Goal: Task Accomplishment & Management: Complete application form

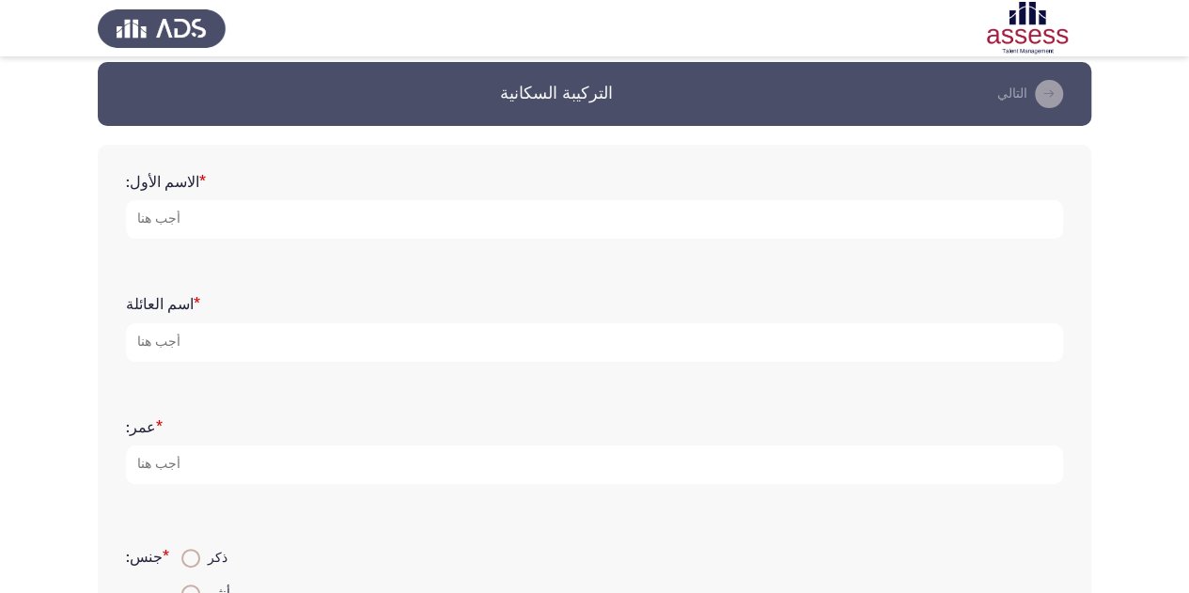
scroll to position [10, 0]
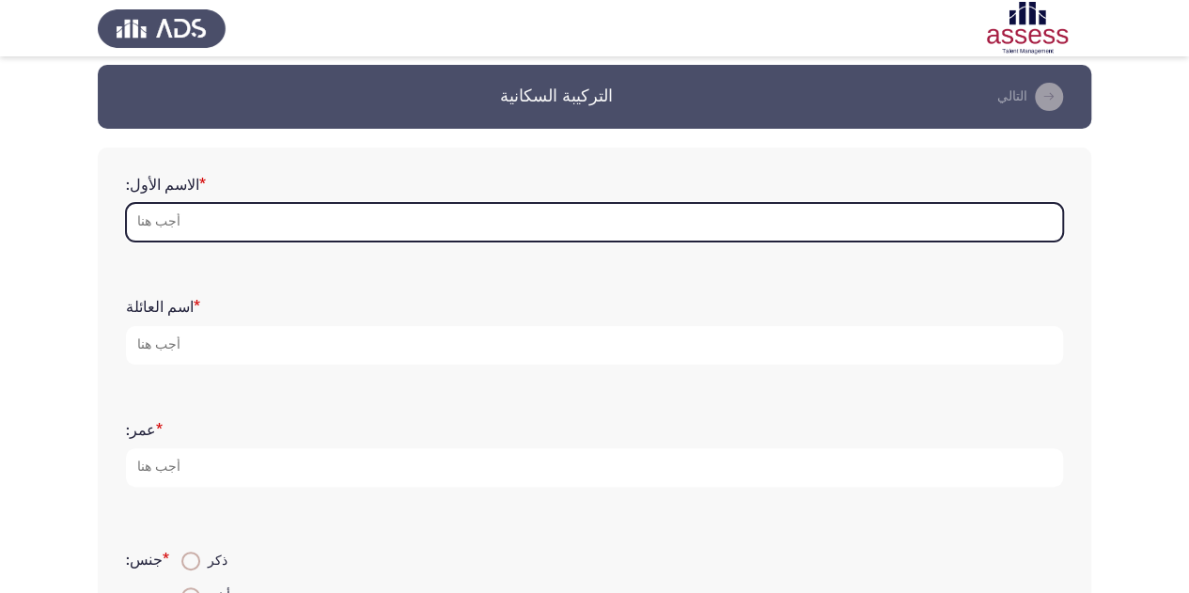
click at [278, 205] on input "الاسم الأول: *" at bounding box center [594, 222] width 937 height 39
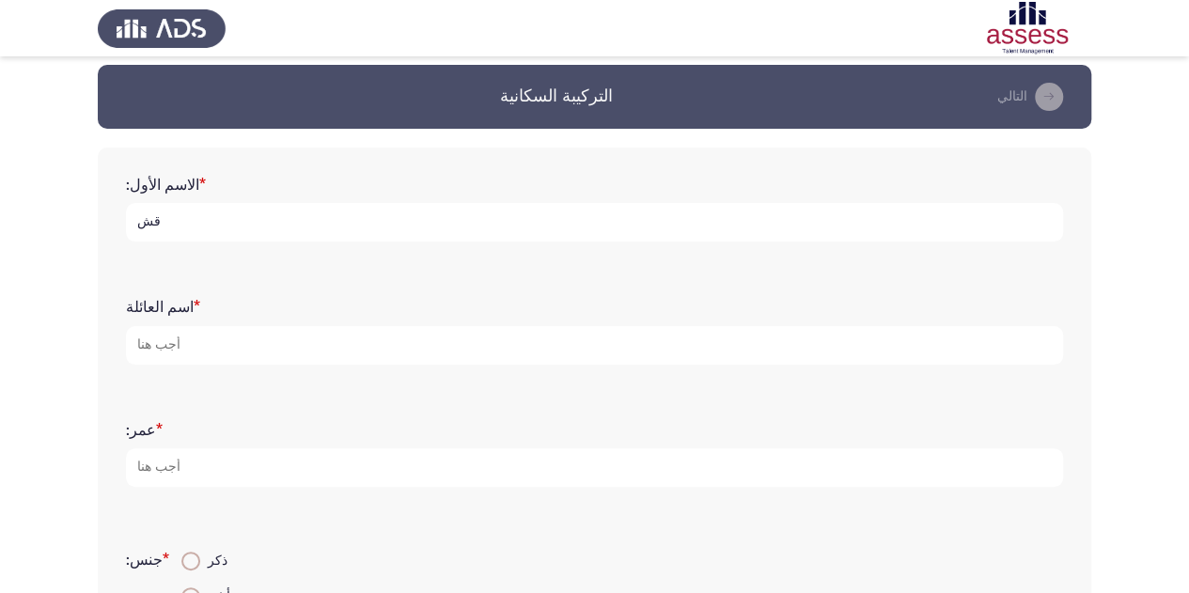
type input "ق"
type input "raed"
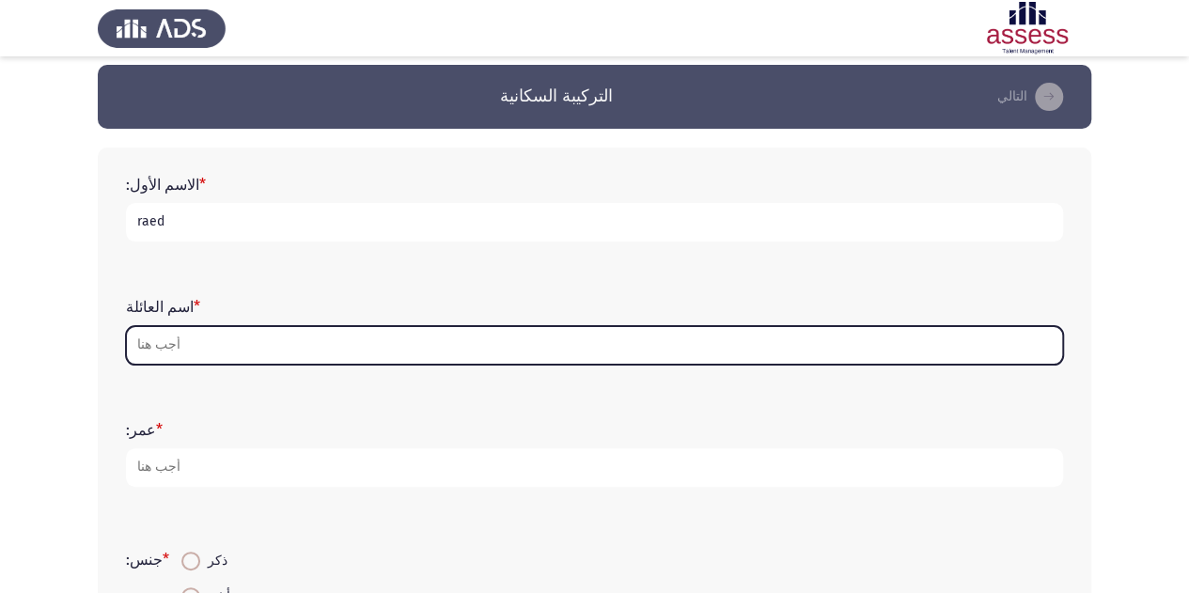
click at [188, 349] on input "اسم العائلة *" at bounding box center [594, 345] width 937 height 39
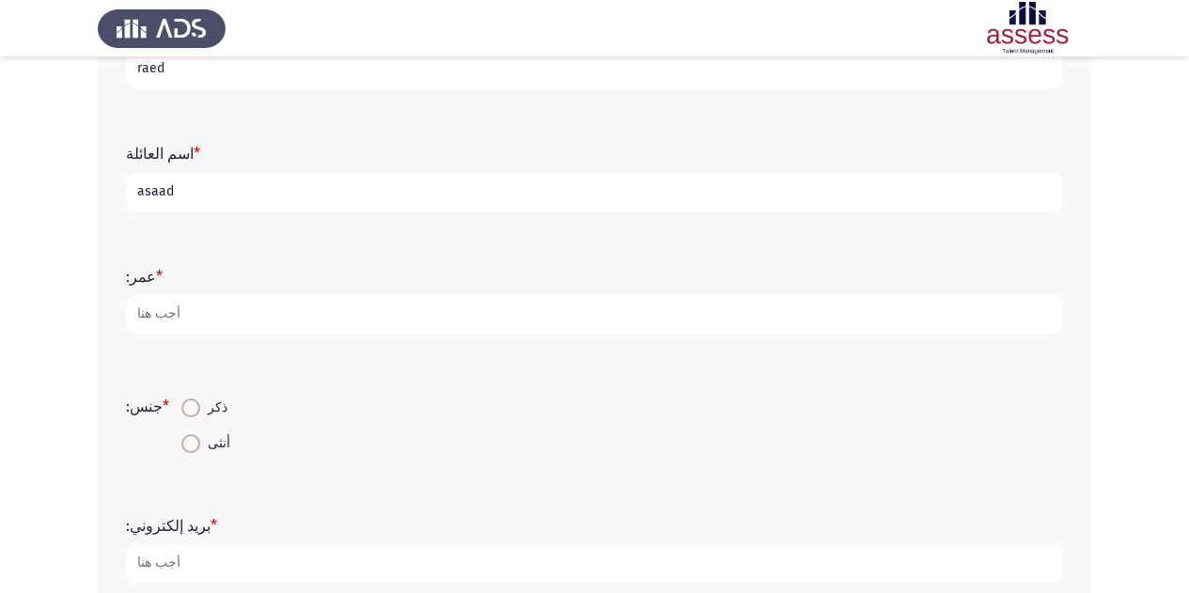
scroll to position [164, 0]
type input "asaad"
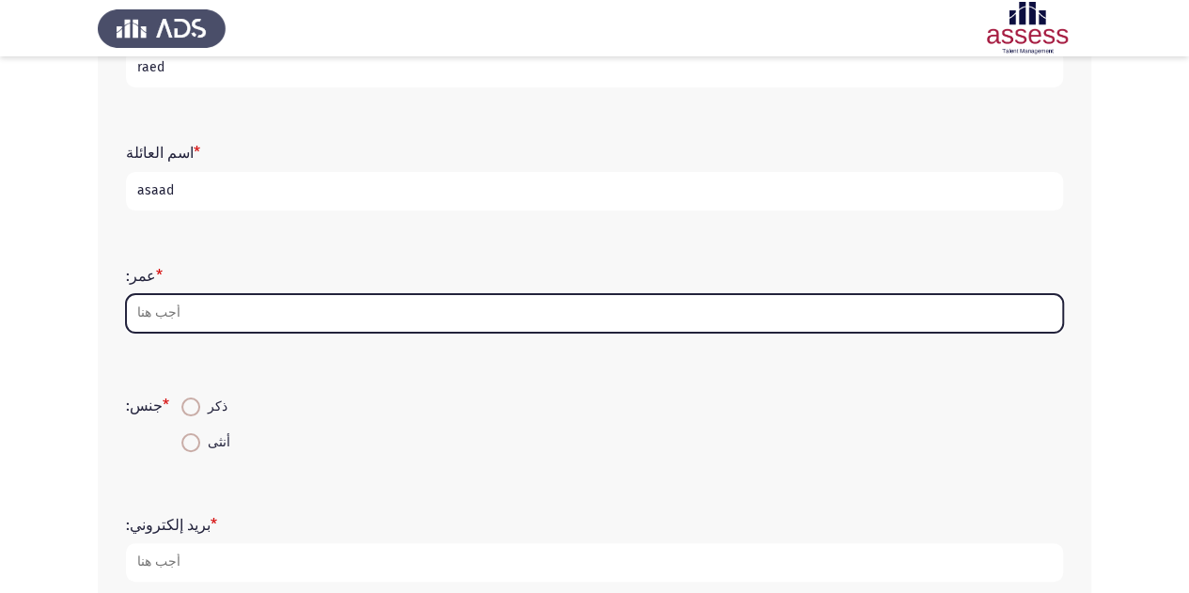
click at [198, 310] on input "عمر: *" at bounding box center [594, 313] width 937 height 39
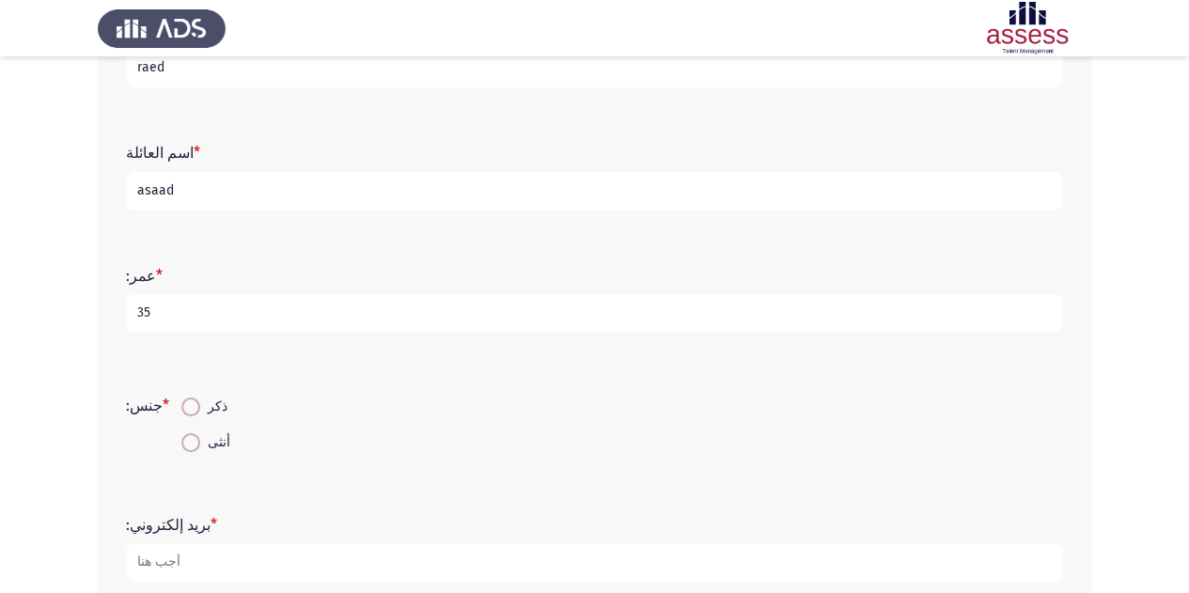
type input "35"
click at [185, 403] on span at bounding box center [190, 406] width 19 height 19
click at [185, 403] on input "ذكر" at bounding box center [190, 406] width 19 height 19
radio input "true"
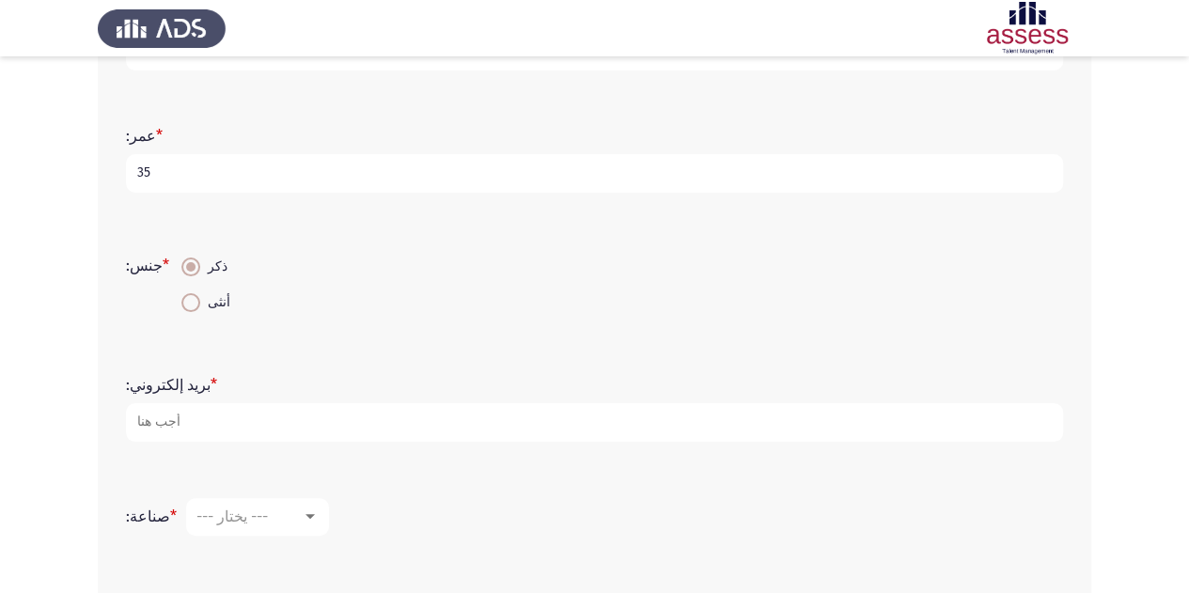
scroll to position [310, 0]
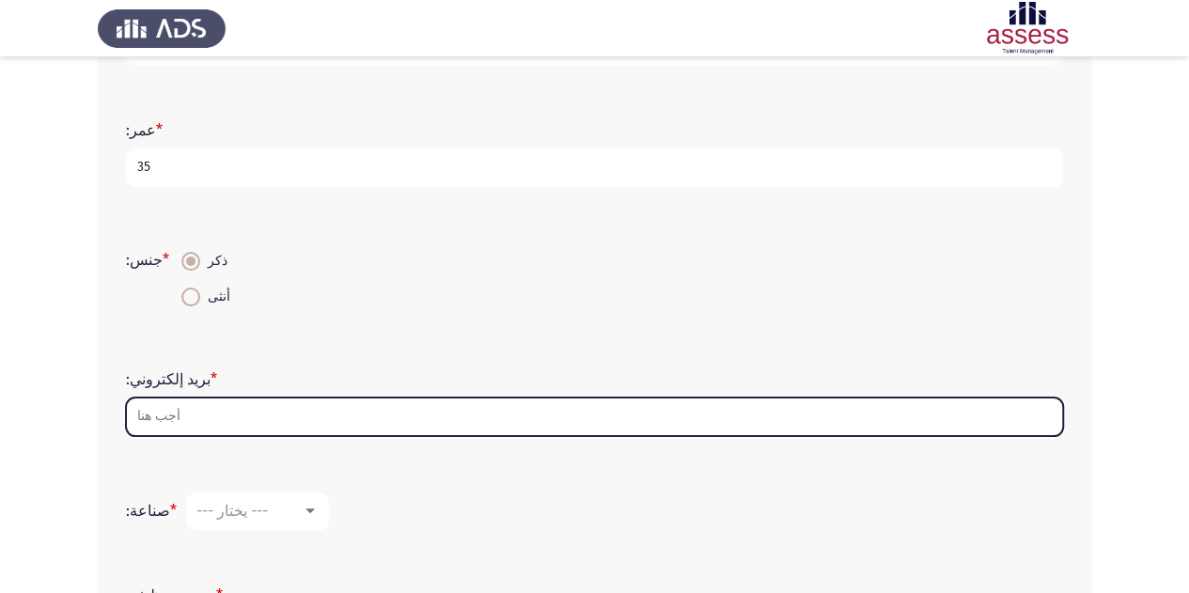
click at [162, 422] on input "بريد إلكتروني: *" at bounding box center [594, 416] width 937 height 39
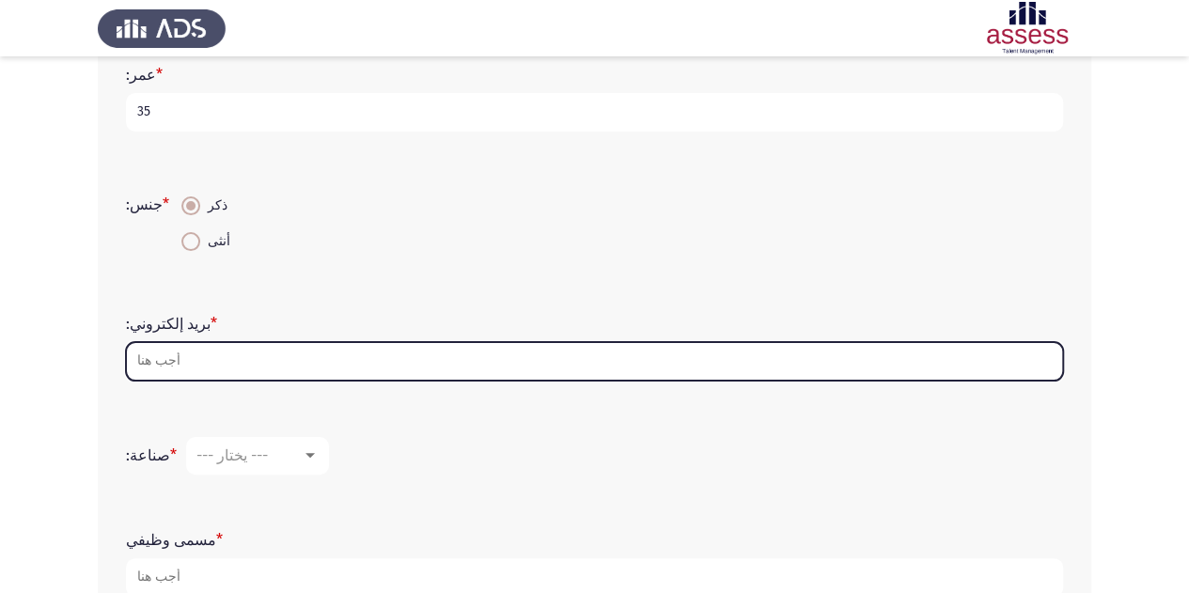
scroll to position [366, 0]
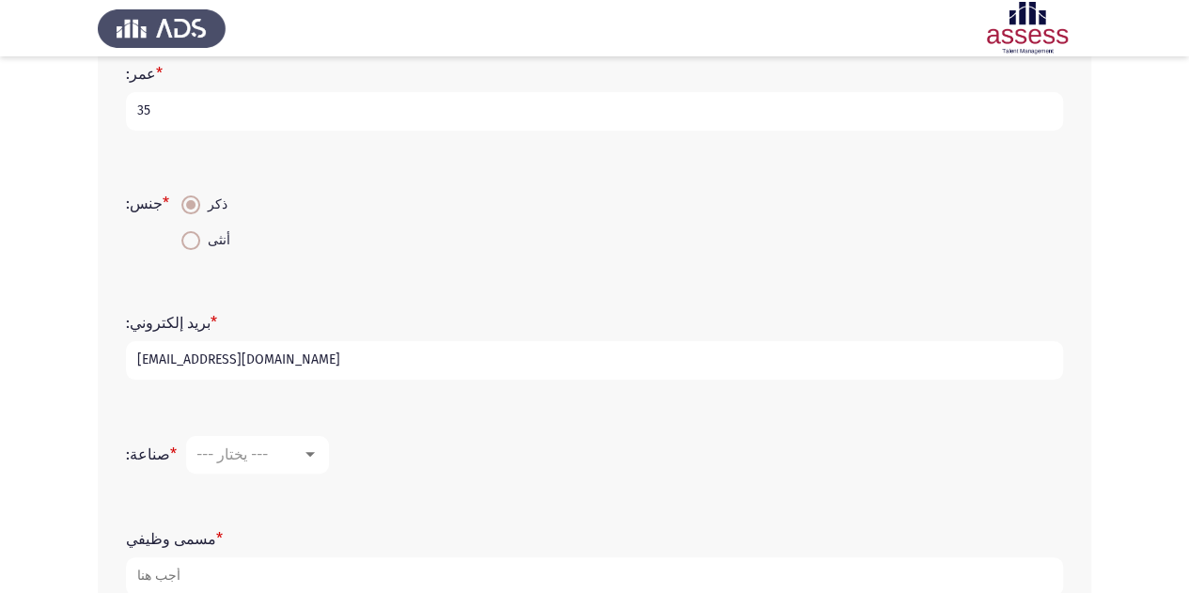
type input "[EMAIL_ADDRESS][DOMAIN_NAME]"
click at [124, 428] on div "صناعة: * --- يختار ---" at bounding box center [595, 455] width 956 height 56
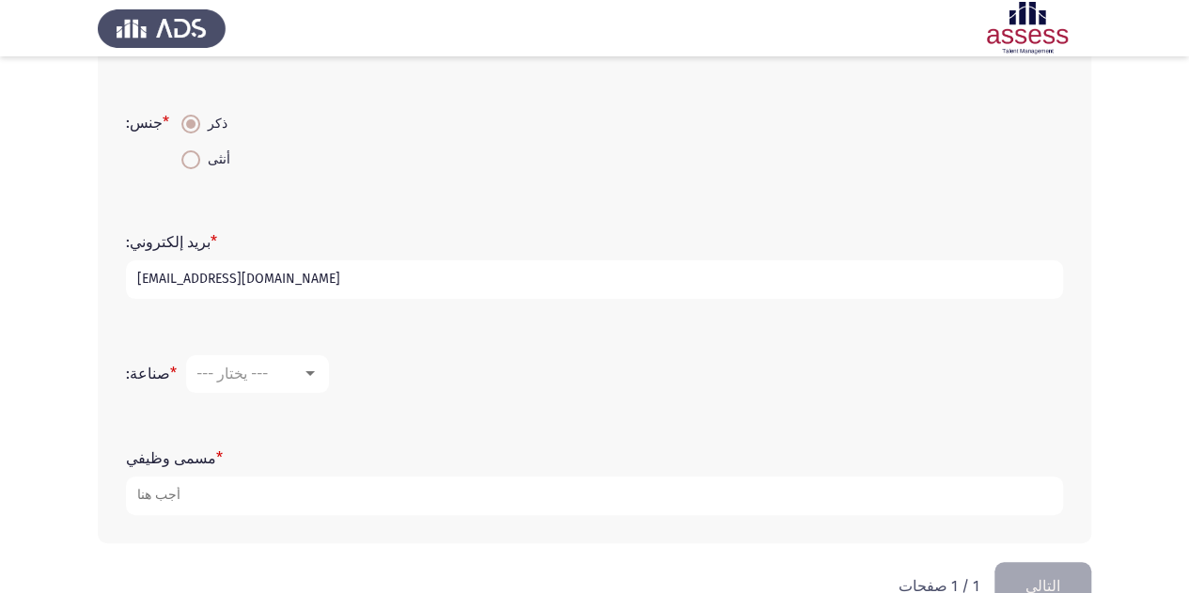
scroll to position [453, 0]
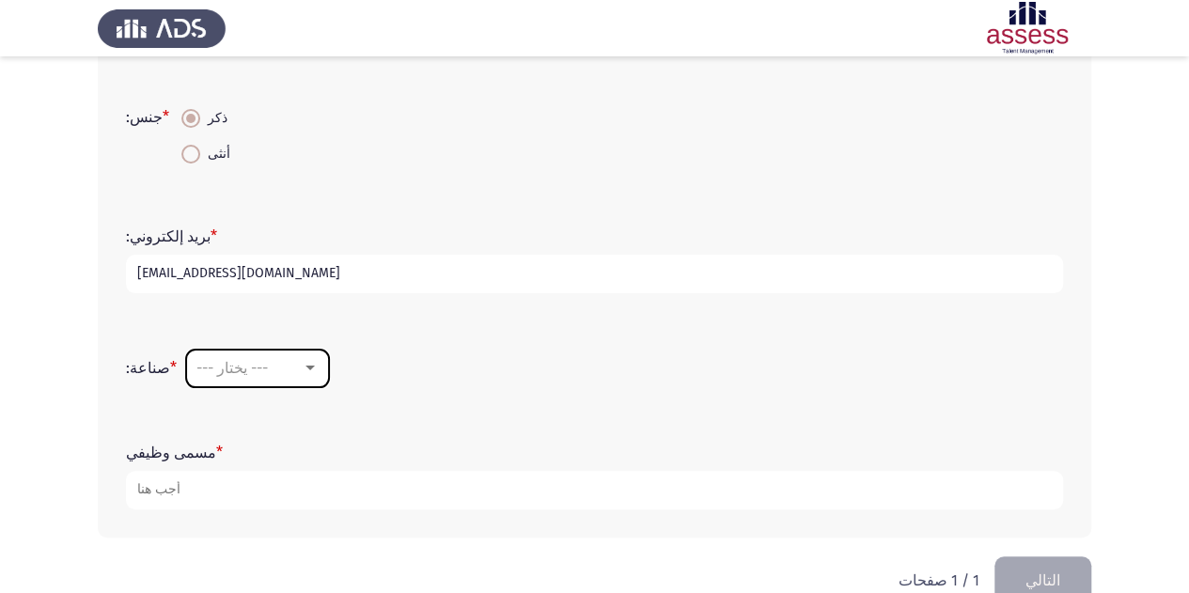
click at [302, 371] on div at bounding box center [310, 368] width 17 height 15
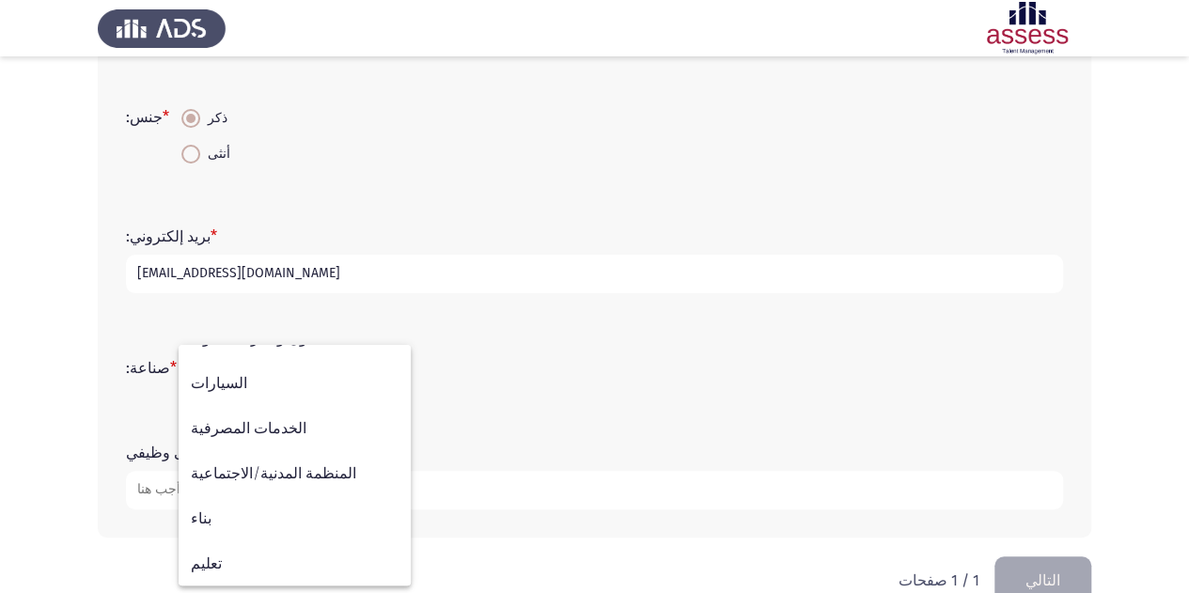
scroll to position [120, 0]
click at [518, 386] on div at bounding box center [594, 296] width 1189 height 593
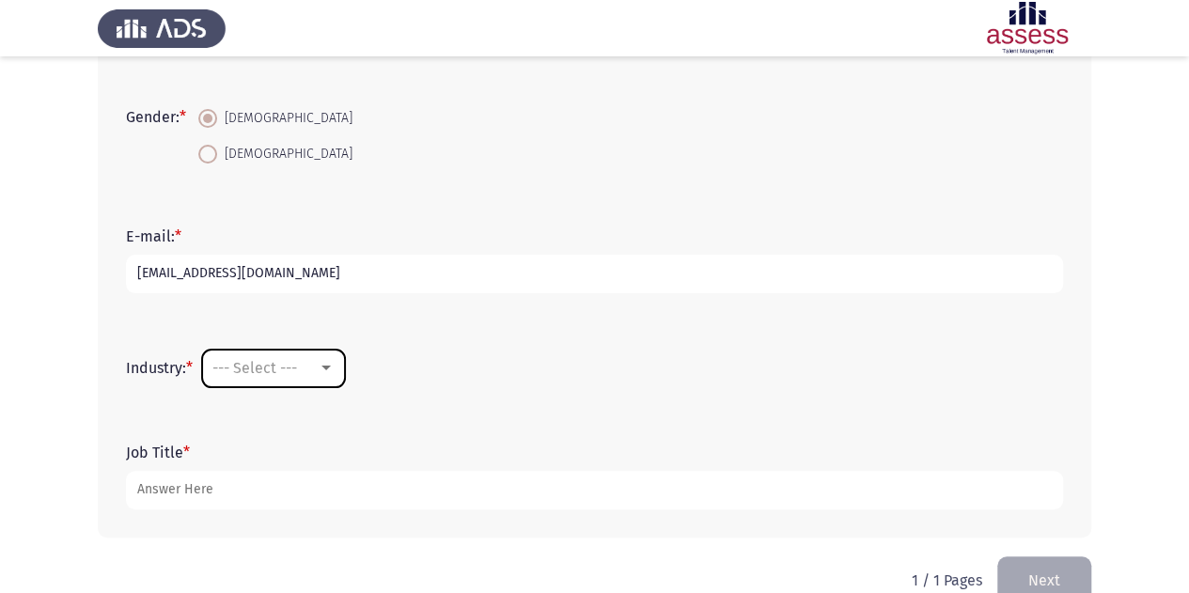
click at [342, 366] on mat-select "--- Select ---" at bounding box center [273, 369] width 143 height 38
click at [329, 366] on div at bounding box center [325, 368] width 9 height 5
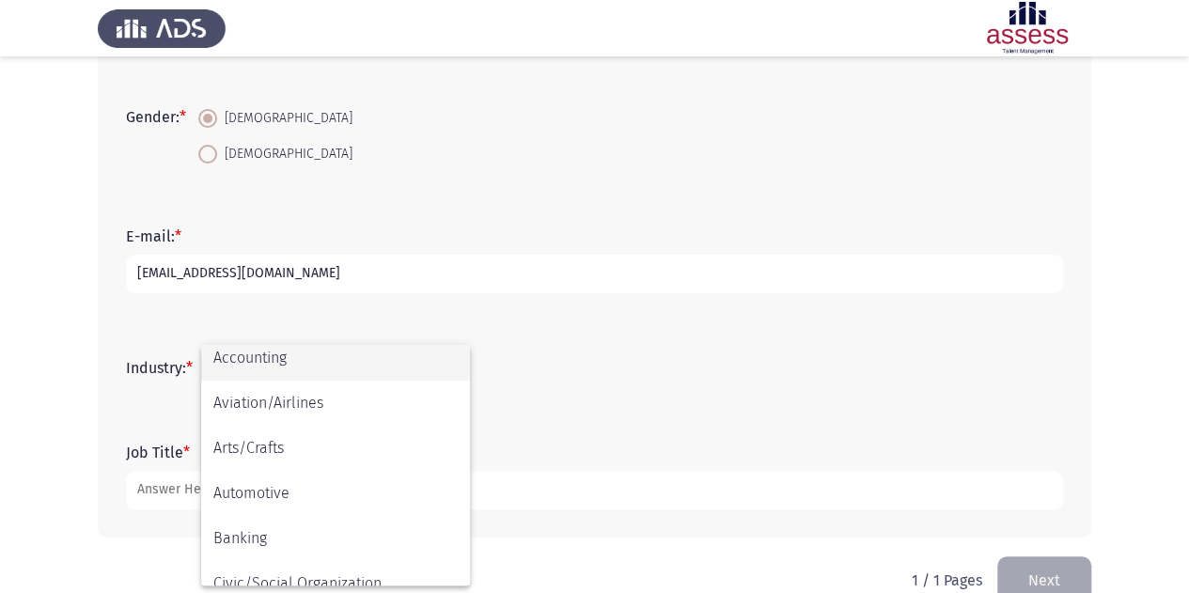
scroll to position [0, 0]
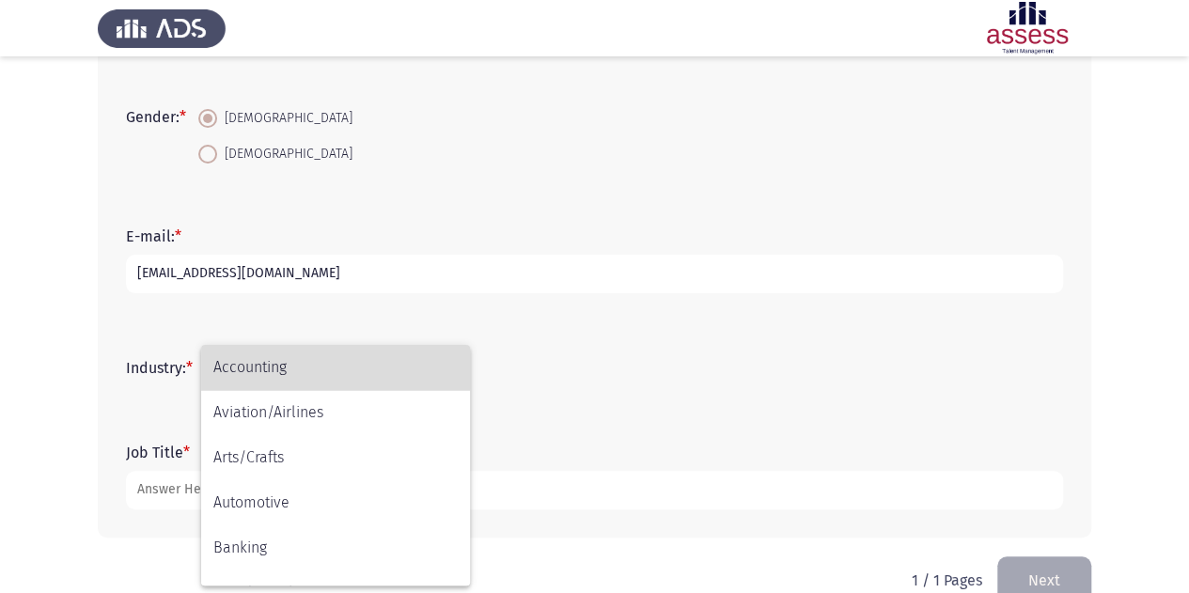
click at [329, 366] on span "Accounting" at bounding box center [335, 367] width 244 height 45
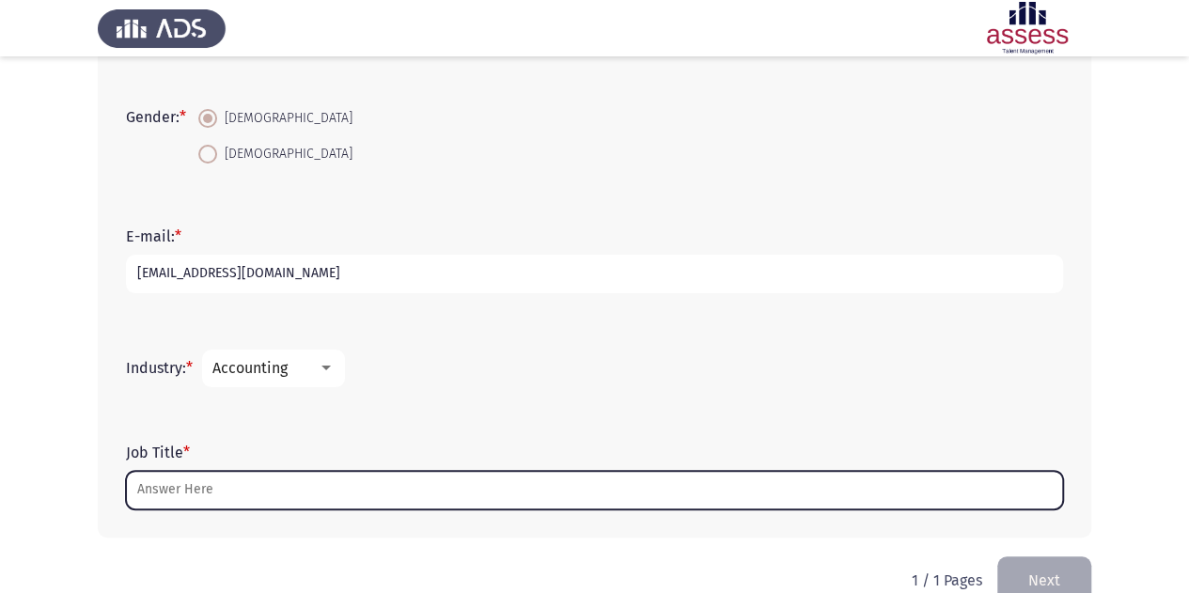
click at [191, 481] on input "Job Title *" at bounding box center [594, 490] width 937 height 39
click at [177, 490] on input "Job Title *" at bounding box center [594, 490] width 937 height 39
click at [195, 486] on input "Job Title *" at bounding box center [594, 490] width 937 height 39
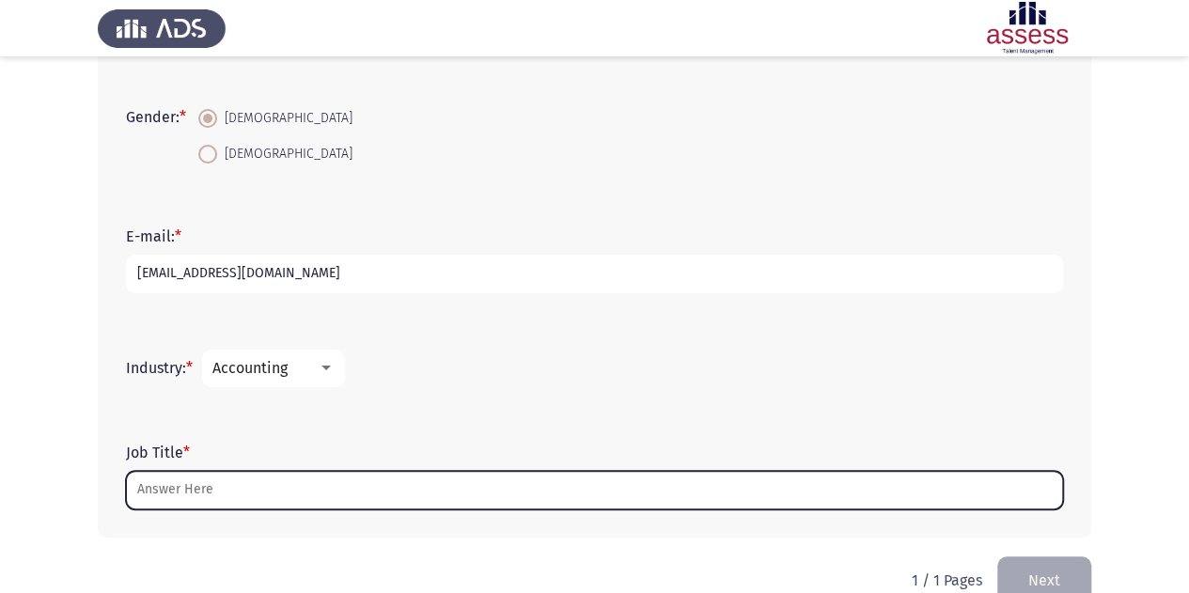
click at [195, 486] on input "Job Title *" at bounding box center [594, 490] width 937 height 39
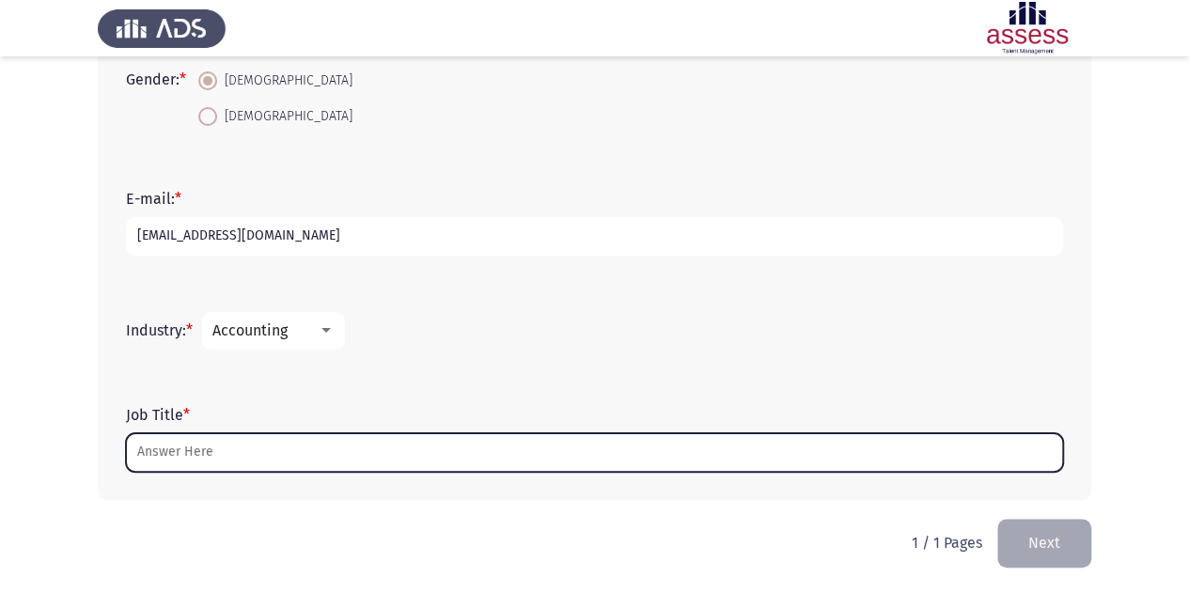
click at [224, 444] on input "Job Title *" at bounding box center [594, 452] width 937 height 39
drag, startPoint x: 224, startPoint y: 444, endPoint x: 229, endPoint y: 435, distance: 11.0
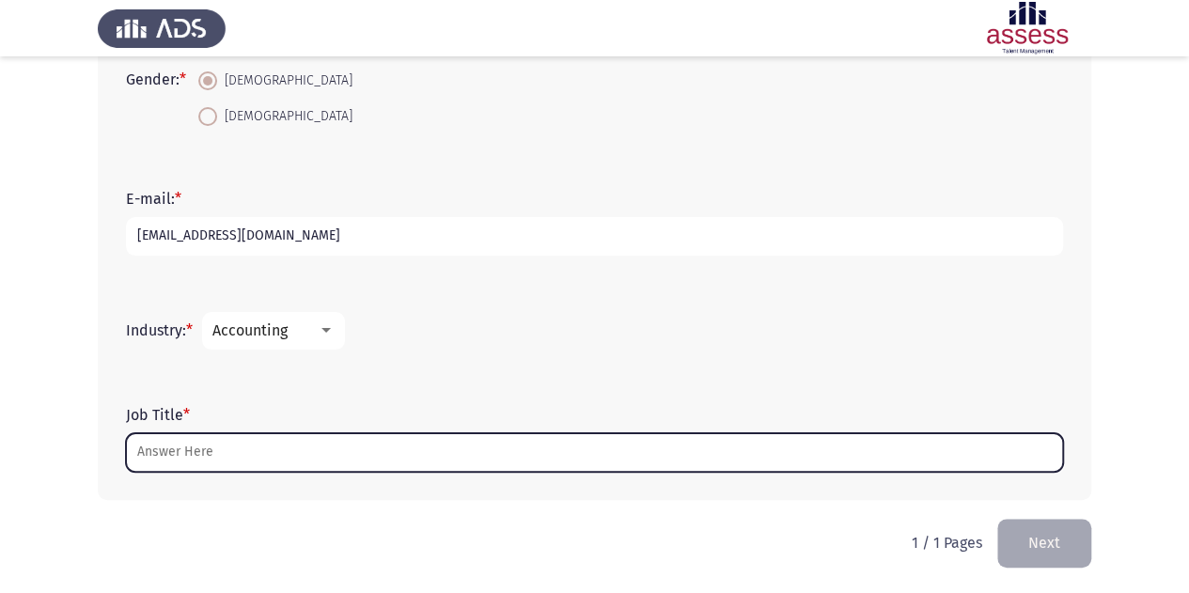
click at [229, 435] on input "Job Title *" at bounding box center [594, 452] width 937 height 39
click at [306, 442] on input "Job Title *" at bounding box center [594, 452] width 937 height 39
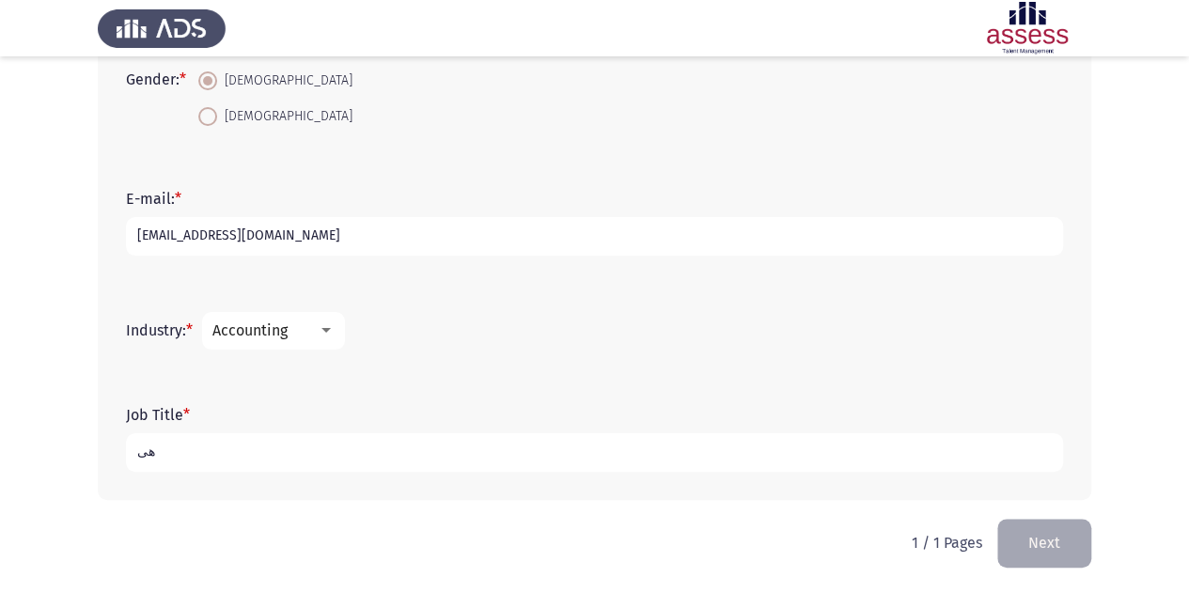
type input "ه"
type input "insurance professional"
click at [1041, 552] on button "Next" at bounding box center [1044, 543] width 94 height 48
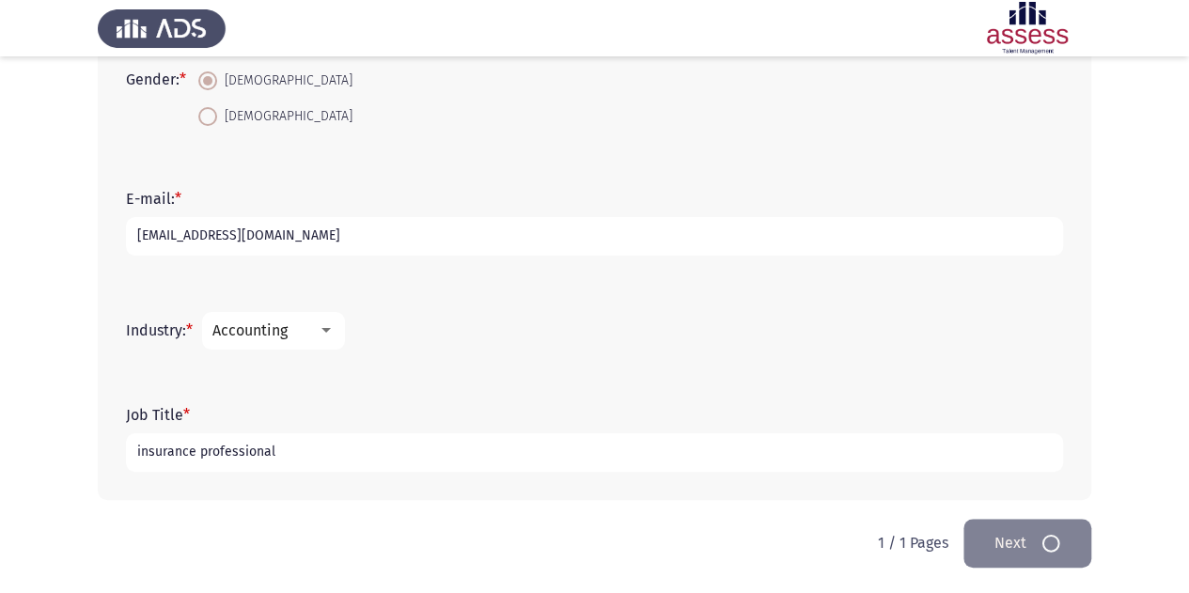
scroll to position [0, 0]
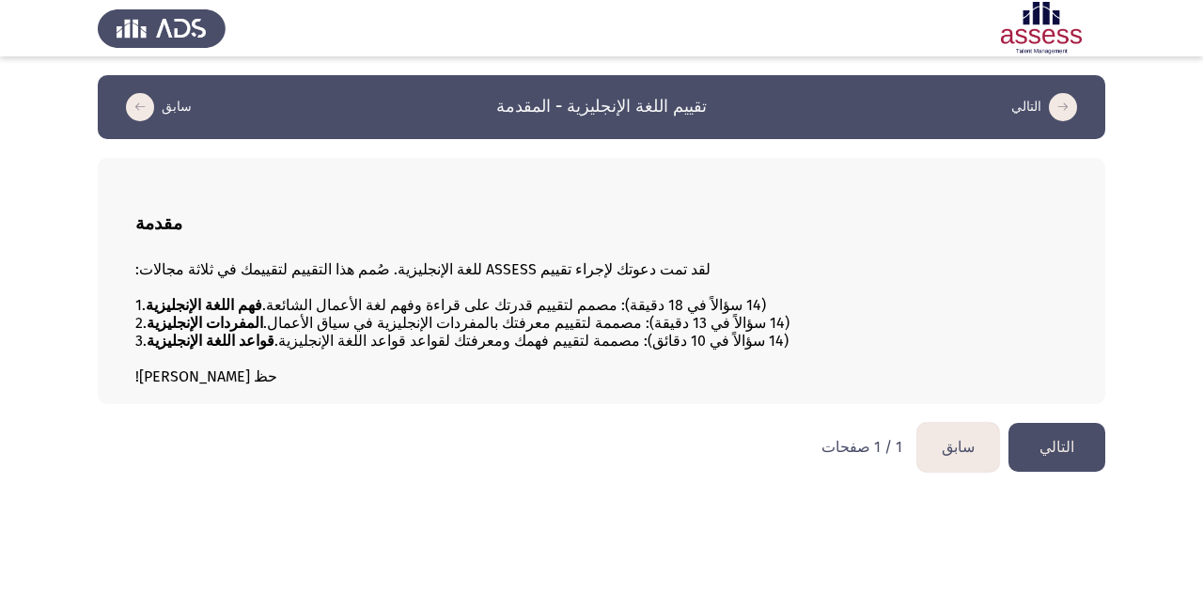
click at [21, 141] on app-assessment-container "سابق تقييم اللغة الإنجليزية - المقدمة التالي مقدمة لقد تمت دعوتك لإجراء تقييم A…" at bounding box center [601, 239] width 1203 height 329
click at [1054, 456] on font "التالي" at bounding box center [1056, 447] width 35 height 18
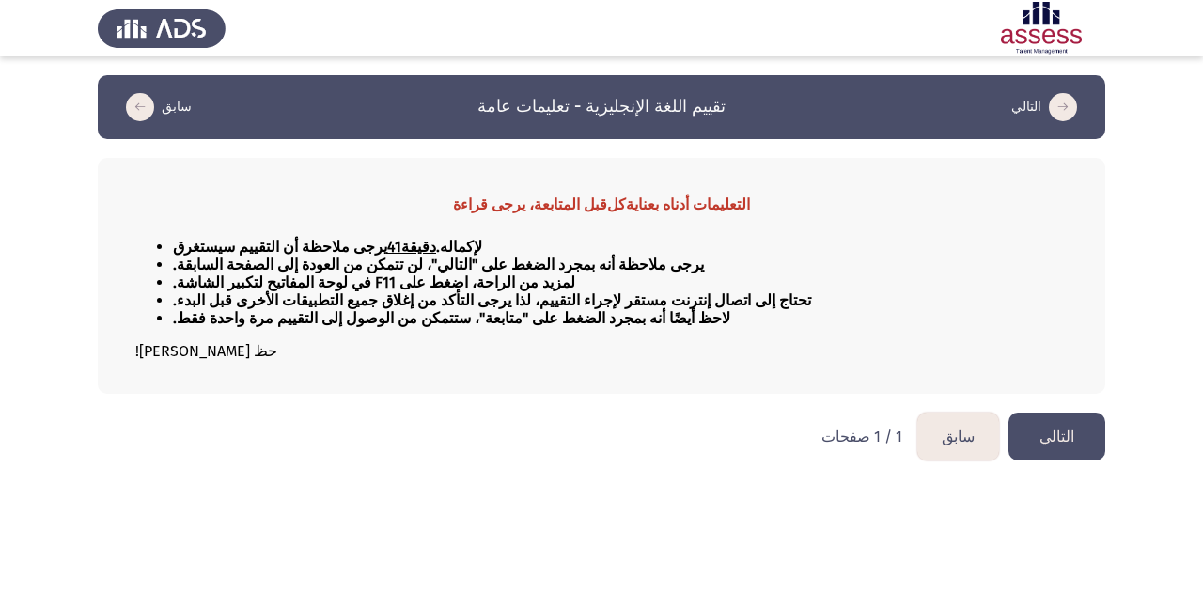
click at [1043, 442] on button "التالي" at bounding box center [1056, 437] width 97 height 48
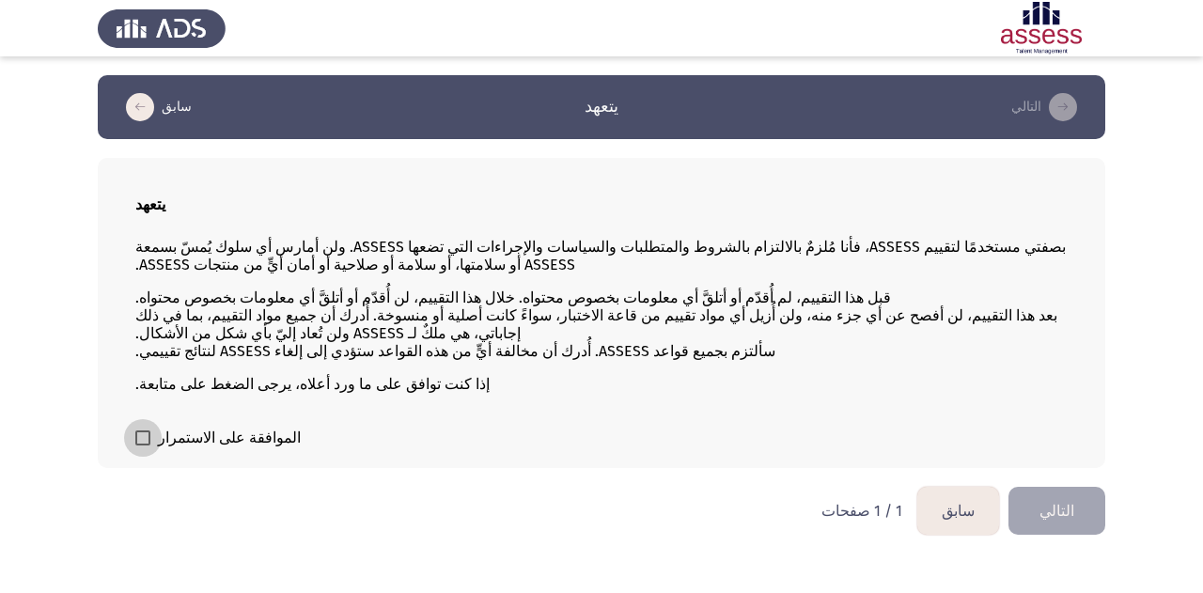
click at [150, 449] on label "الموافقة على الاستمرار" at bounding box center [217, 438] width 165 height 23
click at [143, 446] on input "الموافقة على الاستمرار" at bounding box center [142, 445] width 1 height 1
checkbox input "true"
click at [1041, 529] on button "التالي" at bounding box center [1056, 511] width 97 height 48
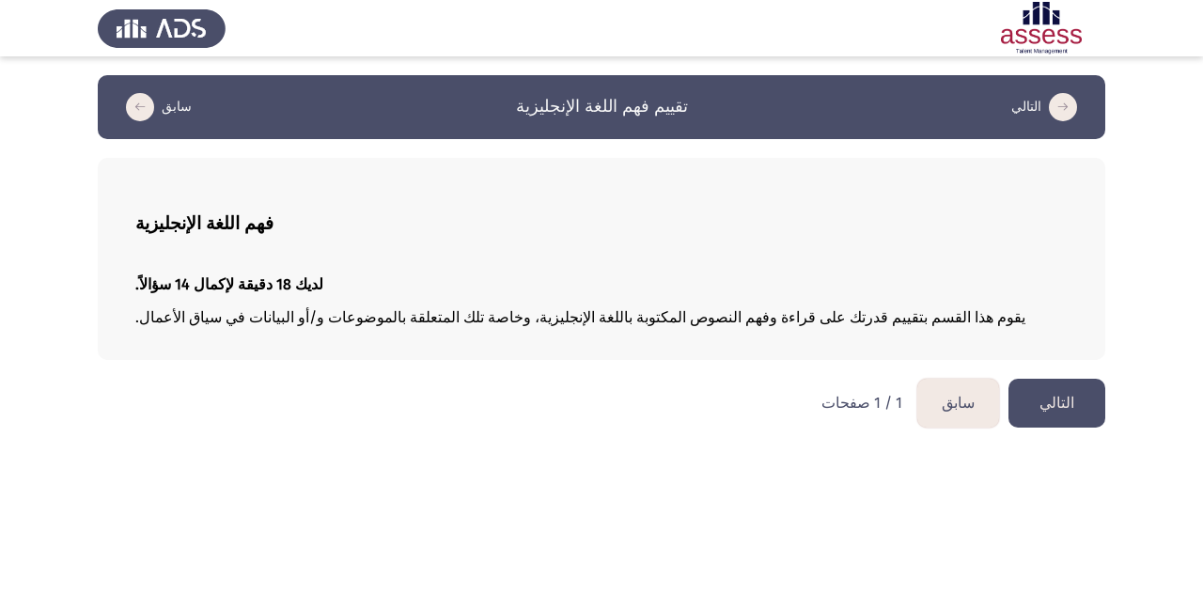
click at [1071, 401] on font "التالي" at bounding box center [1056, 403] width 35 height 18
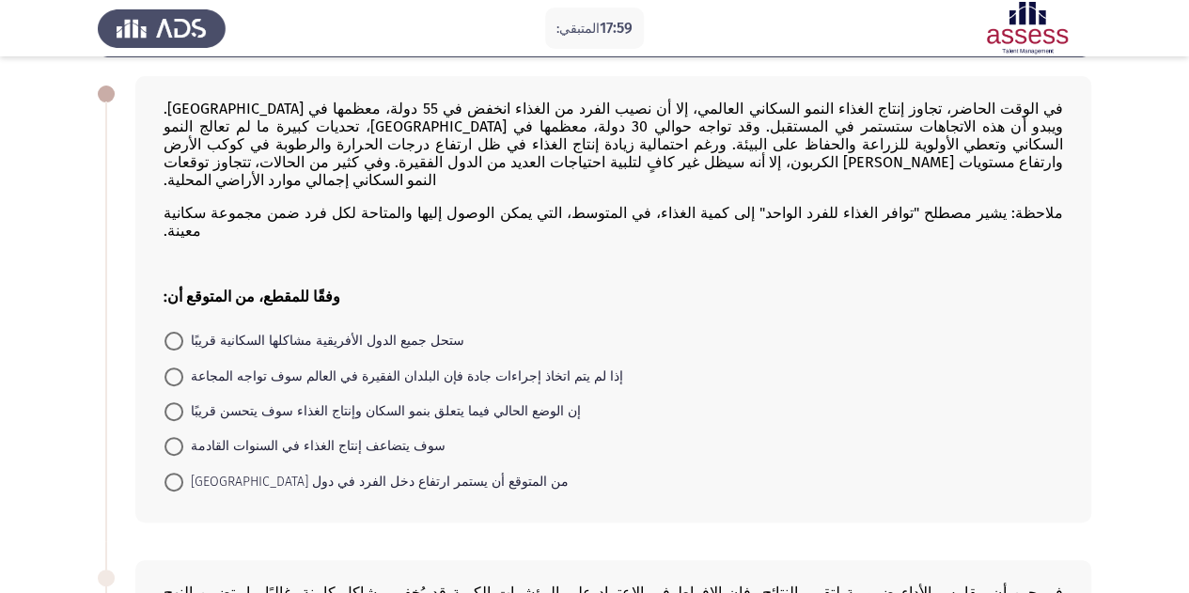
scroll to position [83, 0]
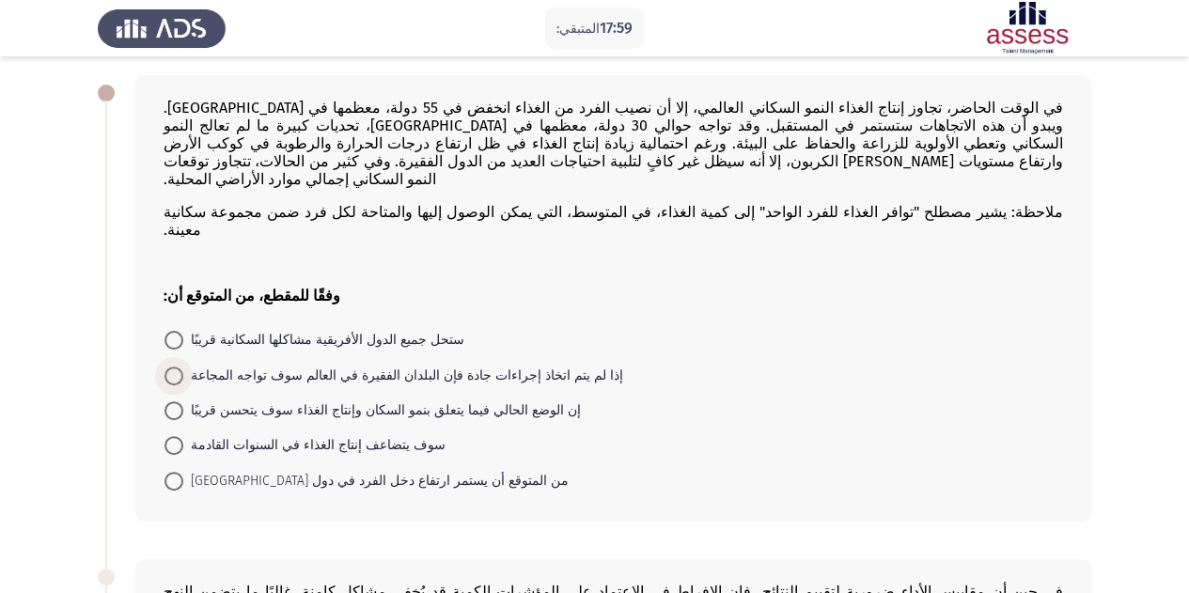
click at [177, 366] on span at bounding box center [173, 375] width 19 height 19
click at [177, 366] on input "إذا لم يتم اتخاذ إجراءات جادة فإن البلدان الفقيرة في العالم سوف تواجه المجاعة" at bounding box center [173, 375] width 19 height 19
radio input "true"
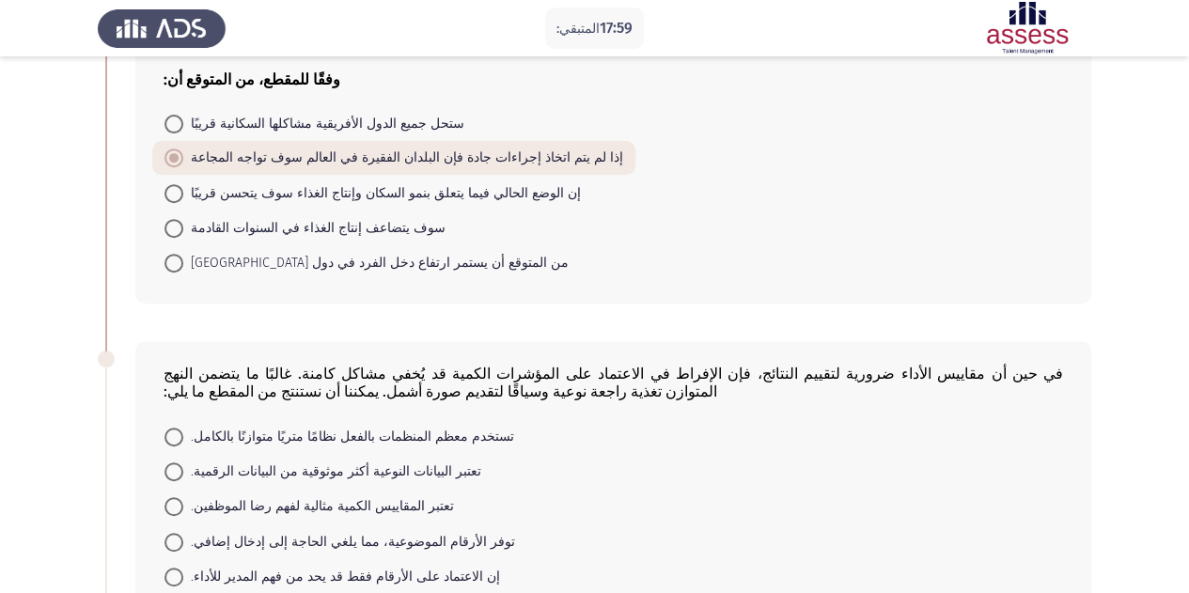
scroll to position [438, 0]
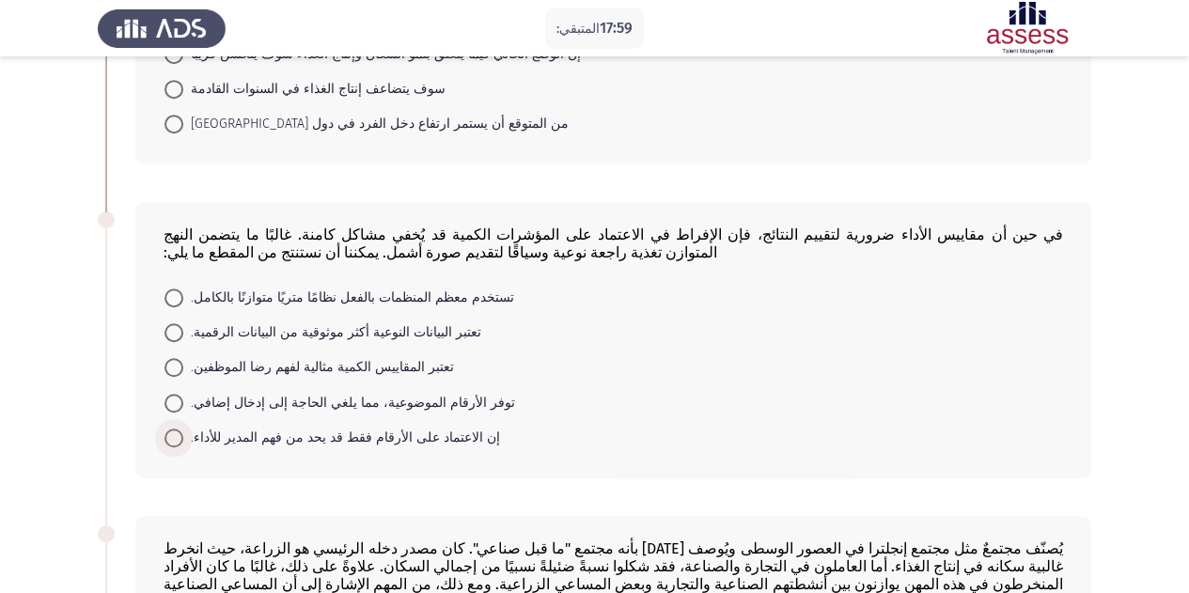
click at [179, 440] on span at bounding box center [173, 437] width 19 height 19
click at [179, 440] on input "إن الاعتماد على الأرقام فقط قد يحد من فهم المدير للأداء." at bounding box center [173, 437] width 19 height 19
radio input "true"
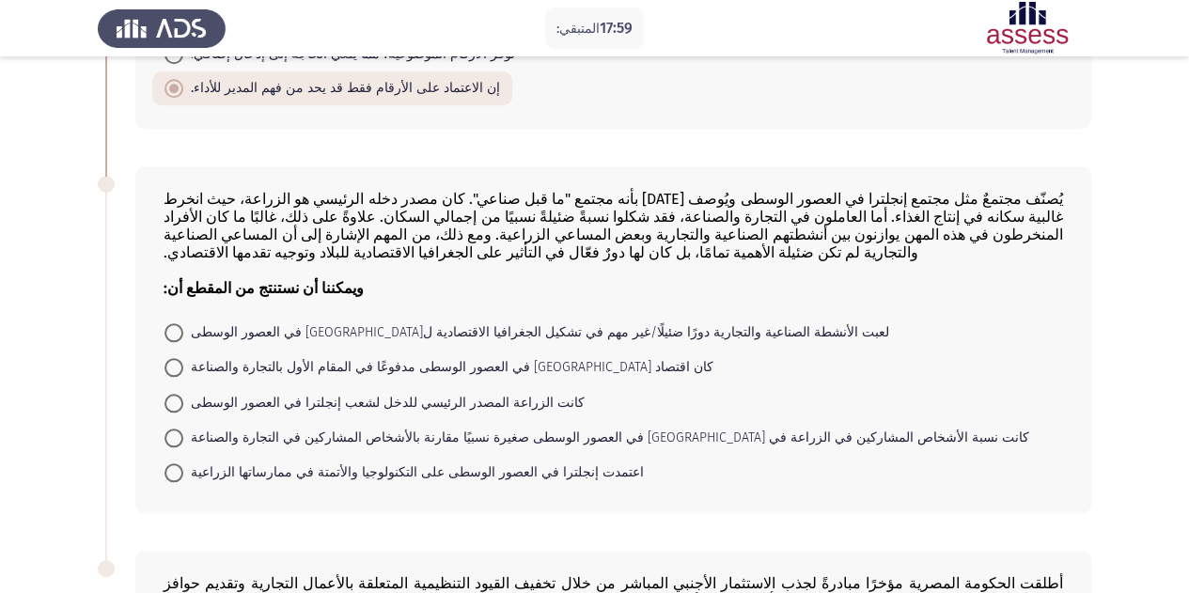
scroll to position [793, 0]
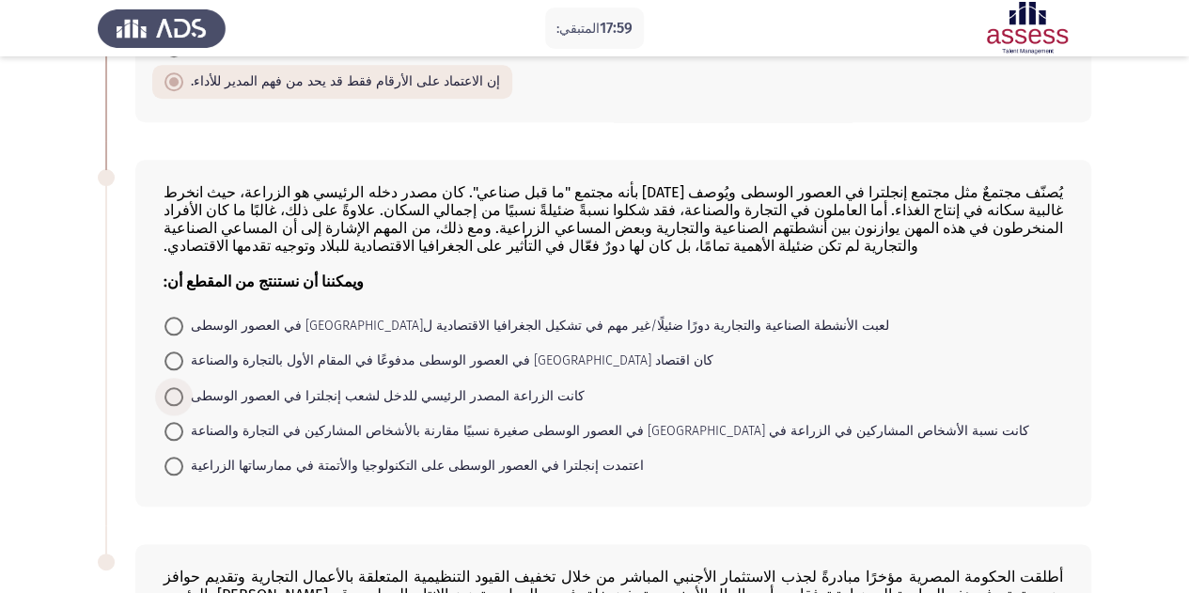
click at [179, 405] on span at bounding box center [173, 396] width 19 height 19
click at [179, 405] on input "كانت الزراعة المصدر الرئيسي للدخل لشعب إنجلترا في العصور الوسطى" at bounding box center [173, 396] width 19 height 19
radio input "true"
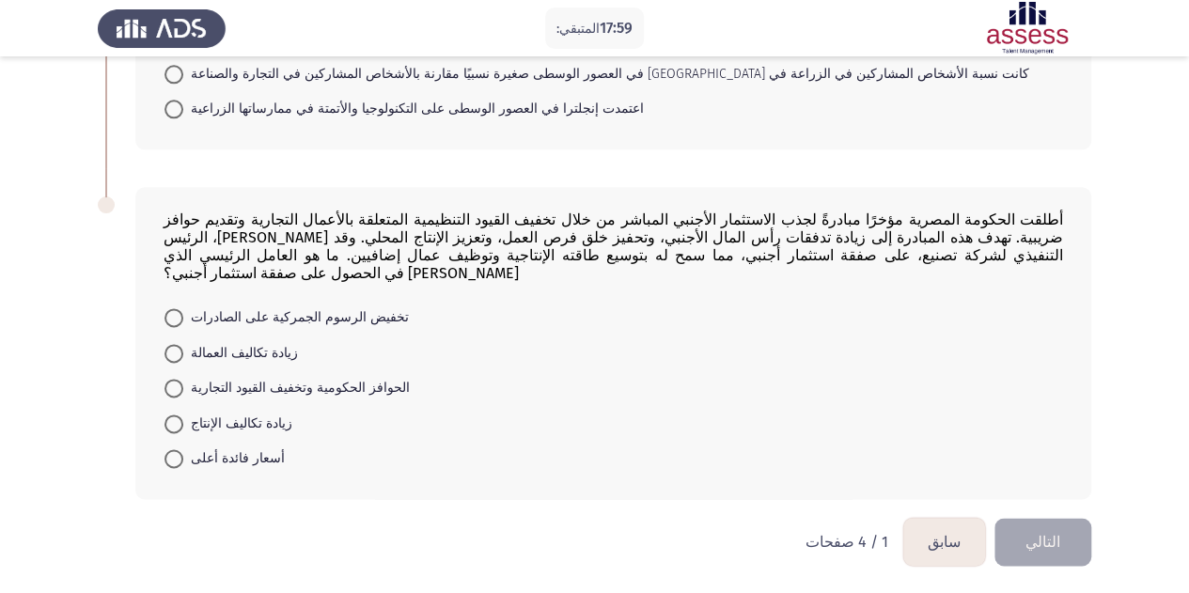
scroll to position [1163, 0]
click at [179, 387] on span at bounding box center [173, 388] width 19 height 19
click at [179, 387] on input "الحوافز الحكومية وتخفيف القيود التجارية" at bounding box center [173, 388] width 19 height 19
radio input "true"
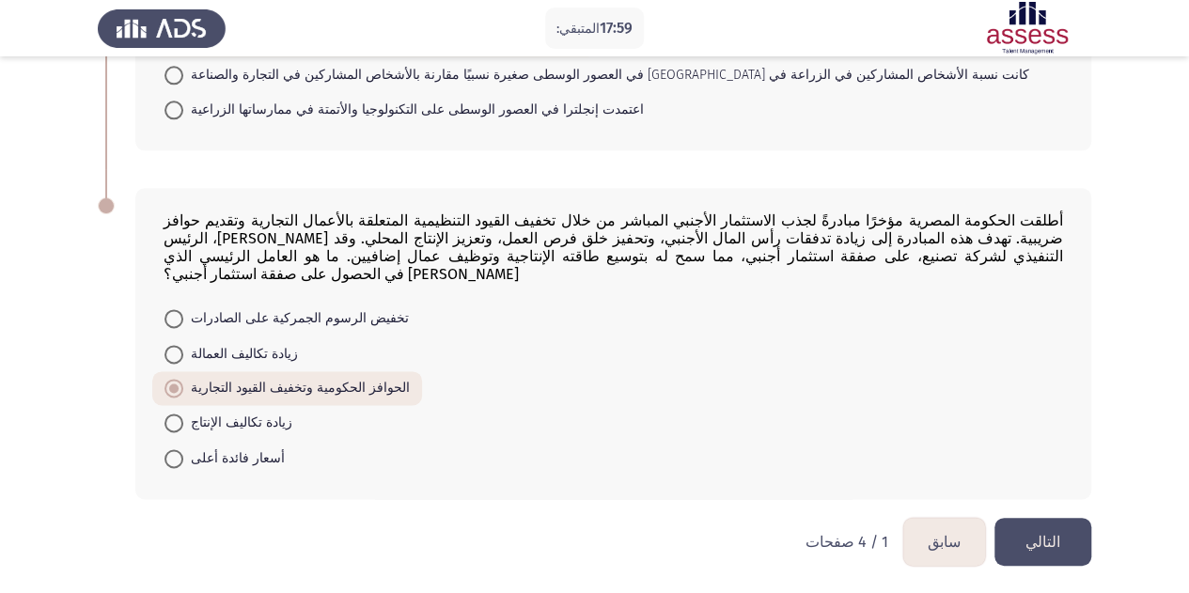
click at [1039, 551] on button "التالي" at bounding box center [1042, 542] width 97 height 48
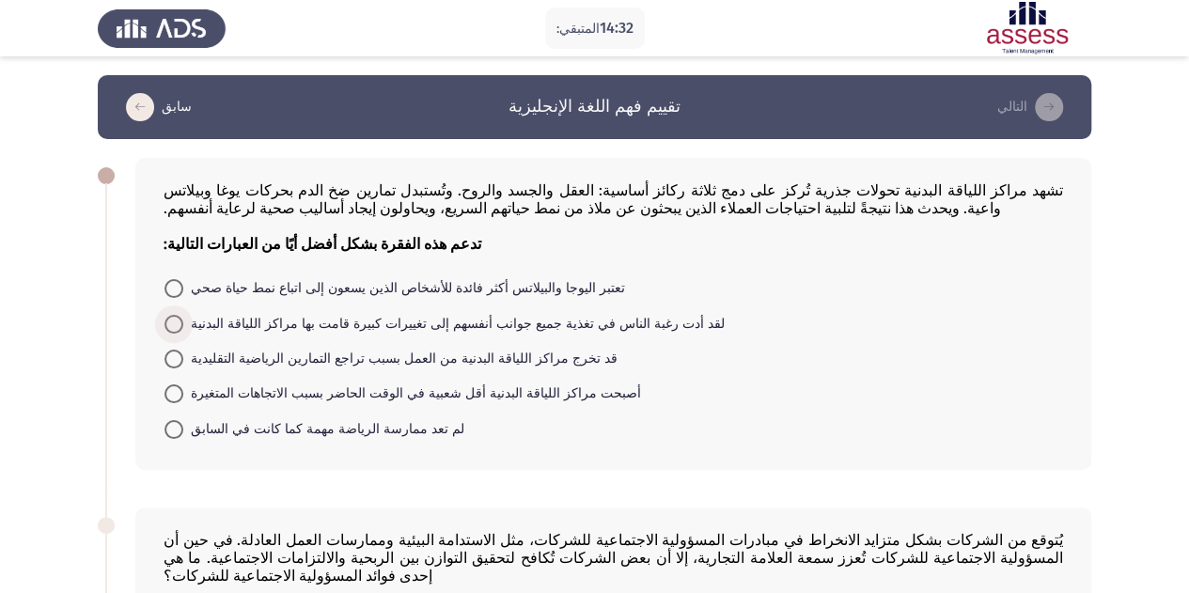
click at [174, 324] on span at bounding box center [174, 324] width 0 height 0
click at [174, 329] on input "لقد أدت رغبة الناس في تغذية جميع جوانب أنفسهم إلى تغييرات كبيرة قامت بها مراكز …" at bounding box center [173, 324] width 19 height 19
radio input "true"
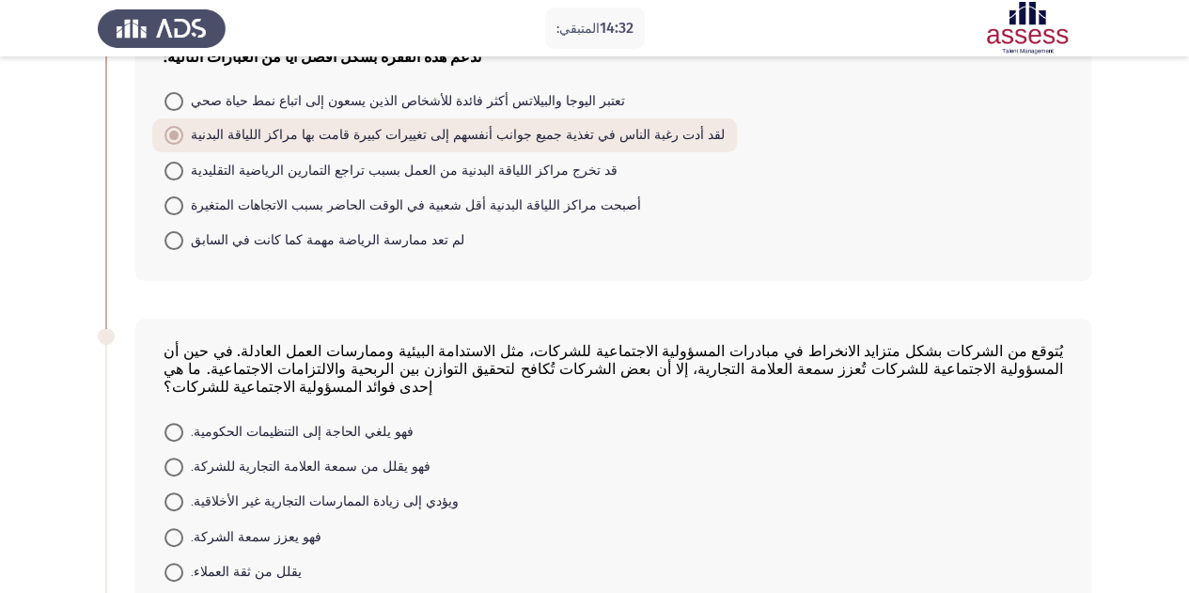
scroll to position [324, 0]
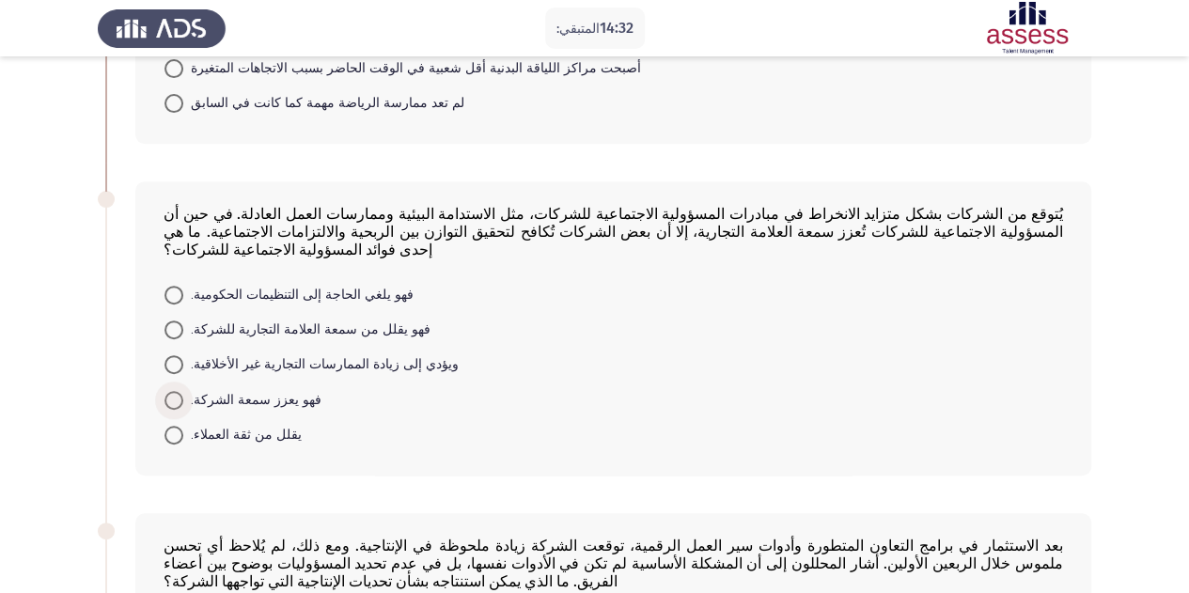
click at [169, 406] on span at bounding box center [173, 400] width 19 height 19
click at [169, 406] on input "فهو يعزز سمعة الشركة." at bounding box center [173, 400] width 19 height 19
radio input "true"
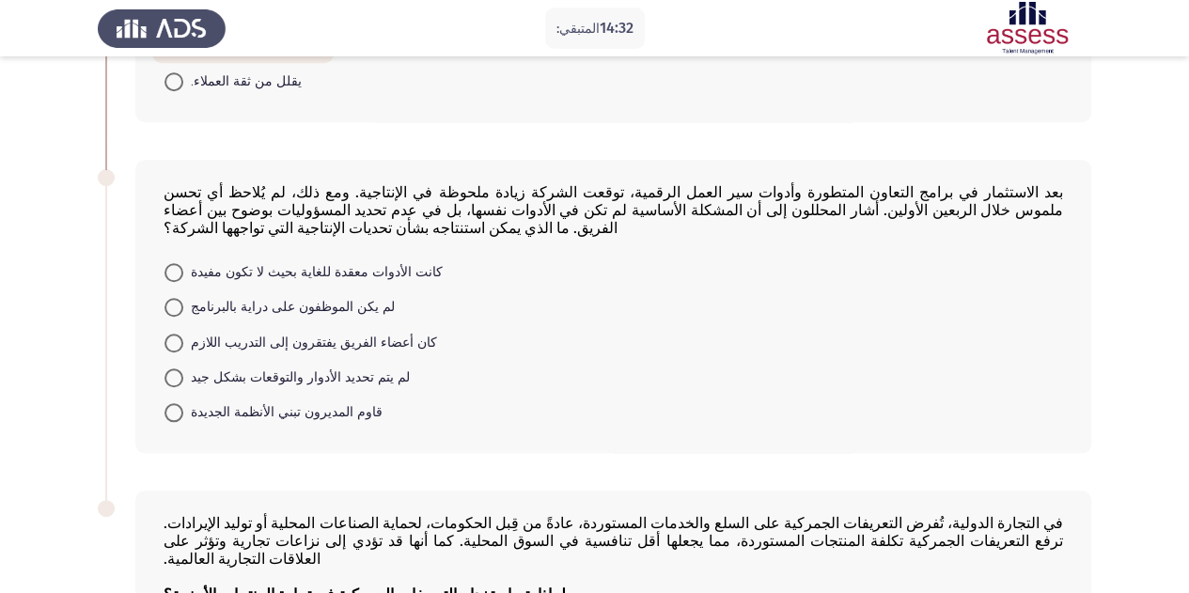
scroll to position [678, 0]
click at [175, 386] on span at bounding box center [173, 376] width 19 height 19
click at [175, 386] on input "لم يتم تحديد الأدوار والتوقعات بشكل جيد" at bounding box center [173, 376] width 19 height 19
radio input "true"
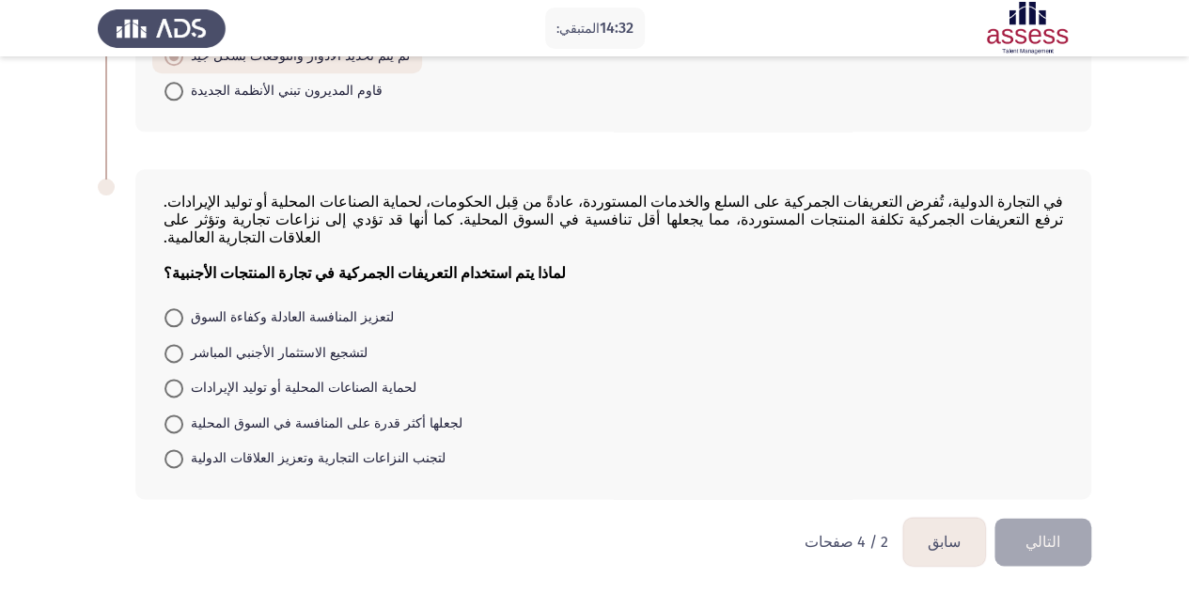
scroll to position [1019, 0]
click at [174, 390] on span at bounding box center [173, 388] width 19 height 19
click at [174, 390] on input "لحماية الصناعات المحلية أو توليد الإيرادات" at bounding box center [173, 388] width 19 height 19
radio input "true"
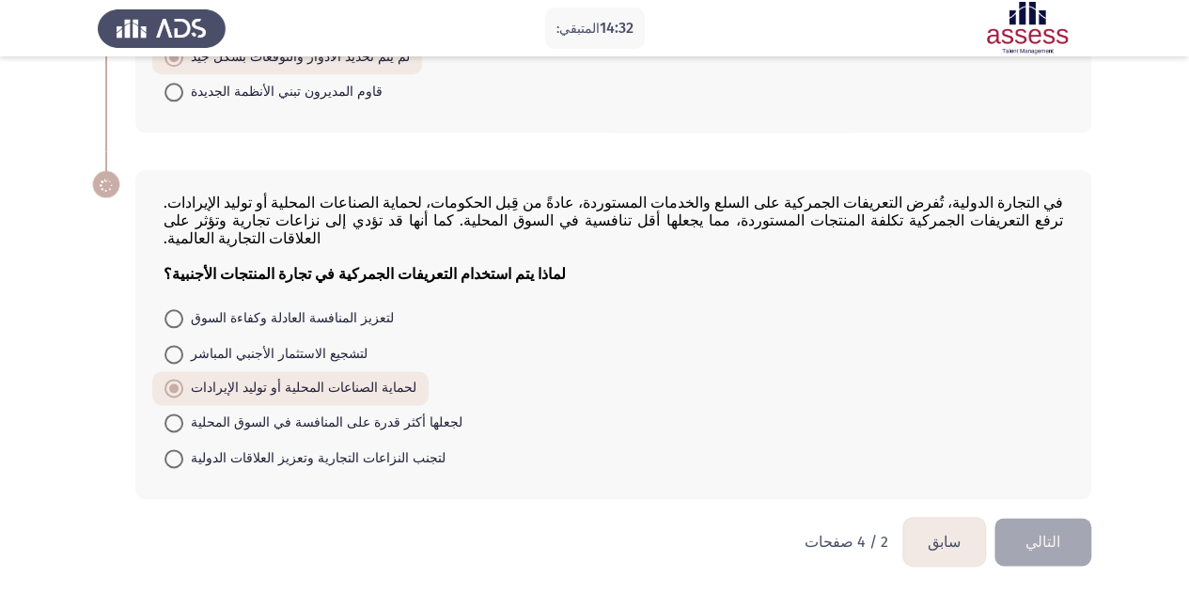
scroll to position [1017, 0]
click at [1034, 531] on button "التالي" at bounding box center [1042, 542] width 97 height 48
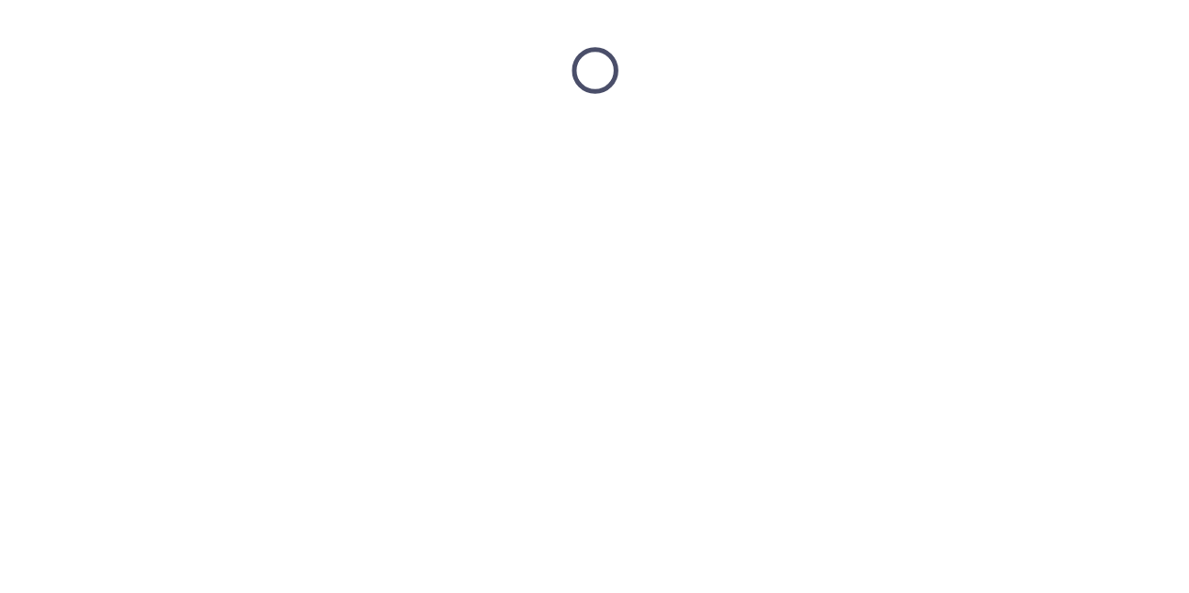
scroll to position [0, 0]
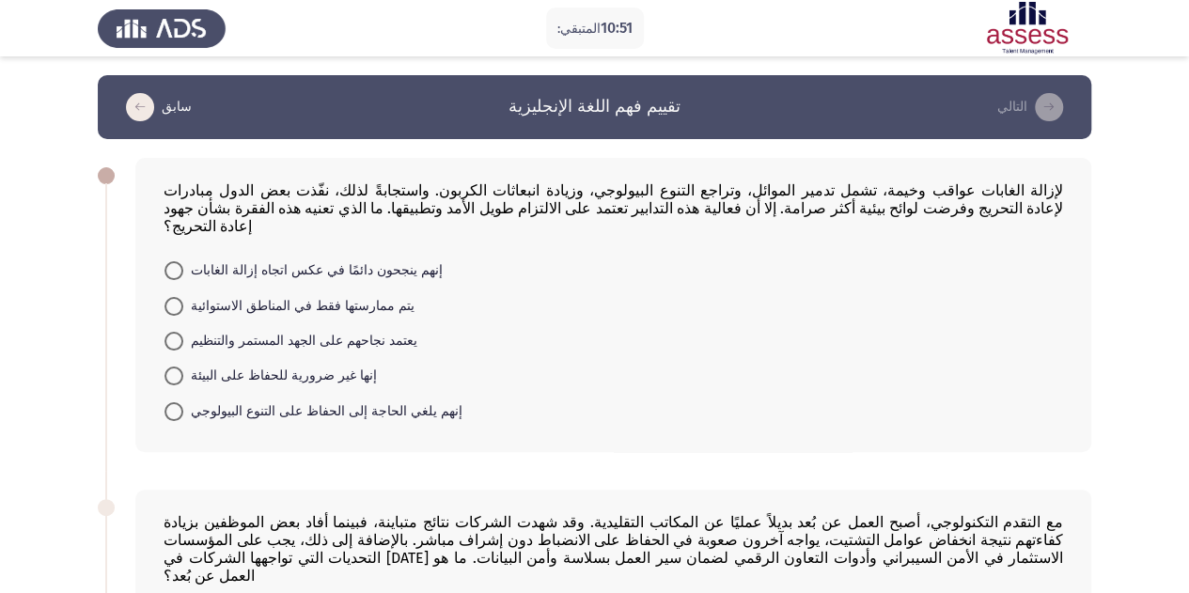
click at [173, 347] on span at bounding box center [173, 341] width 19 height 19
click at [173, 347] on input "يعتمد نجاحهم على الجهد المستمر والتنظيم" at bounding box center [173, 341] width 19 height 19
radio input "true"
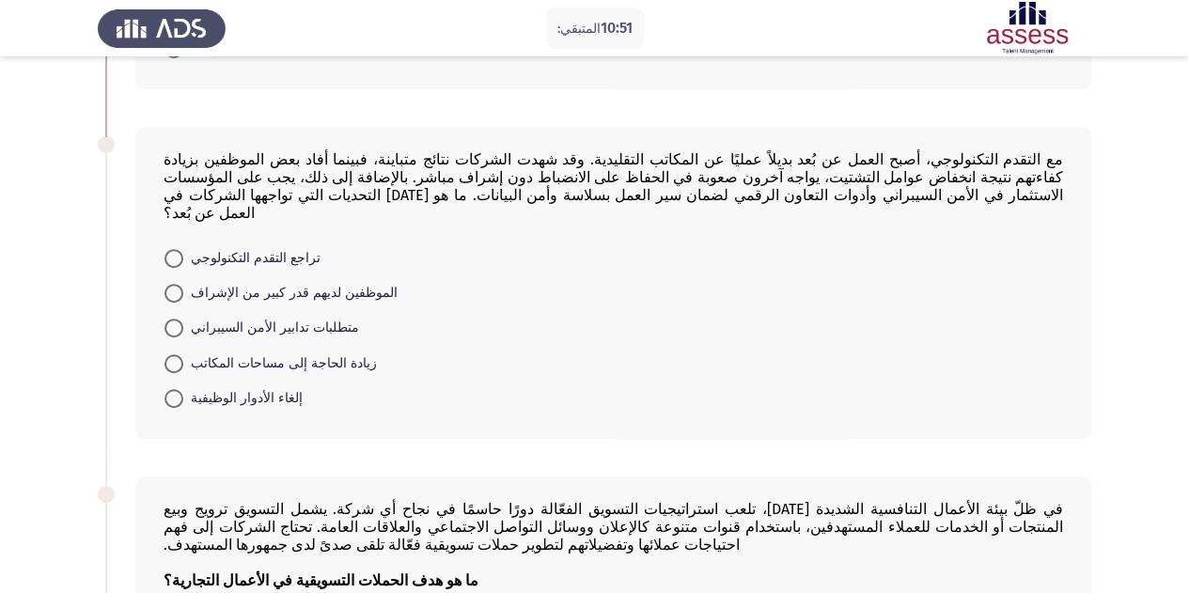
scroll to position [363, 0]
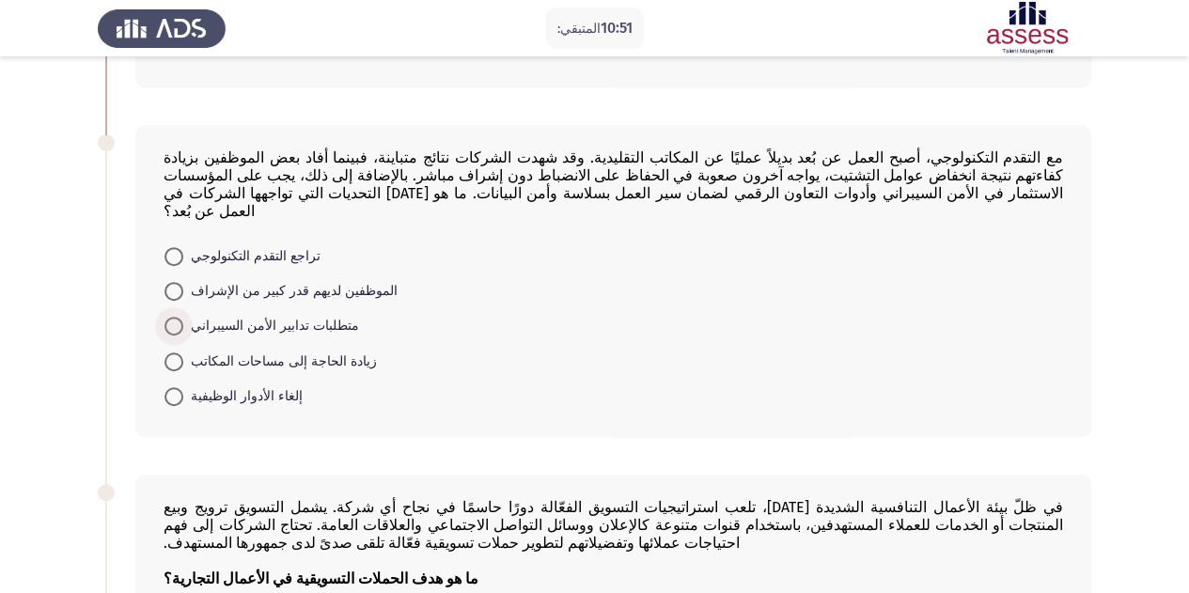
click at [173, 335] on span at bounding box center [173, 326] width 19 height 19
click at [173, 335] on input "متطلبات تدابير الأمن السيبراني" at bounding box center [173, 326] width 19 height 19
radio input "true"
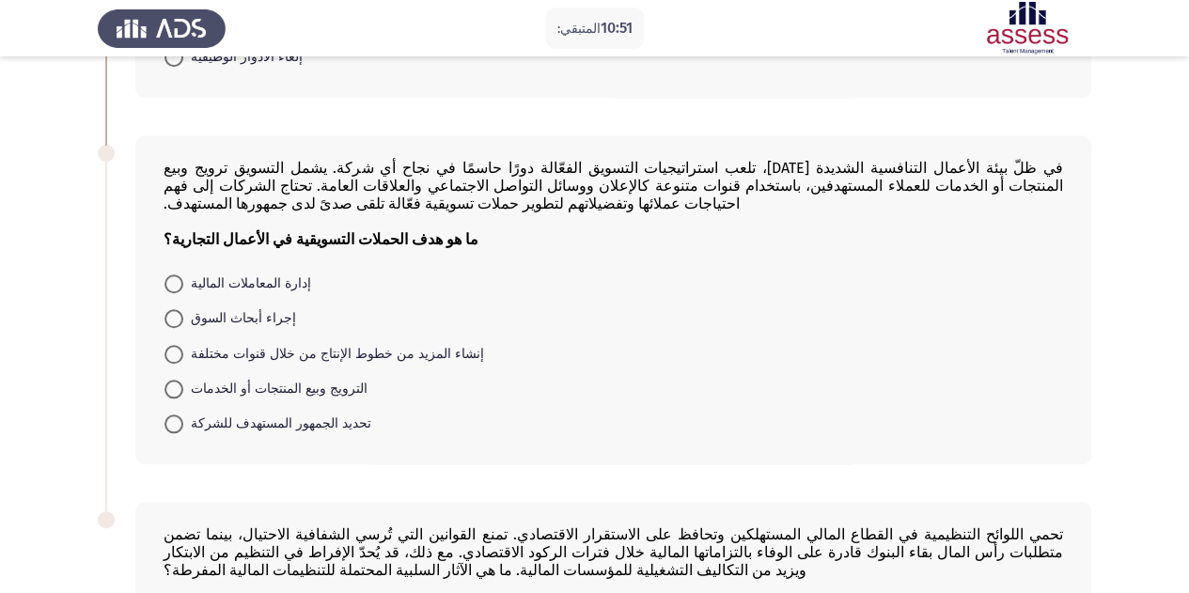
scroll to position [702, 0]
click at [181, 397] on span at bounding box center [173, 388] width 19 height 19
click at [181, 397] on input "الترويج وبيع المنتجات أو الخدمات" at bounding box center [173, 388] width 19 height 19
radio input "true"
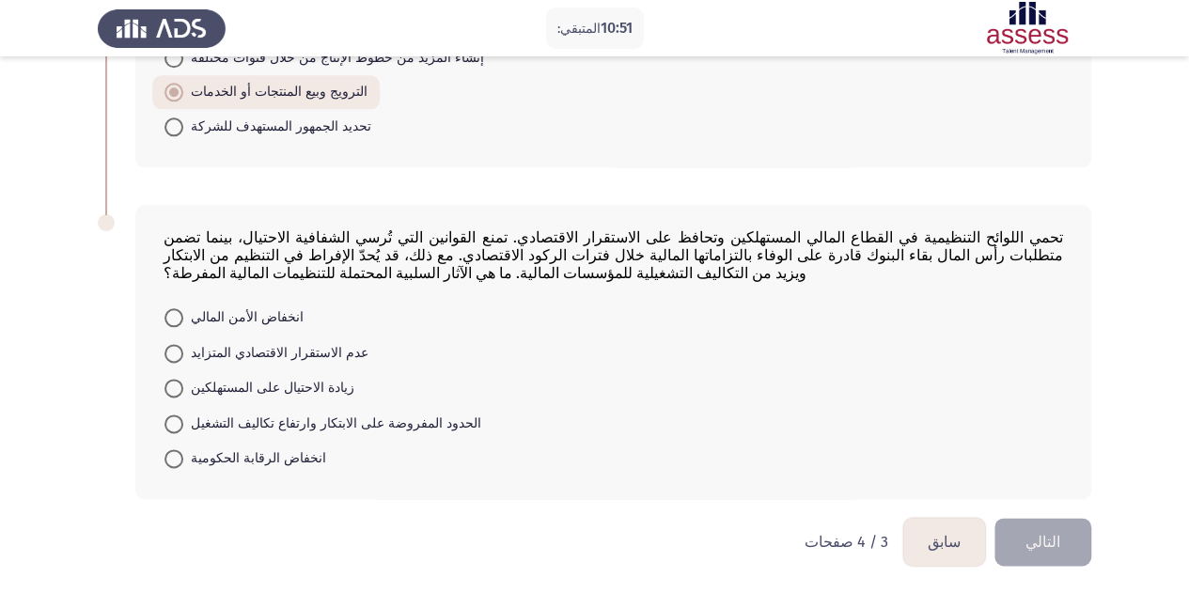
scroll to position [1020, 0]
click at [184, 422] on span "الحدود المفروضة على الابتكار وارتفاع تكاليف التشغيل" at bounding box center [332, 424] width 298 height 23
click at [183, 422] on input "الحدود المفروضة على الابتكار وارتفاع تكاليف التشغيل" at bounding box center [173, 423] width 19 height 19
radio input "true"
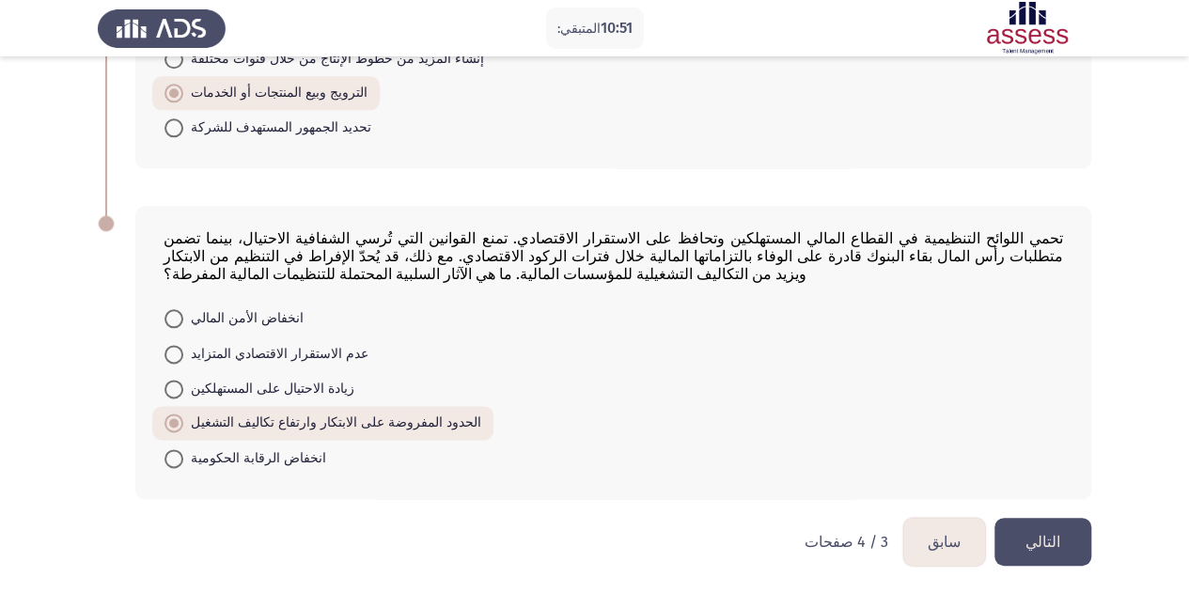
click at [1069, 540] on button "التالي" at bounding box center [1042, 542] width 97 height 48
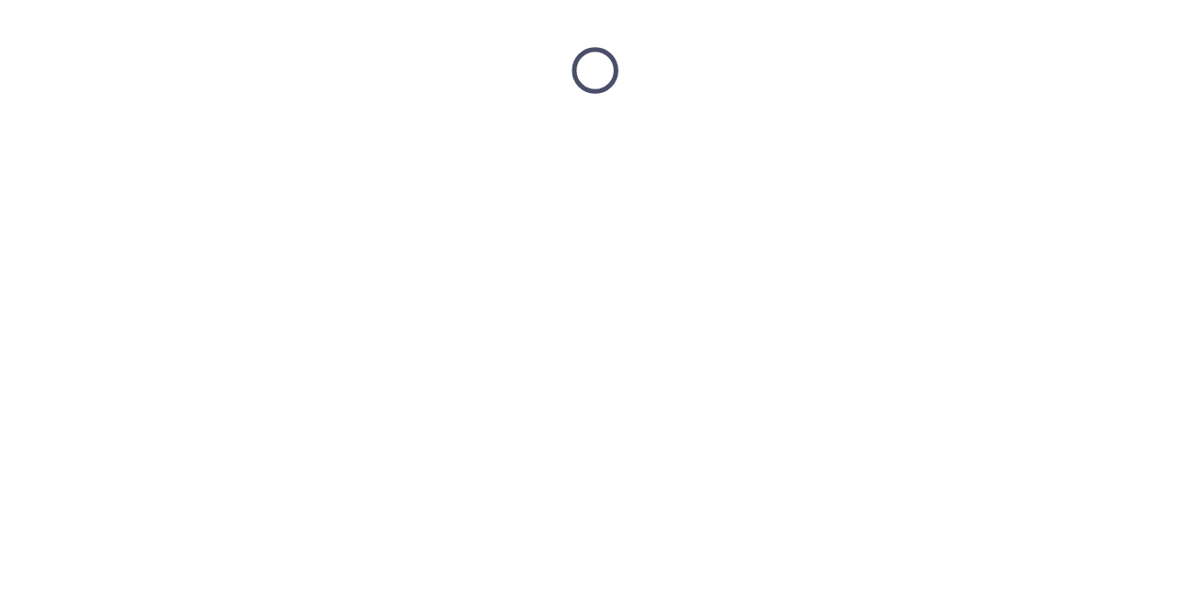
scroll to position [0, 0]
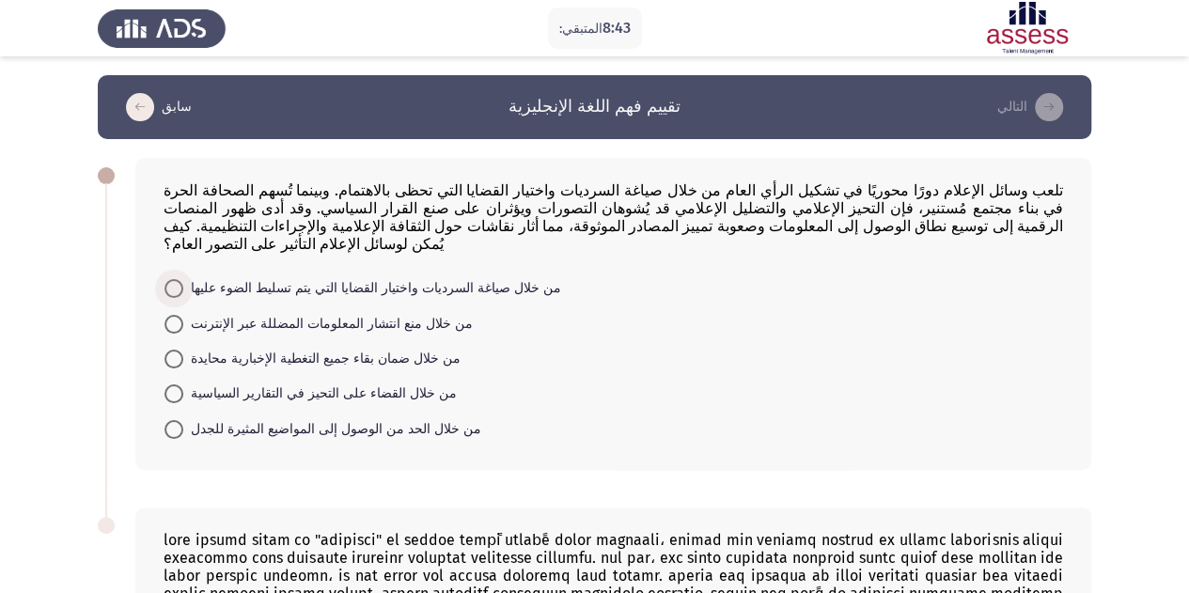
click at [177, 295] on span at bounding box center [173, 288] width 19 height 19
click at [177, 295] on input "من خلال صياغة السرديات واختيار القضايا التي يتم تسليط الضوء عليها" at bounding box center [173, 288] width 19 height 19
radio input "true"
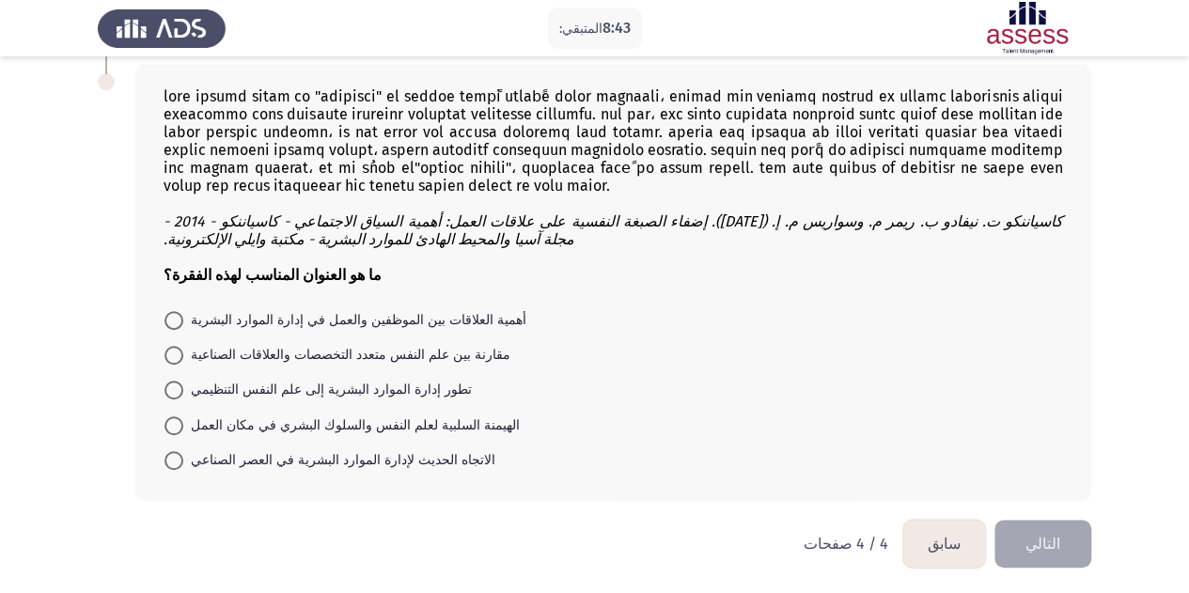
scroll to position [444, 0]
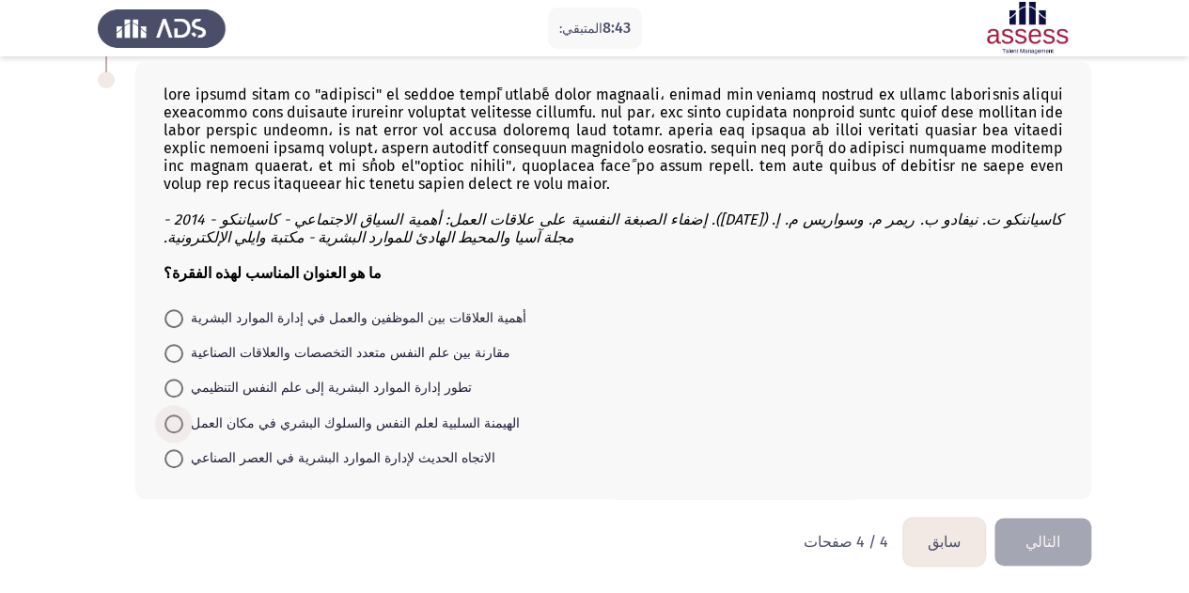
click at [176, 433] on span at bounding box center [173, 423] width 19 height 19
click at [176, 433] on input "الهيمنة السلبية لعلم النفس والسلوك البشري في مكان العمل" at bounding box center [173, 423] width 19 height 19
radio input "true"
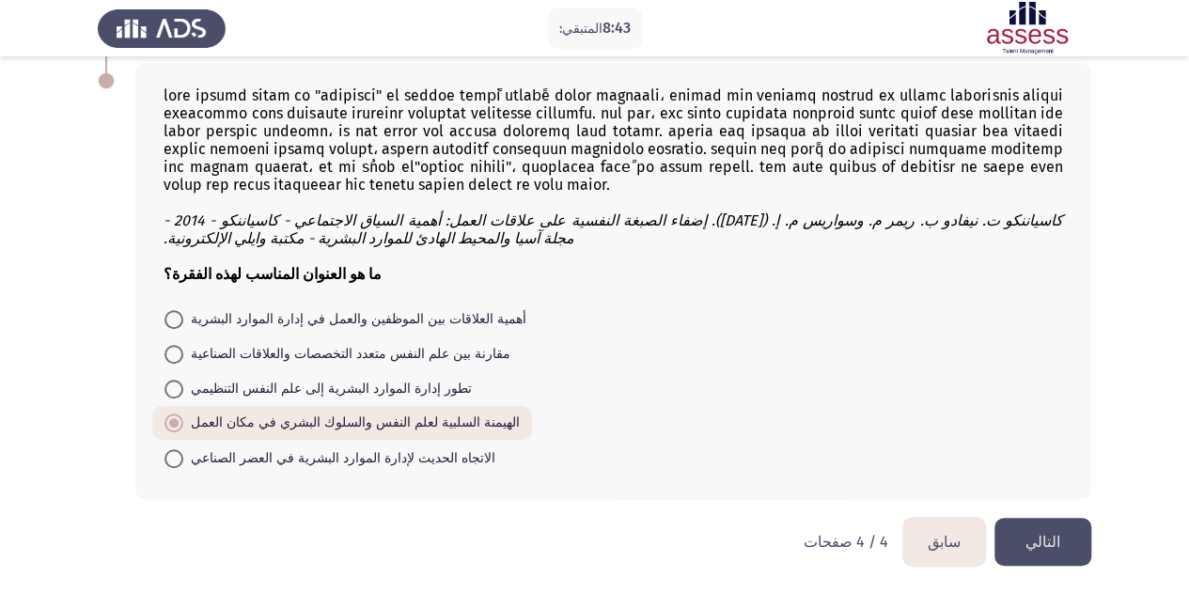
scroll to position [464, 0]
click at [1037, 545] on font "التالي" at bounding box center [1042, 542] width 35 height 18
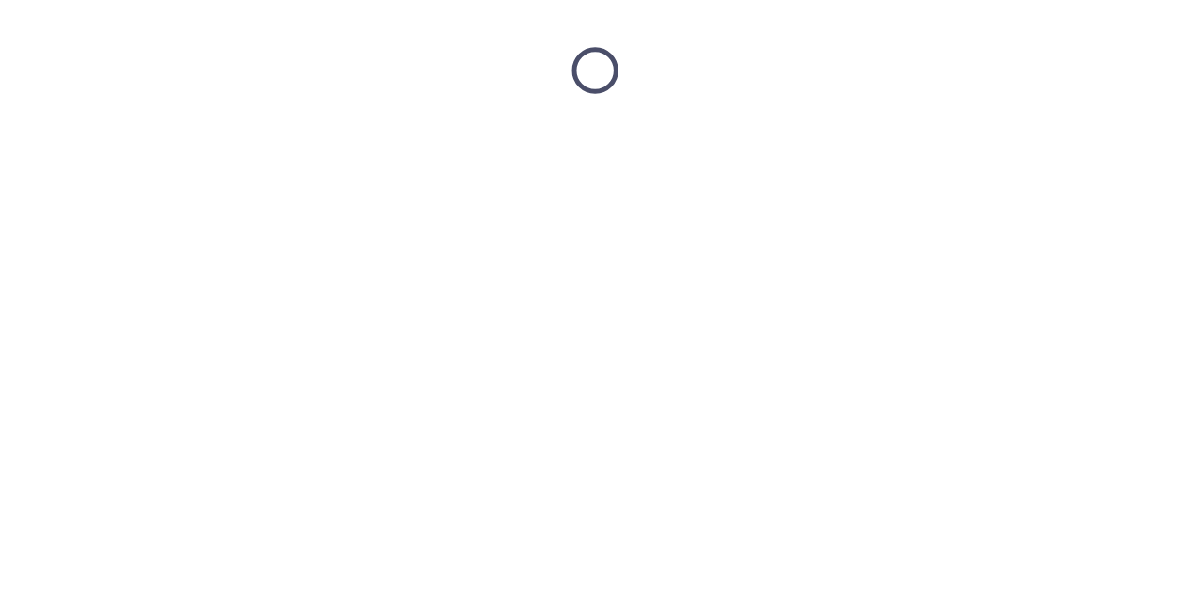
scroll to position [0, 0]
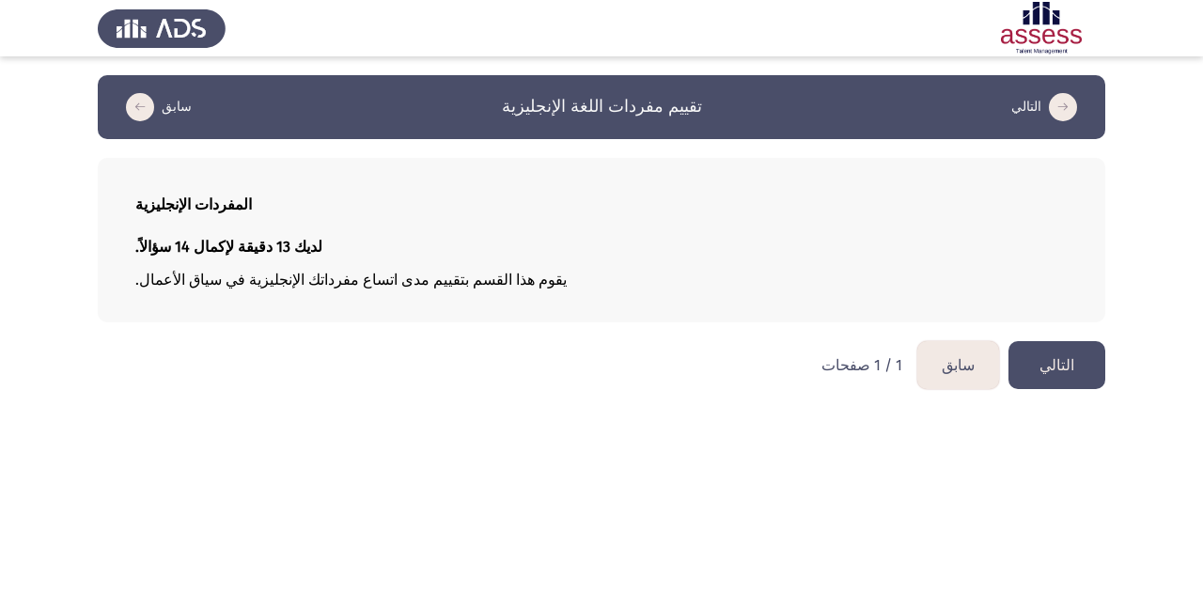
click at [1069, 374] on font "التالي" at bounding box center [1056, 365] width 35 height 18
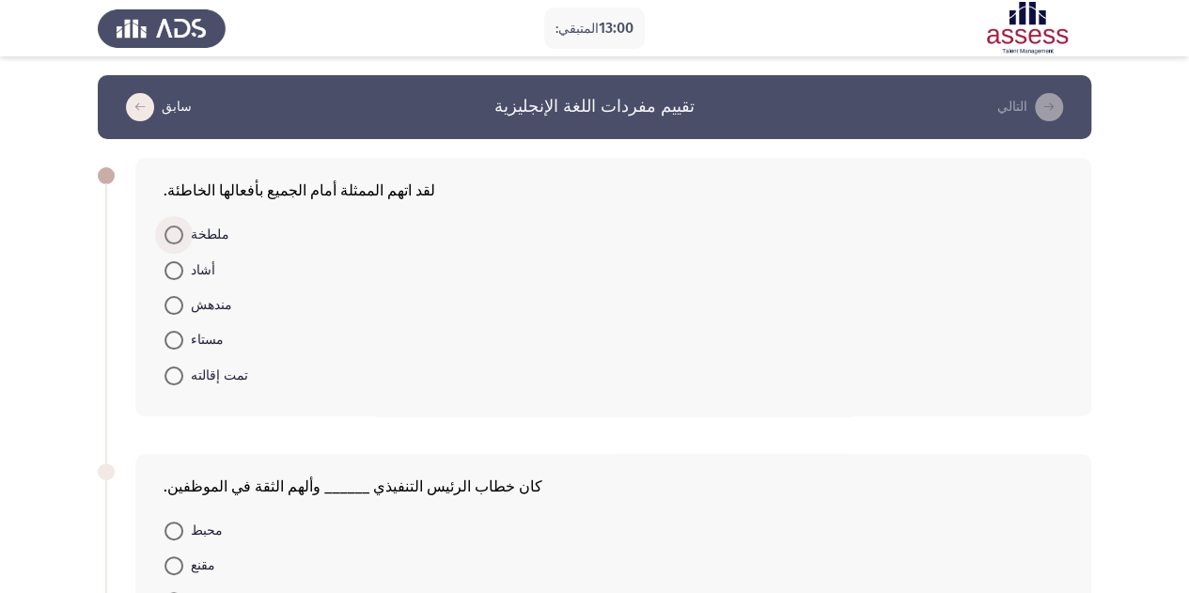
click at [174, 241] on span at bounding box center [173, 235] width 19 height 19
click at [174, 241] on input "ملطخة" at bounding box center [173, 235] width 19 height 19
radio input "true"
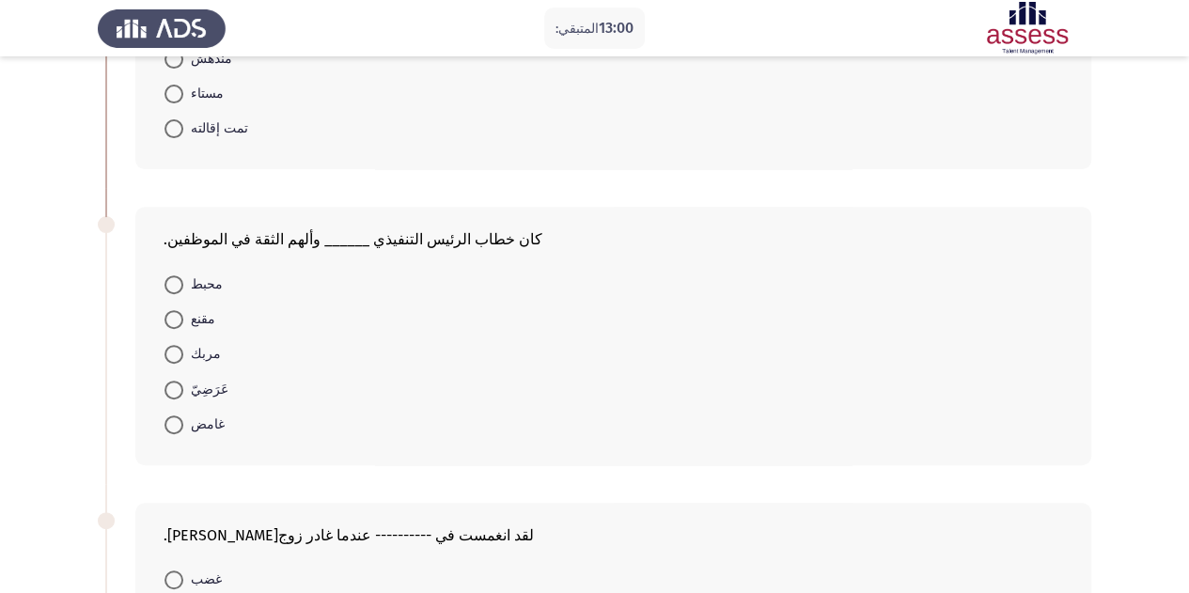
scroll to position [247, 0]
click at [177, 319] on span at bounding box center [173, 317] width 19 height 19
click at [177, 319] on input "مقنع" at bounding box center [173, 317] width 19 height 19
radio input "true"
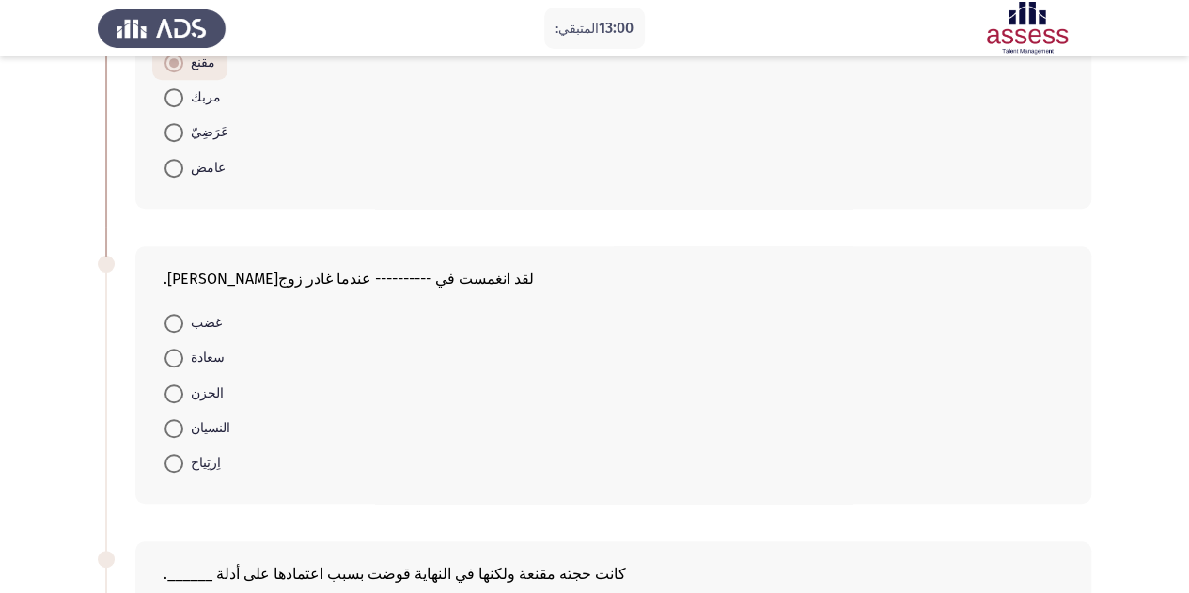
scroll to position [503, 0]
click at [170, 385] on span at bounding box center [173, 391] width 19 height 19
click at [170, 385] on input "الحزن" at bounding box center [173, 391] width 19 height 19
radio input "true"
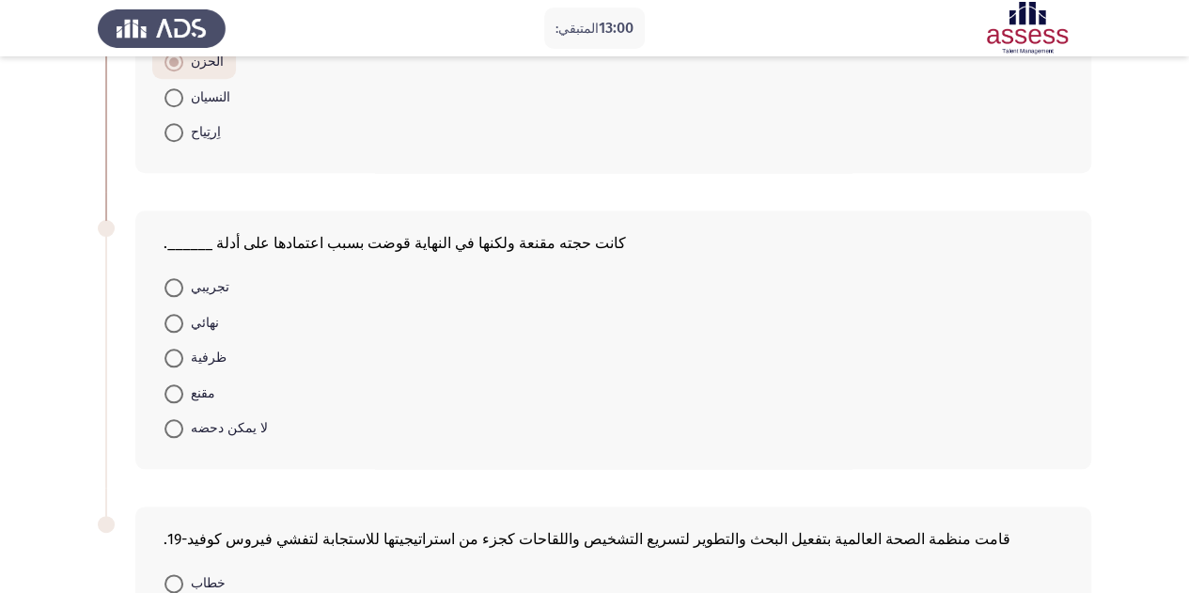
scroll to position [833, 0]
click at [171, 431] on span at bounding box center [173, 426] width 19 height 19
click at [171, 431] on input "لا يمكن دحضه" at bounding box center [173, 426] width 19 height 19
radio input "true"
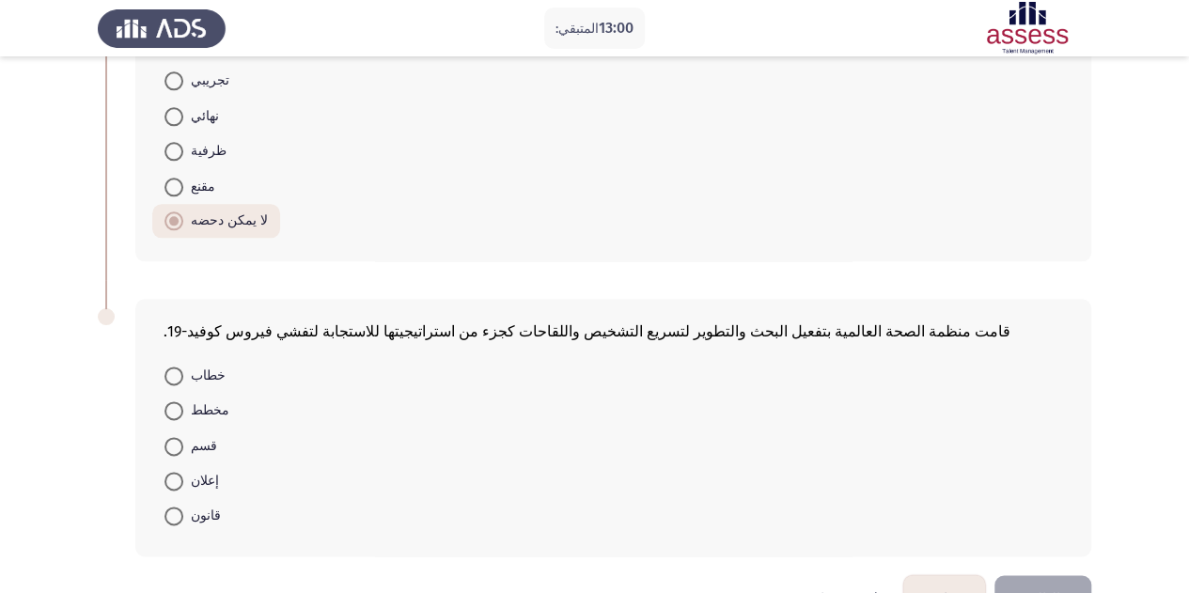
scroll to position [1098, 0]
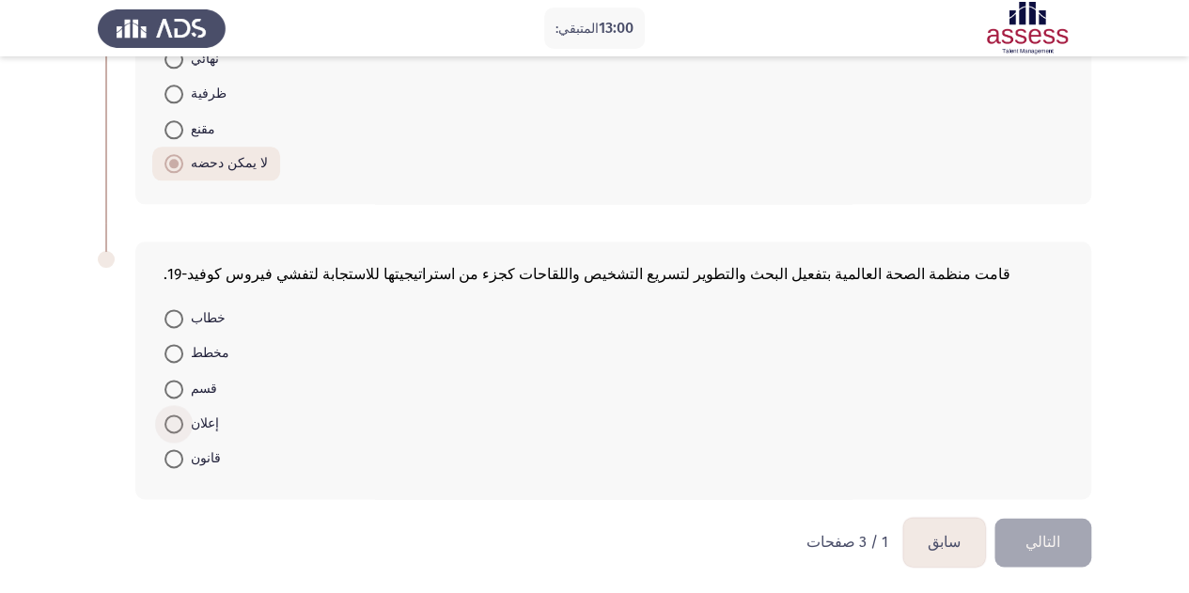
click at [171, 420] on span at bounding box center [173, 423] width 19 height 19
click at [171, 420] on input "إعلان" at bounding box center [173, 423] width 19 height 19
radio input "true"
click at [1026, 544] on button "التالي" at bounding box center [1042, 542] width 97 height 48
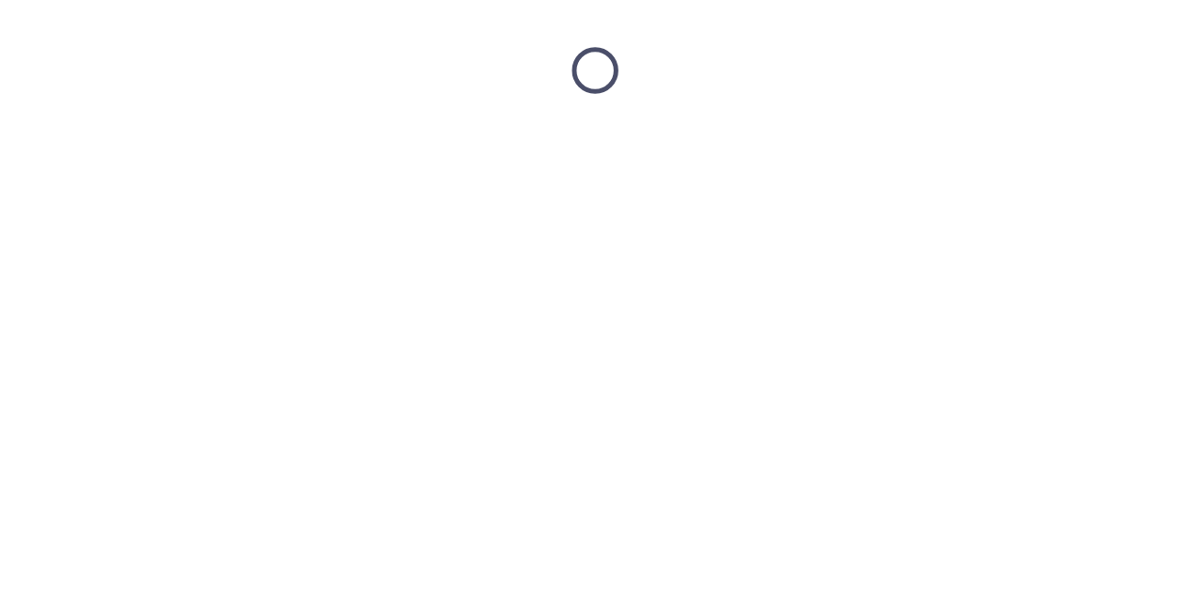
scroll to position [0, 0]
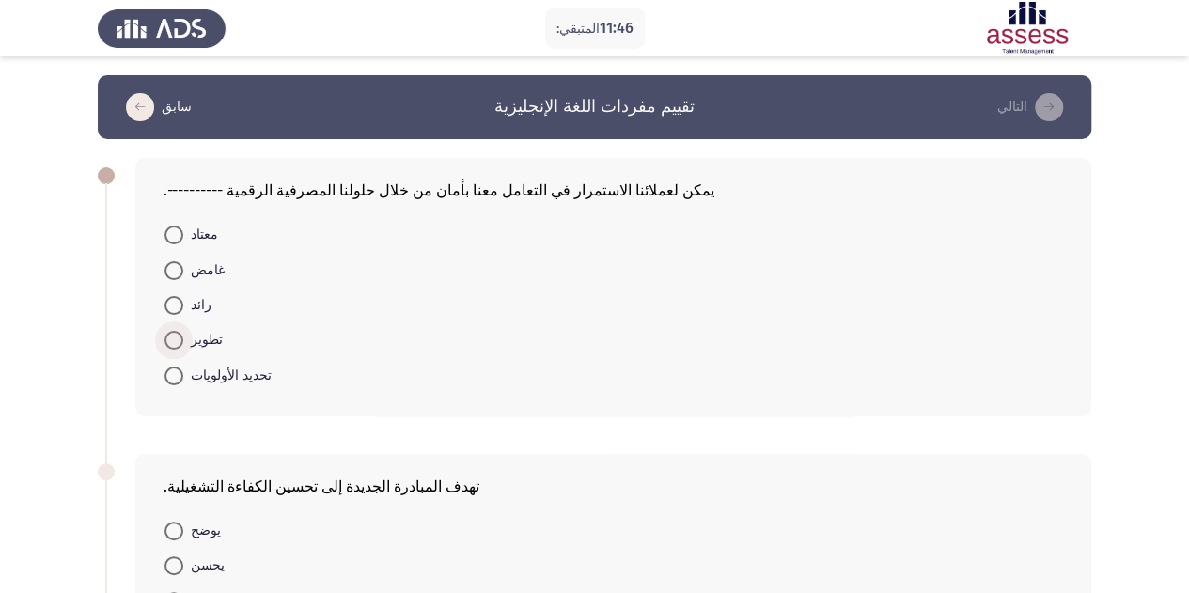
click at [170, 336] on span at bounding box center [173, 340] width 19 height 19
click at [170, 336] on input "تطوير" at bounding box center [173, 340] width 19 height 19
radio input "true"
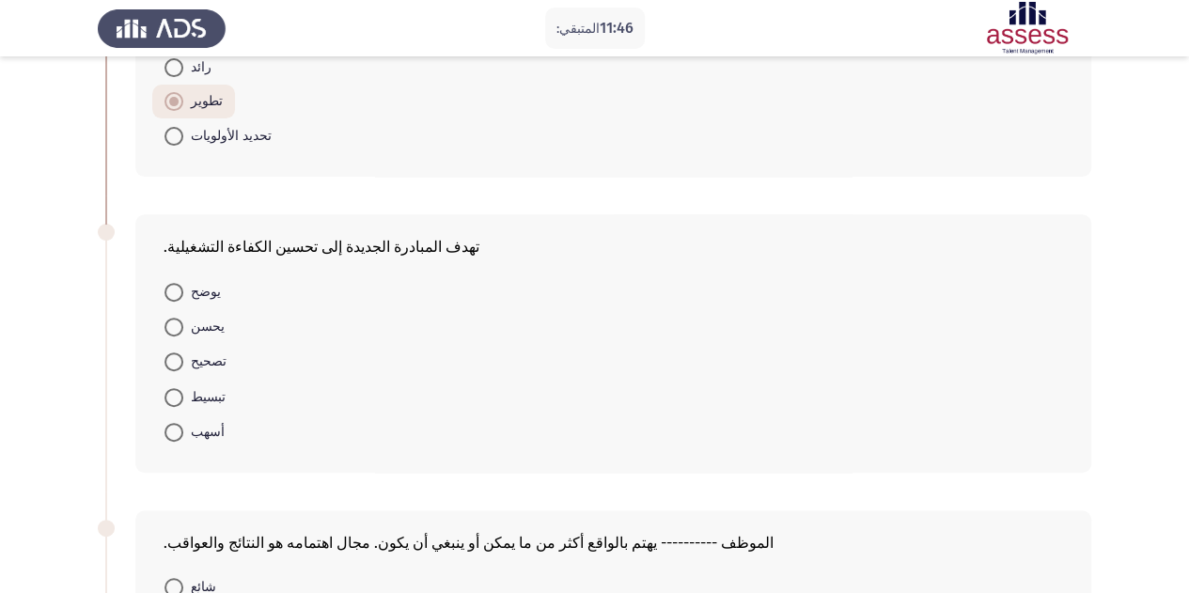
scroll to position [253, 0]
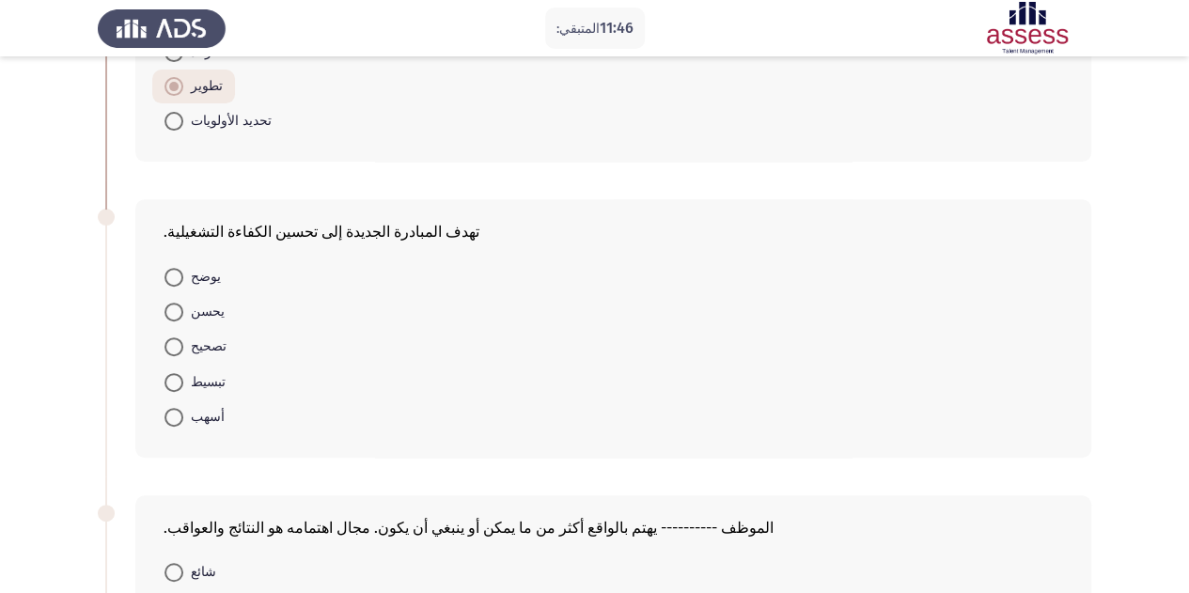
click at [175, 319] on span at bounding box center [173, 312] width 19 height 19
click at [175, 319] on input "يحسن" at bounding box center [173, 312] width 19 height 19
radio input "true"
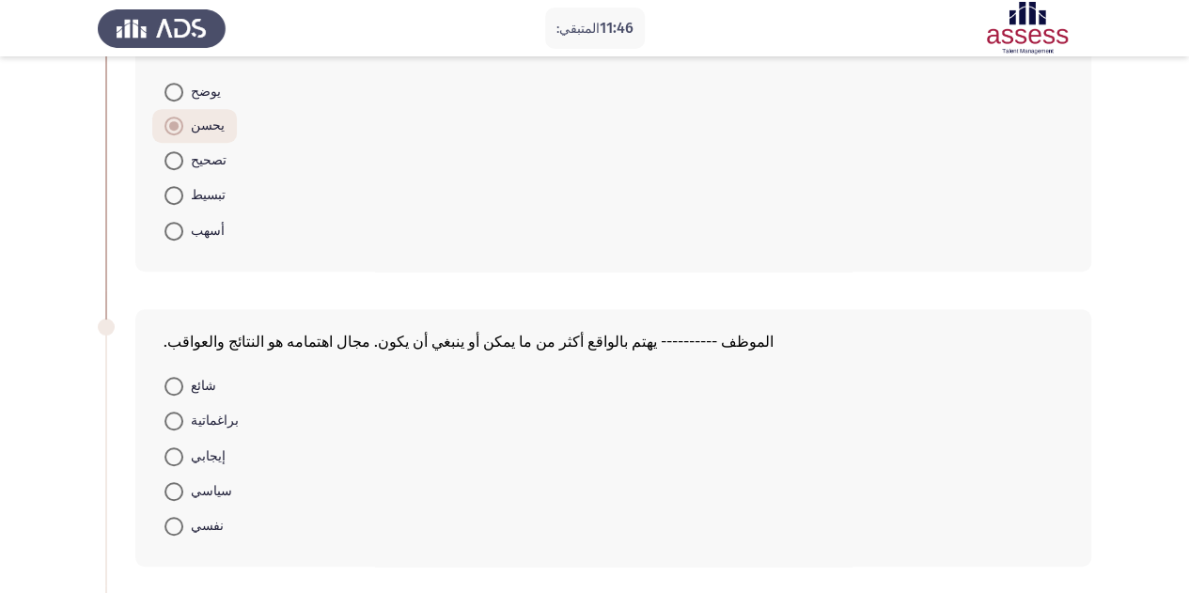
scroll to position [545, 0]
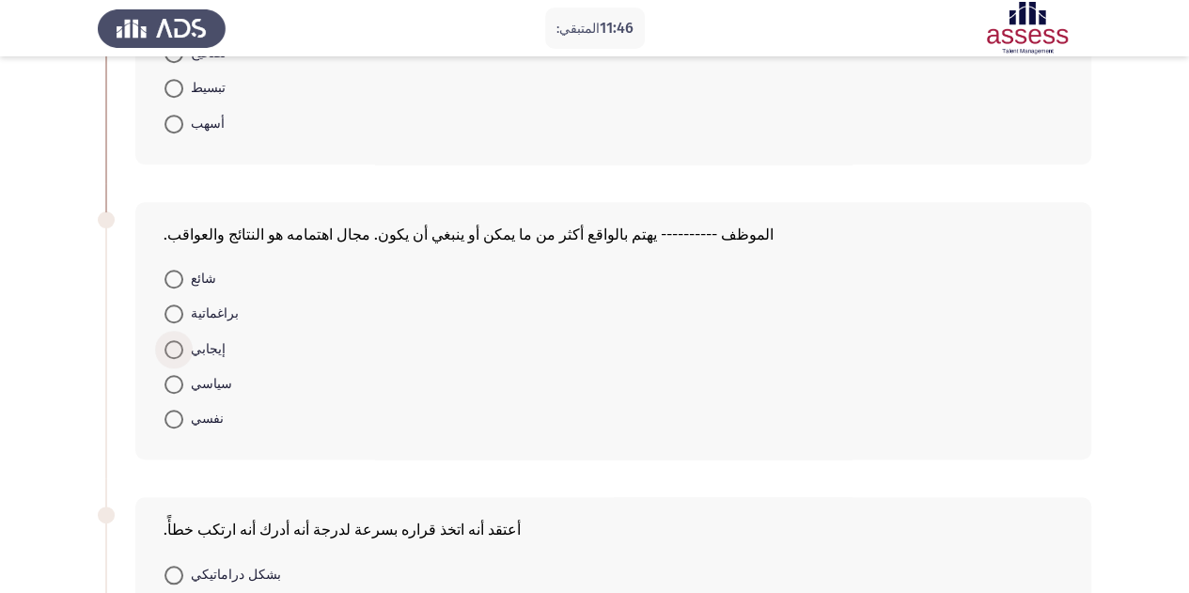
click at [180, 358] on span at bounding box center [173, 349] width 19 height 19
click at [180, 358] on input "إيجابي" at bounding box center [173, 349] width 19 height 19
radio input "true"
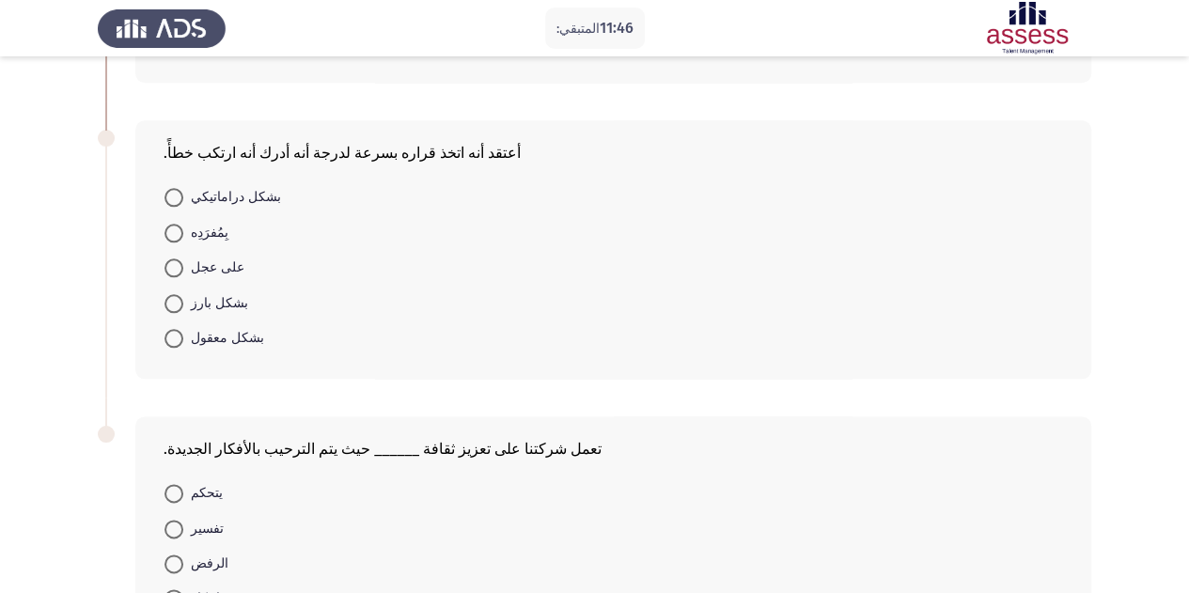
scroll to position [922, 0]
click at [175, 264] on span at bounding box center [173, 266] width 19 height 19
click at [175, 264] on input "على عجل" at bounding box center [173, 266] width 19 height 19
radio input "true"
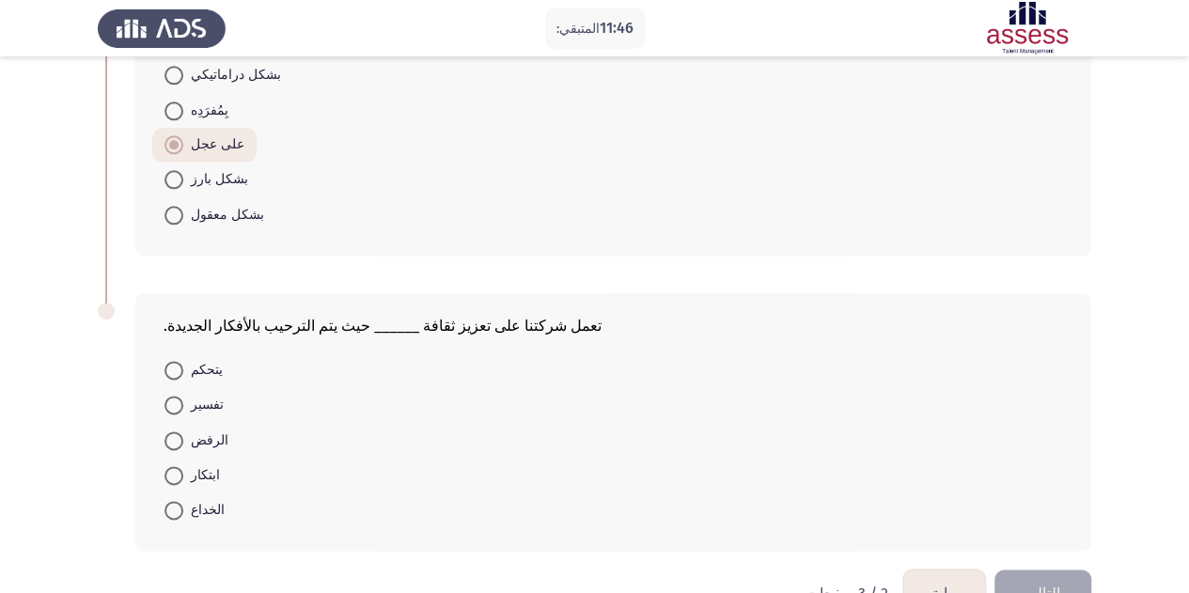
scroll to position [1098, 0]
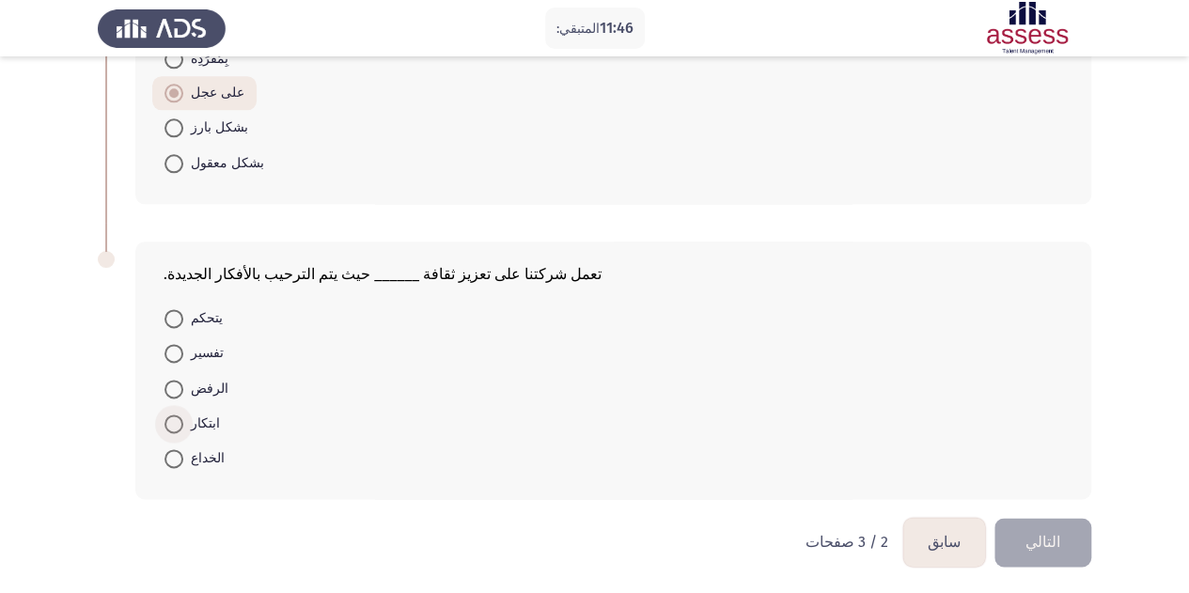
click at [172, 416] on span at bounding box center [173, 423] width 19 height 19
click at [172, 416] on input "ابتكار" at bounding box center [173, 423] width 19 height 19
radio input "true"
click at [1081, 539] on button "التالي" at bounding box center [1042, 542] width 97 height 48
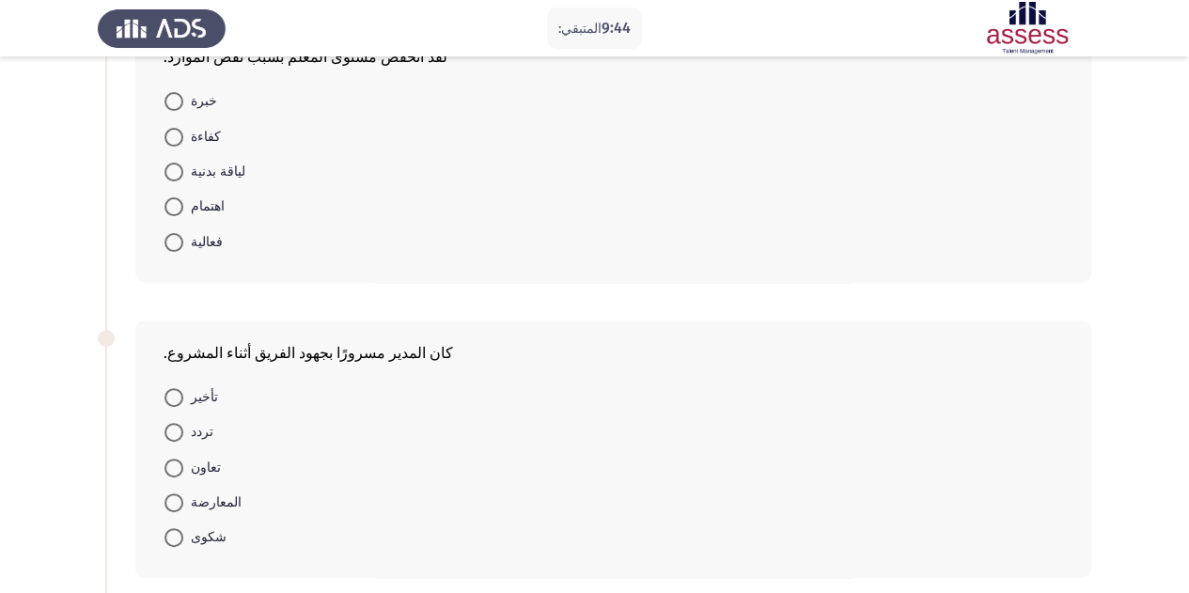
scroll to position [171, 0]
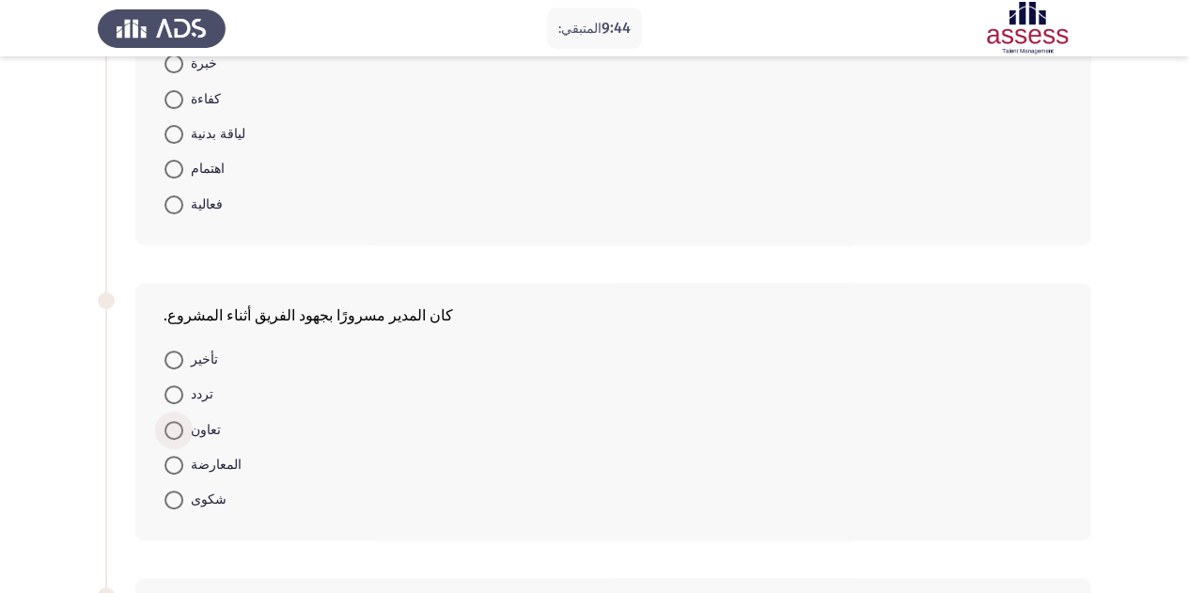
click at [170, 426] on span at bounding box center [173, 430] width 19 height 19
click at [170, 426] on input "تعاون" at bounding box center [173, 430] width 19 height 19
radio input "true"
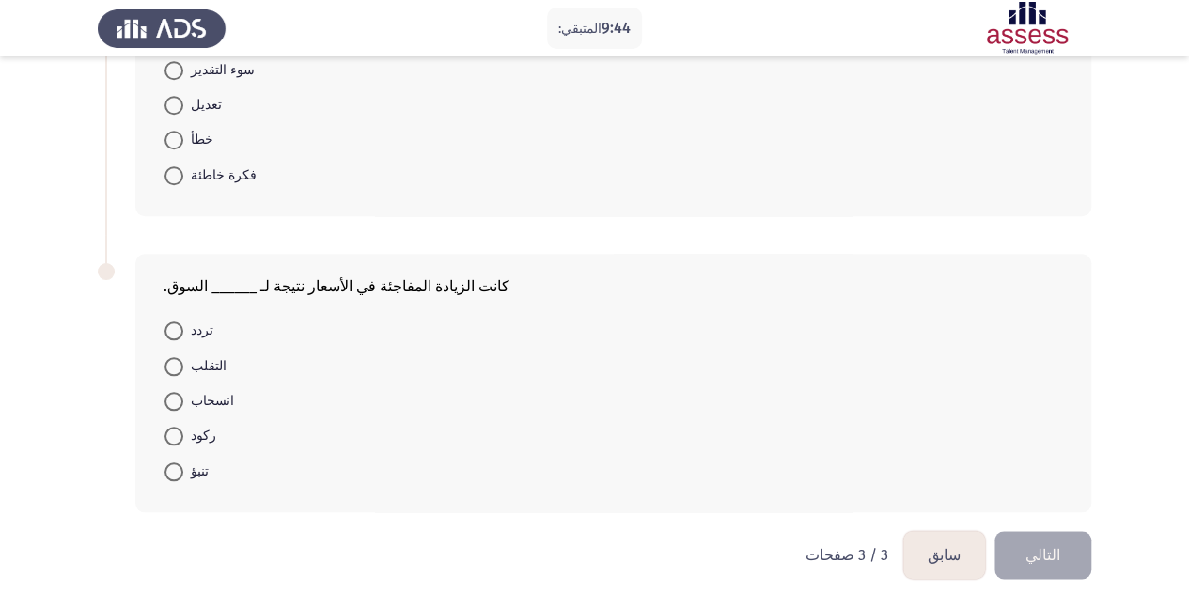
scroll to position [804, 0]
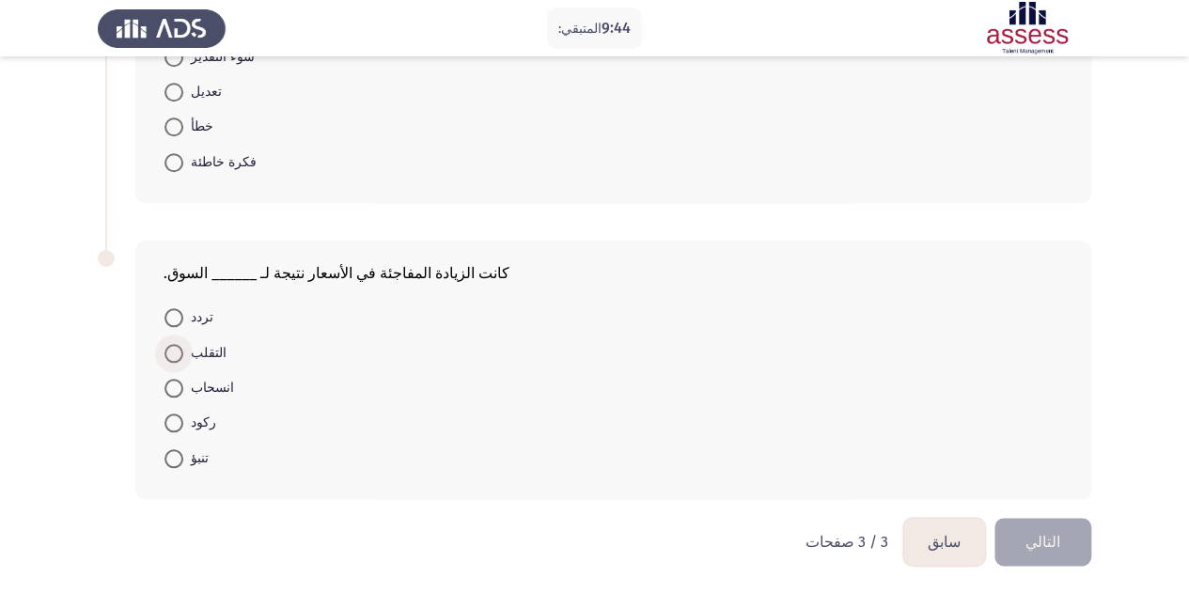
click at [179, 351] on span at bounding box center [173, 353] width 19 height 19
click at [179, 351] on input "التقلب" at bounding box center [173, 353] width 19 height 19
radio input "true"
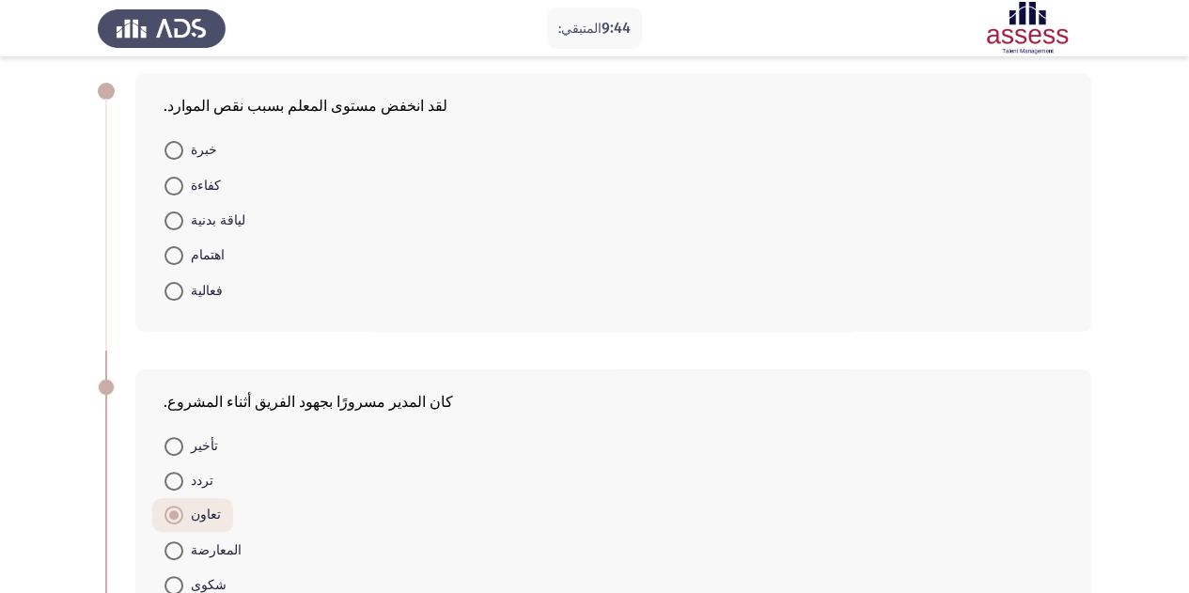
scroll to position [0, 0]
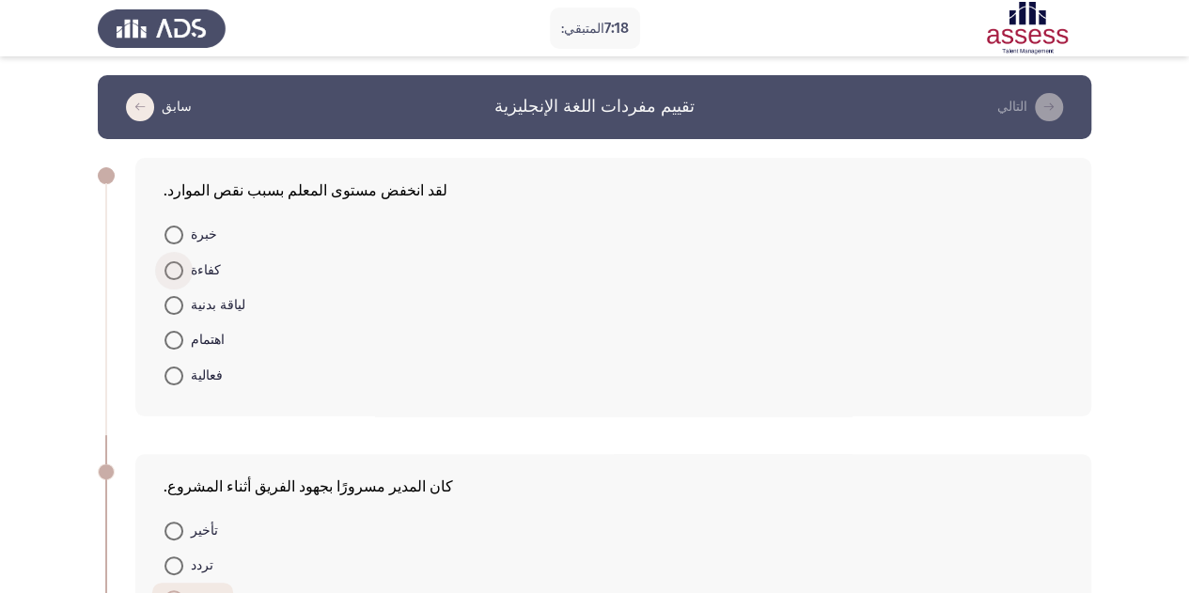
click at [179, 270] on span at bounding box center [173, 270] width 19 height 19
click at [179, 270] on input "كفاءة" at bounding box center [173, 270] width 19 height 19
radio input "true"
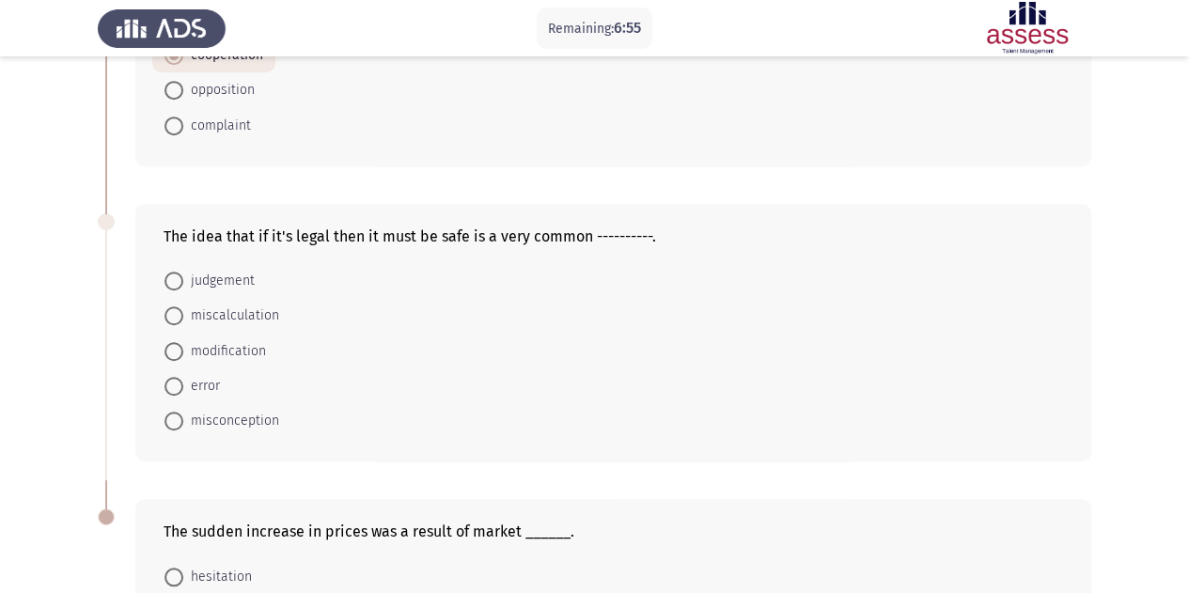
scroll to position [549, 0]
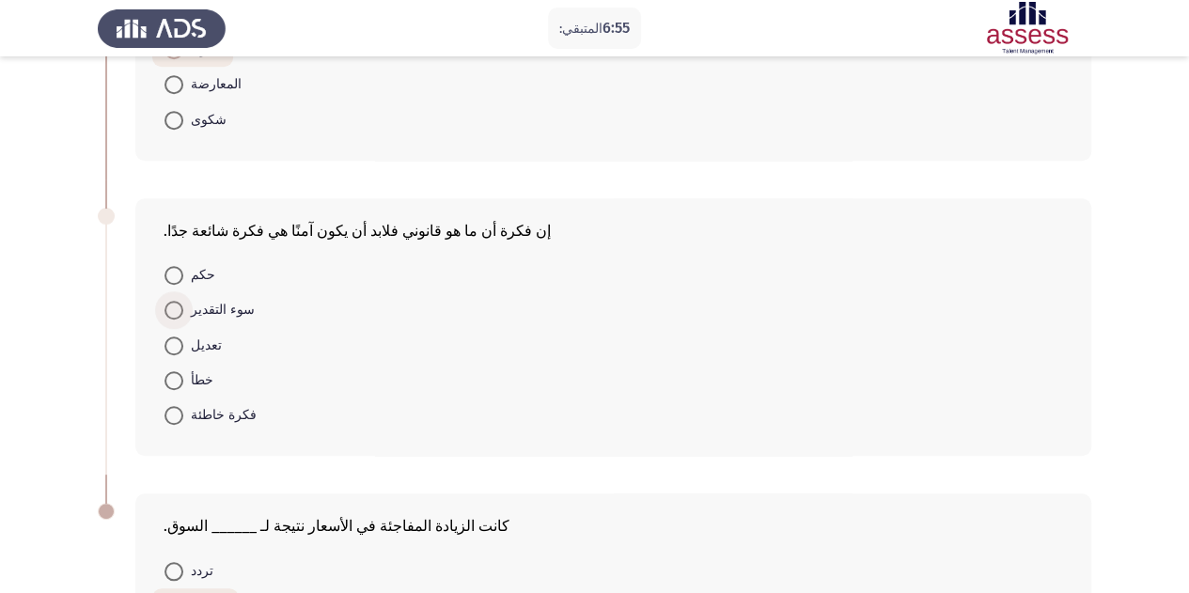
click at [199, 315] on font "سوء التقدير" at bounding box center [223, 310] width 64 height 16
click at [183, 315] on input "سوء التقدير" at bounding box center [173, 310] width 19 height 19
radio input "true"
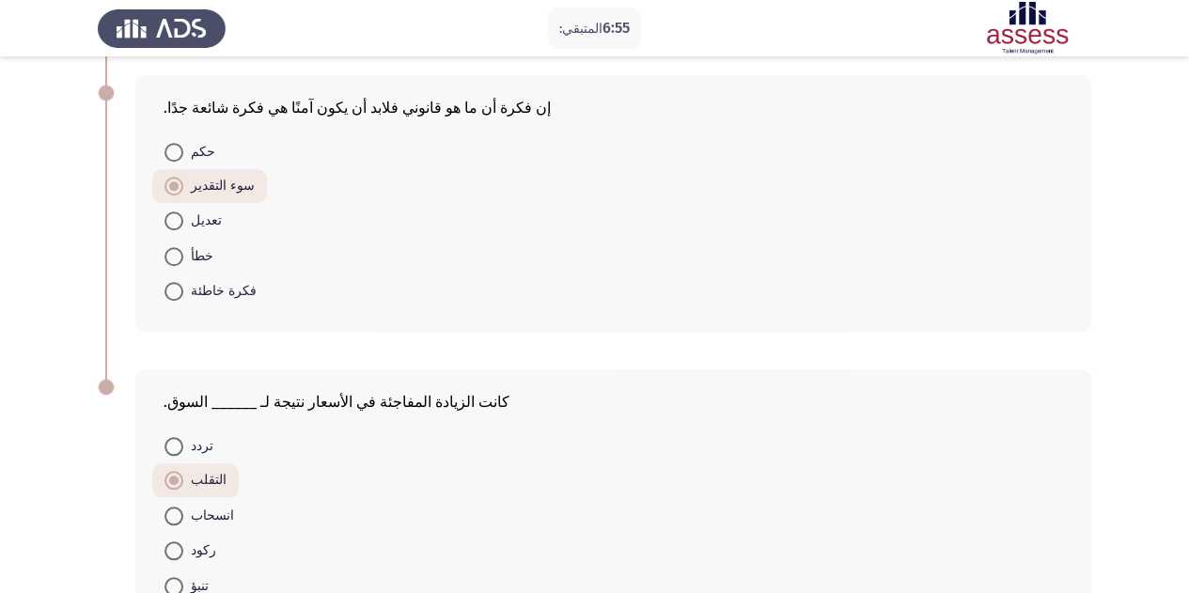
scroll to position [802, 0]
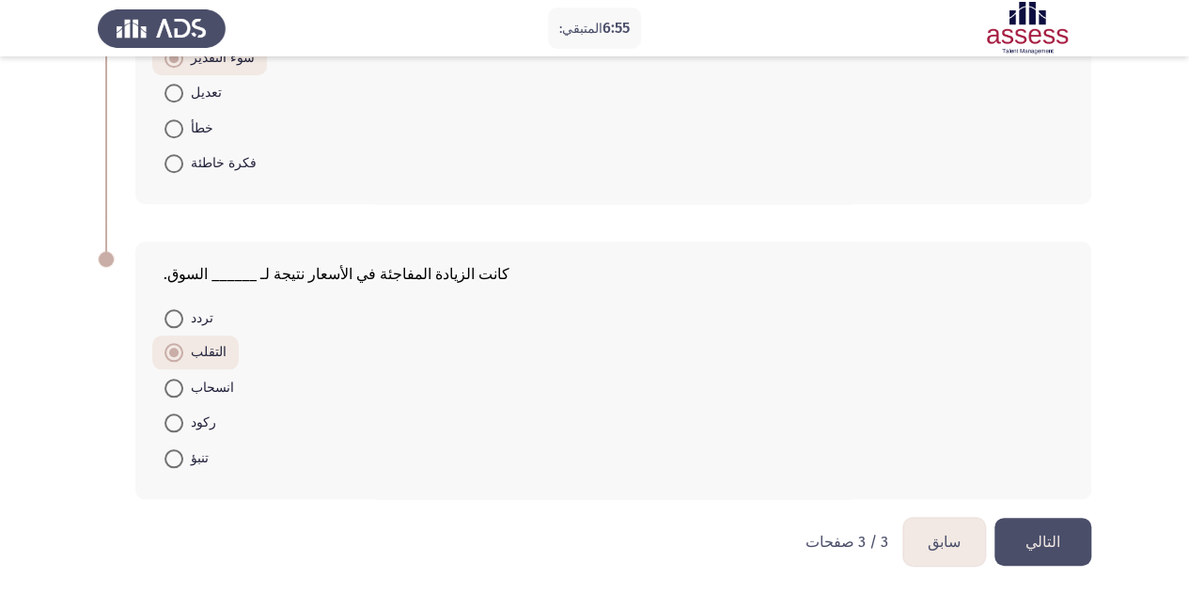
click at [1050, 538] on font "التالي" at bounding box center [1042, 542] width 35 height 18
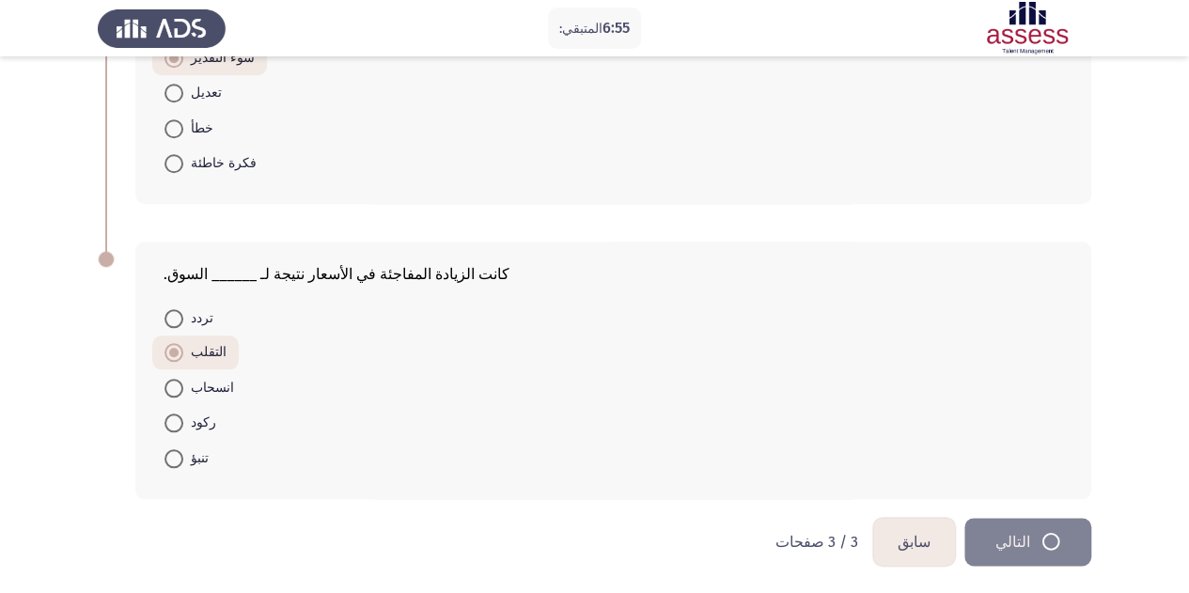
scroll to position [0, 0]
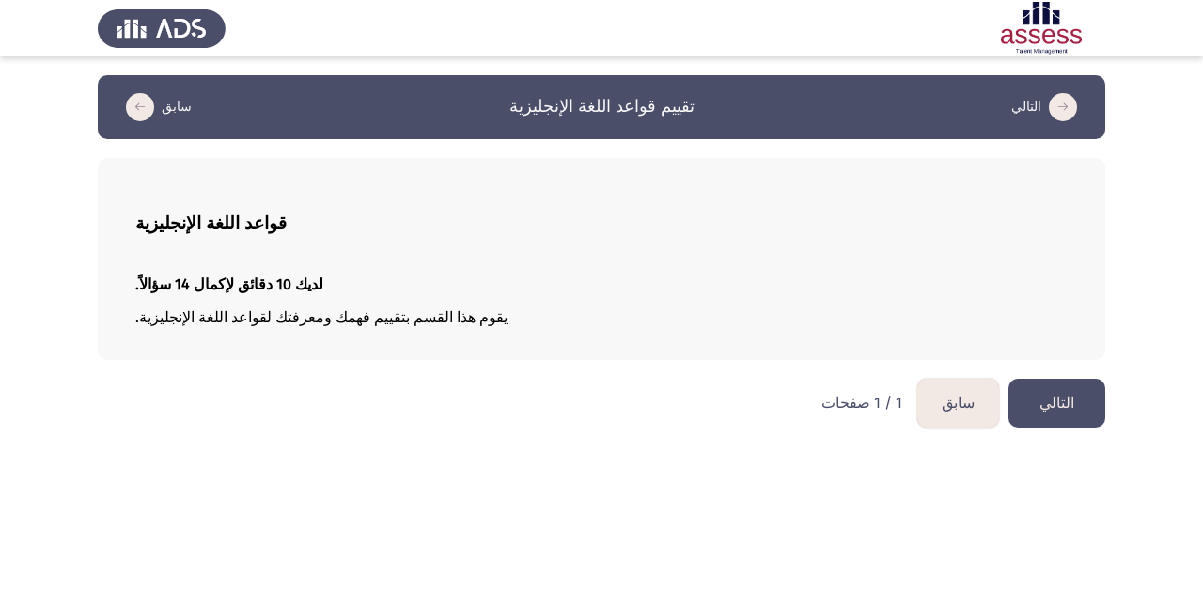
click at [1072, 412] on font "التالي" at bounding box center [1056, 403] width 35 height 18
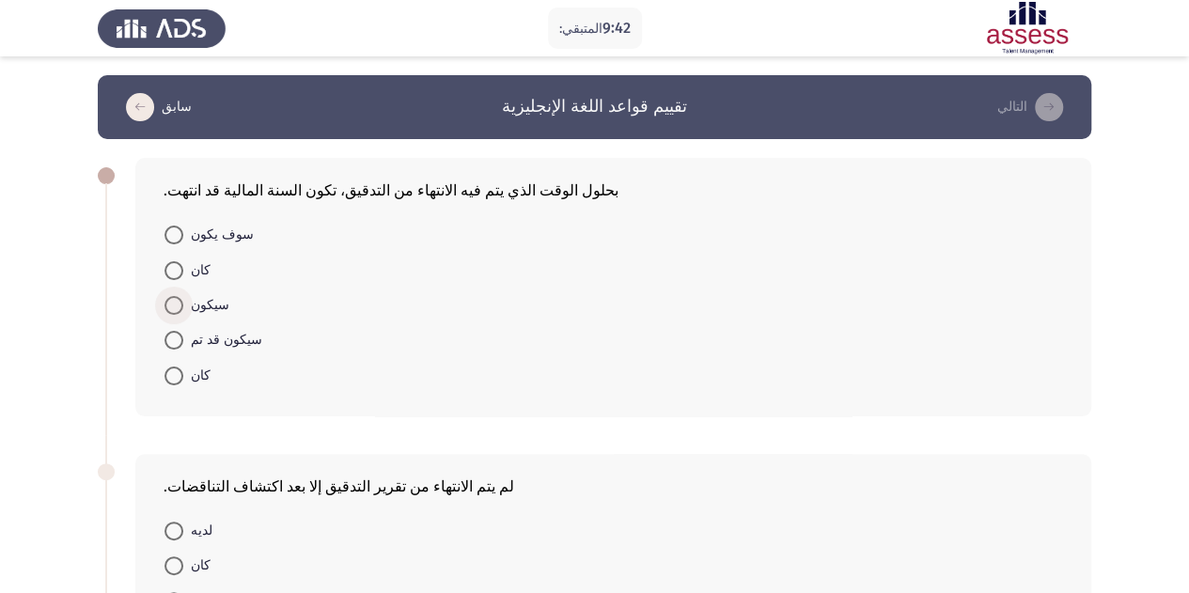
click at [174, 313] on span at bounding box center [173, 305] width 19 height 19
click at [174, 313] on input "سيكون" at bounding box center [173, 305] width 19 height 19
radio input "true"
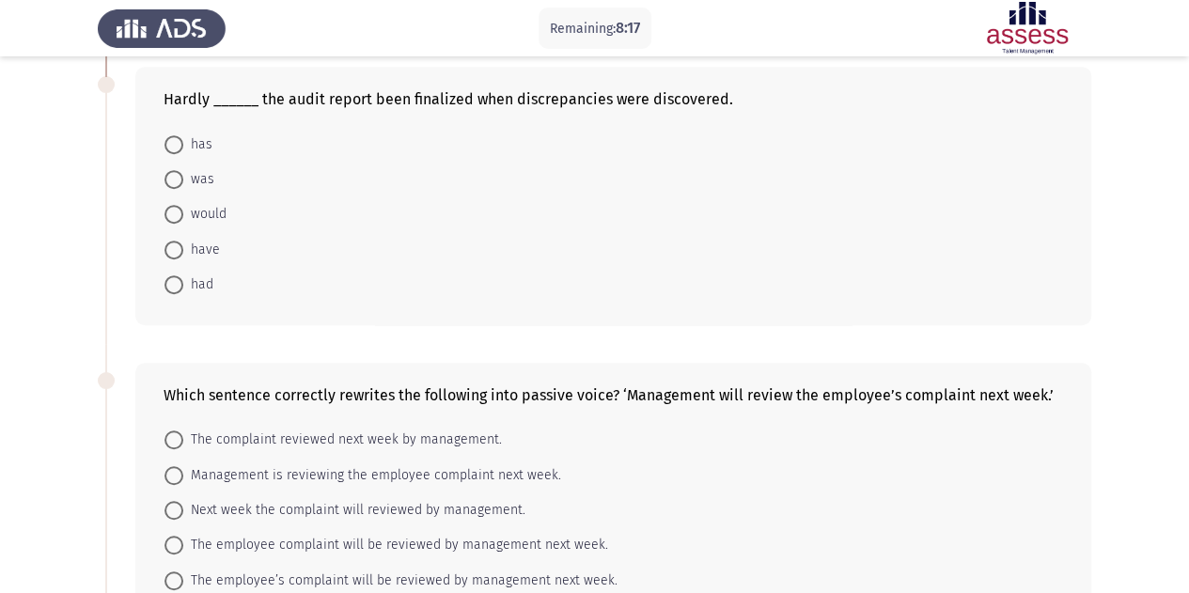
scroll to position [382, 0]
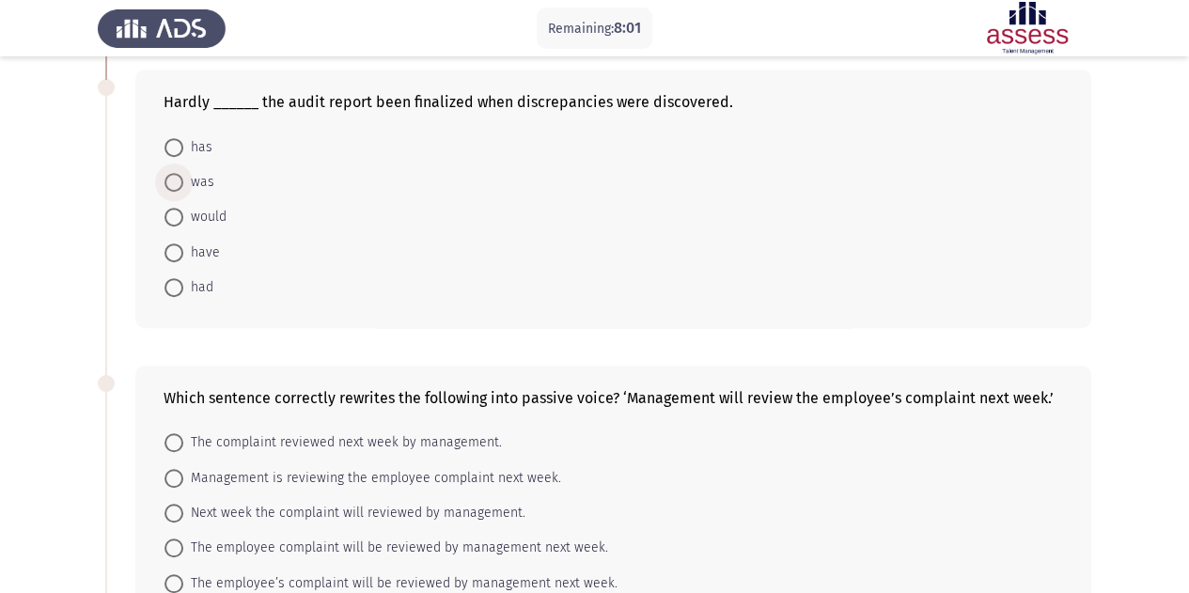
click at [181, 178] on span at bounding box center [173, 182] width 19 height 19
click at [181, 178] on input "was" at bounding box center [173, 182] width 19 height 19
radio input "true"
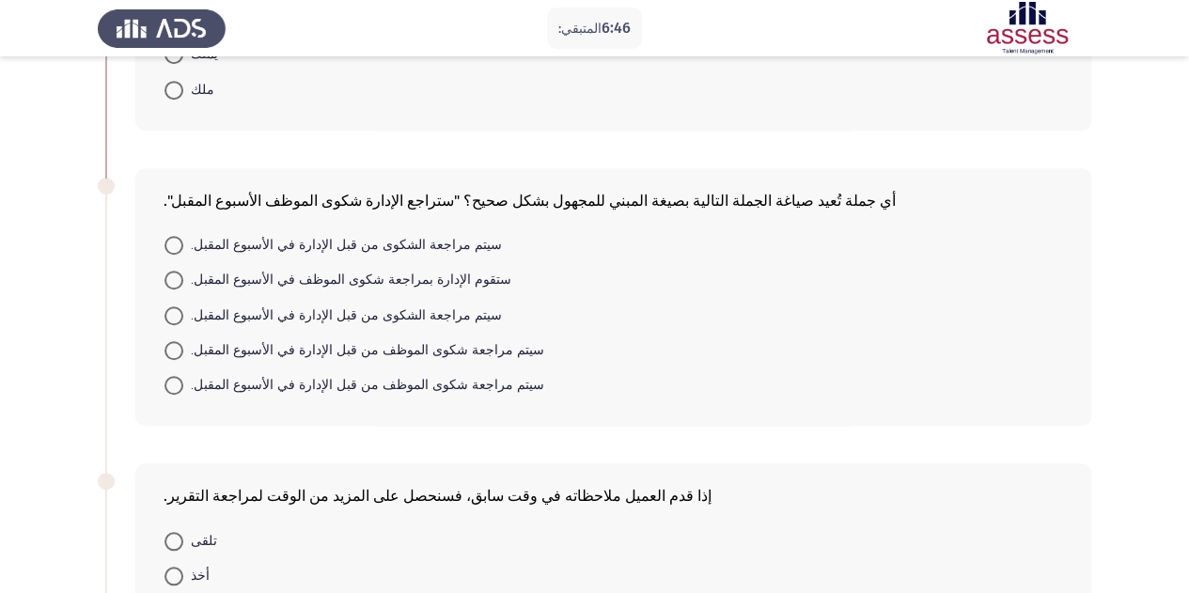
scroll to position [573, 0]
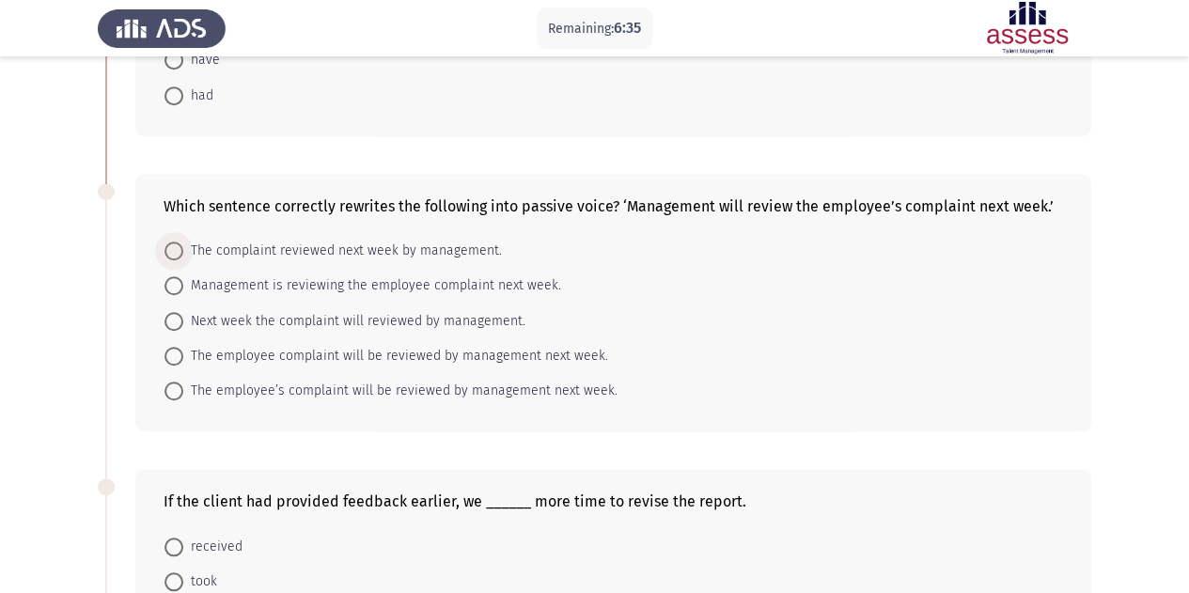
click at [168, 241] on span at bounding box center [173, 250] width 19 height 19
click at [168, 241] on input "The complaint reviewed next week by management." at bounding box center [173, 250] width 19 height 19
radio input "true"
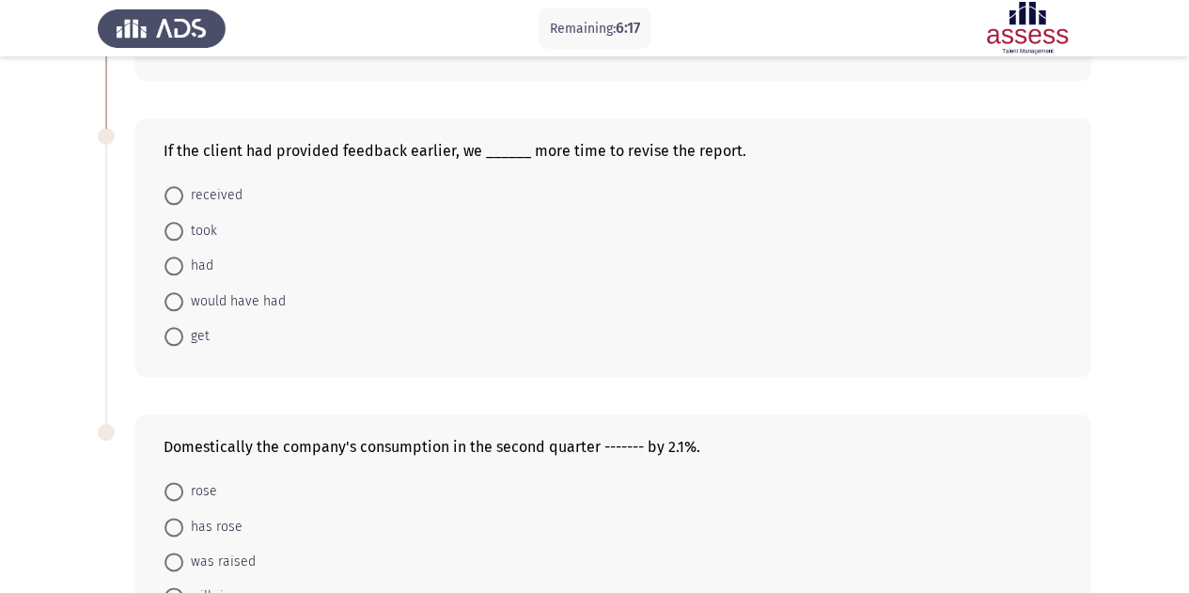
scroll to position [915, 0]
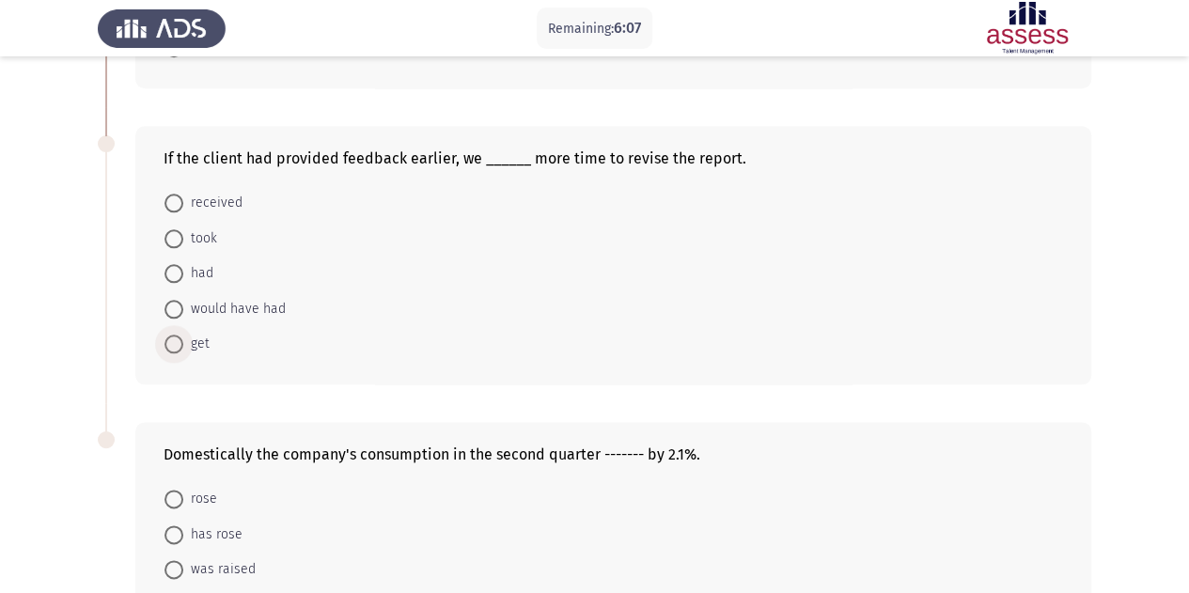
click at [183, 333] on span "get" at bounding box center [196, 344] width 26 height 23
click at [183, 335] on input "get" at bounding box center [173, 344] width 19 height 19
radio input "true"
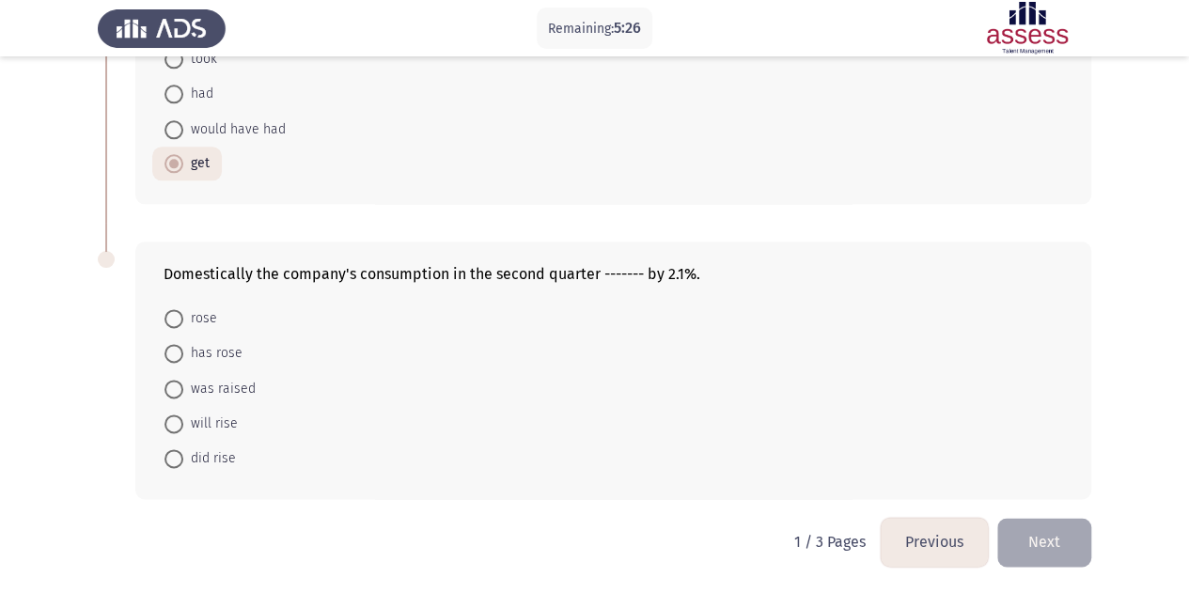
scroll to position [1085, 0]
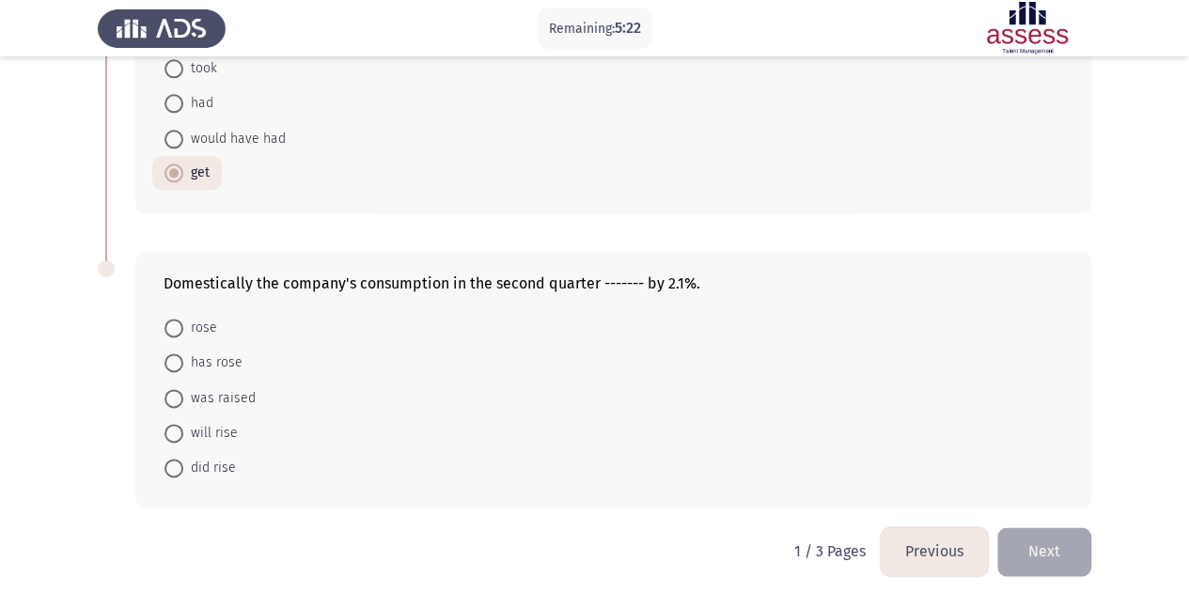
drag, startPoint x: 156, startPoint y: 284, endPoint x: 386, endPoint y: 273, distance: 230.5
click at [386, 273] on div "Domestically the company's consumption in the second quarter ------- by 2.1%. […" at bounding box center [613, 380] width 956 height 258
drag, startPoint x: 152, startPoint y: 273, endPoint x: 528, endPoint y: 274, distance: 375.9
click at [528, 274] on div "Domestically the company's consumption in the second quarter ------- by 2.1%. […" at bounding box center [613, 380] width 956 height 258
click at [184, 351] on span "has rose" at bounding box center [212, 362] width 59 height 23
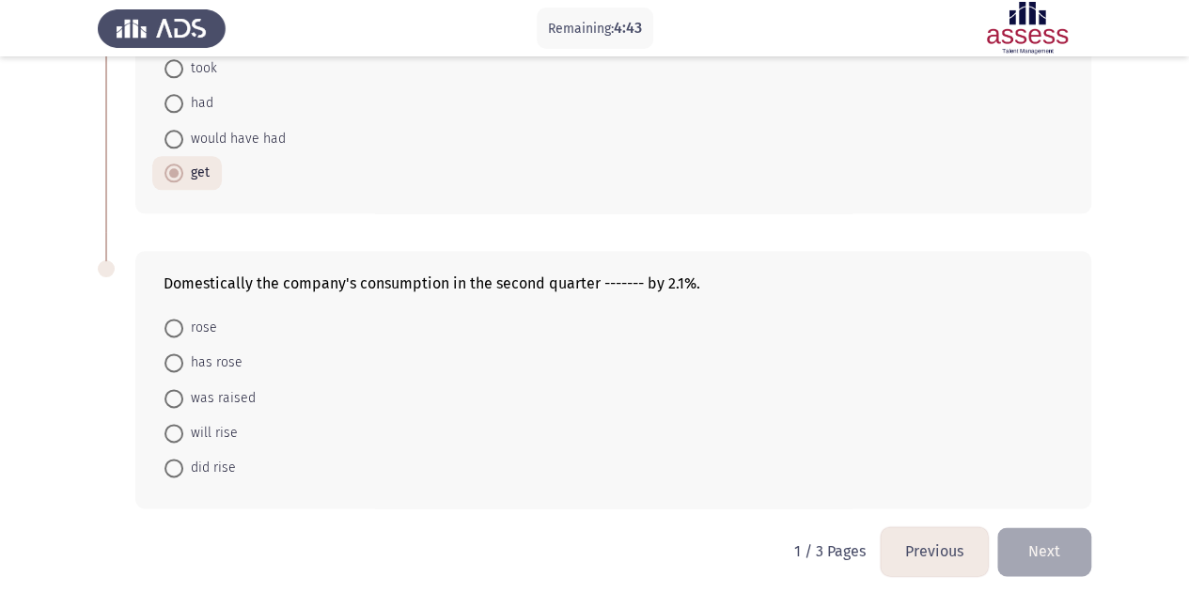
click at [183, 353] on input "has rose" at bounding box center [173, 362] width 19 height 19
radio input "true"
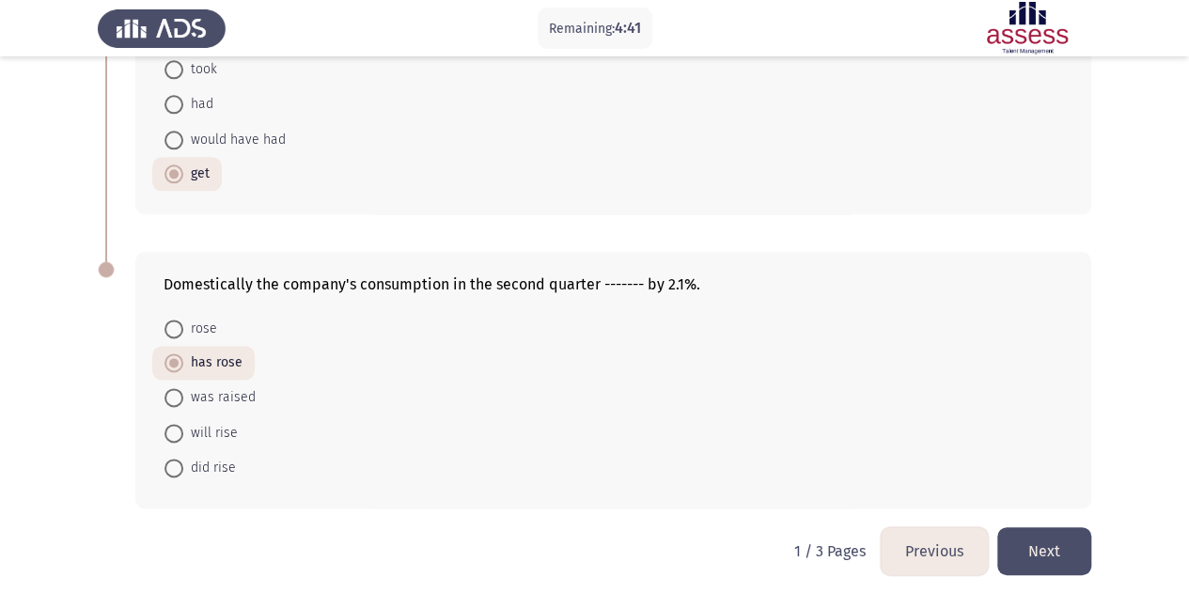
click at [1016, 535] on button "Next" at bounding box center [1044, 551] width 94 height 48
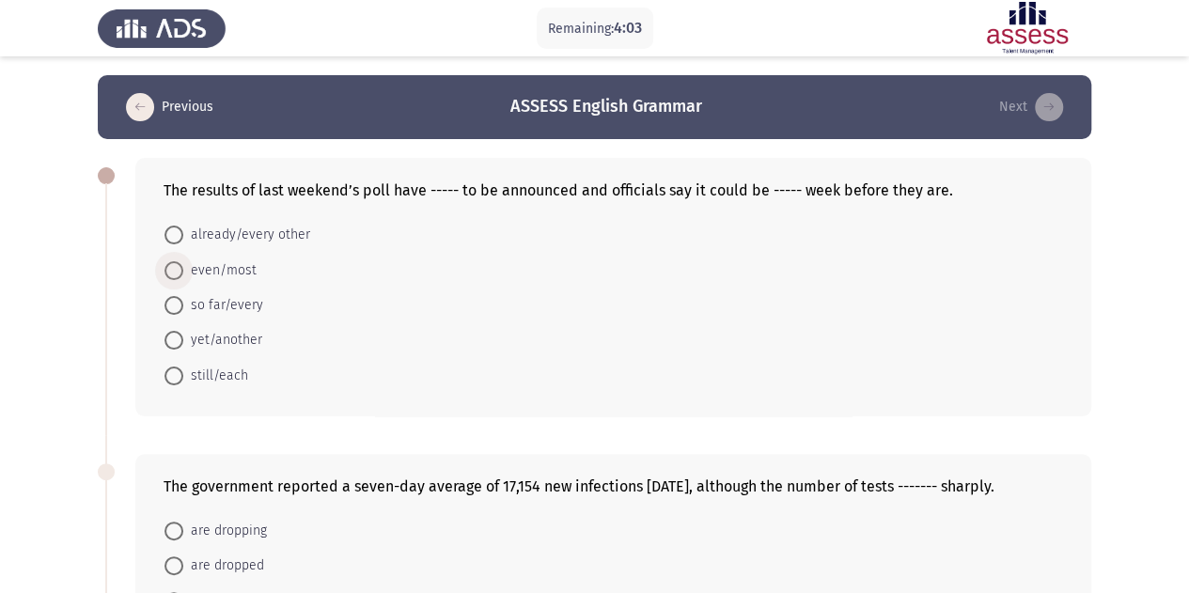
click at [181, 275] on span at bounding box center [173, 270] width 19 height 19
click at [181, 275] on input "even/most" at bounding box center [173, 270] width 19 height 19
radio input "true"
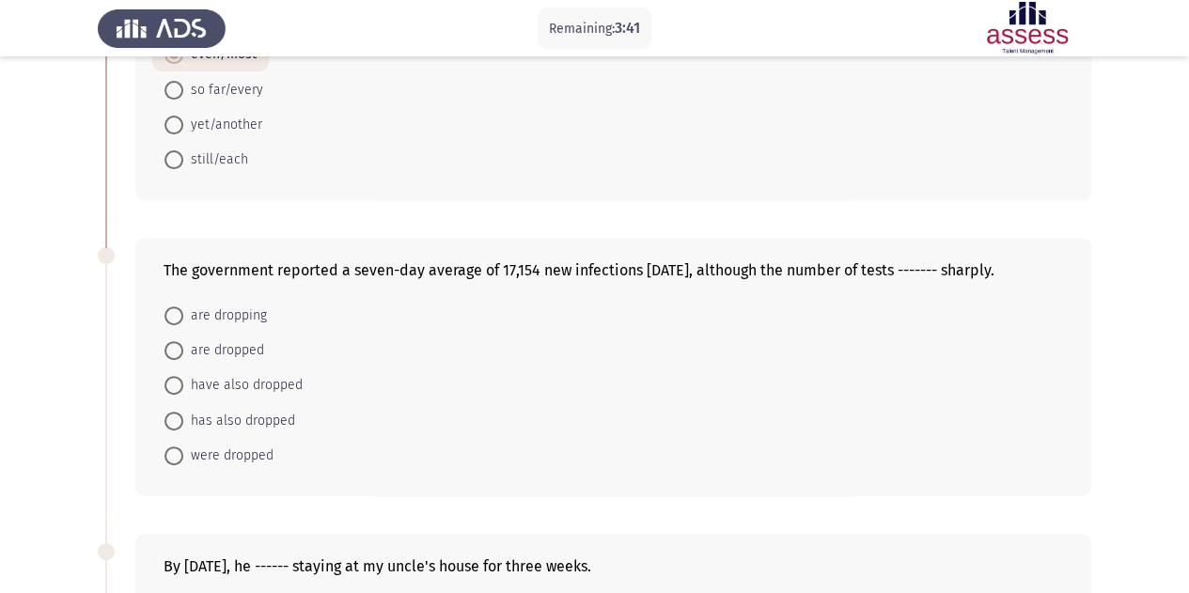
scroll to position [212, 0]
click at [176, 311] on span at bounding box center [173, 317] width 19 height 19
click at [176, 311] on input "are dropping" at bounding box center [173, 317] width 19 height 19
radio input "true"
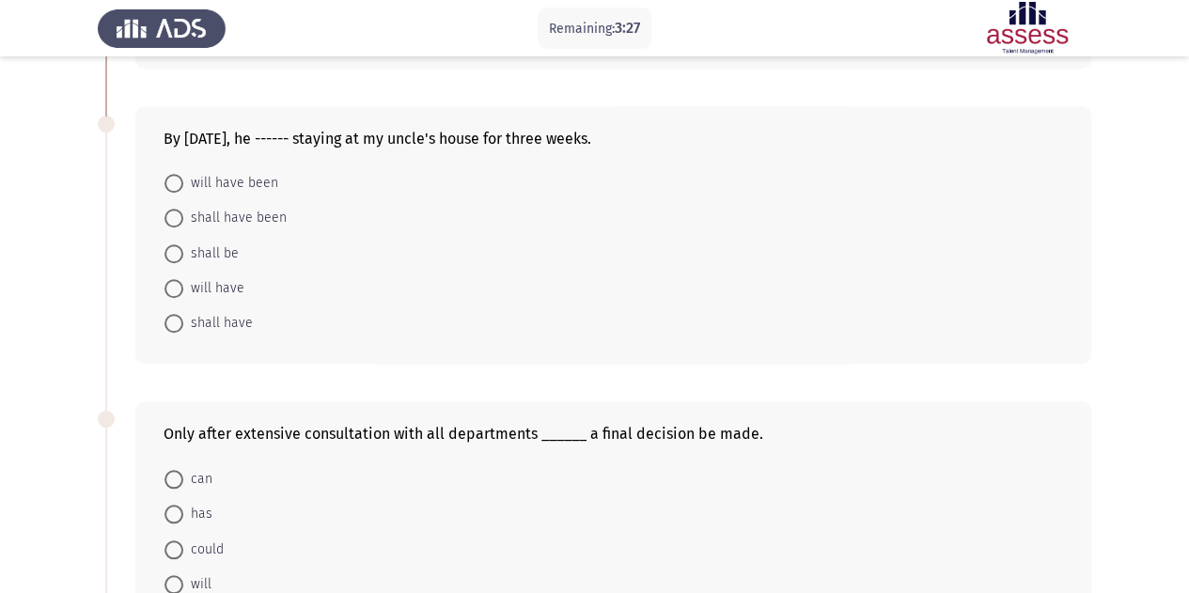
scroll to position [636, 0]
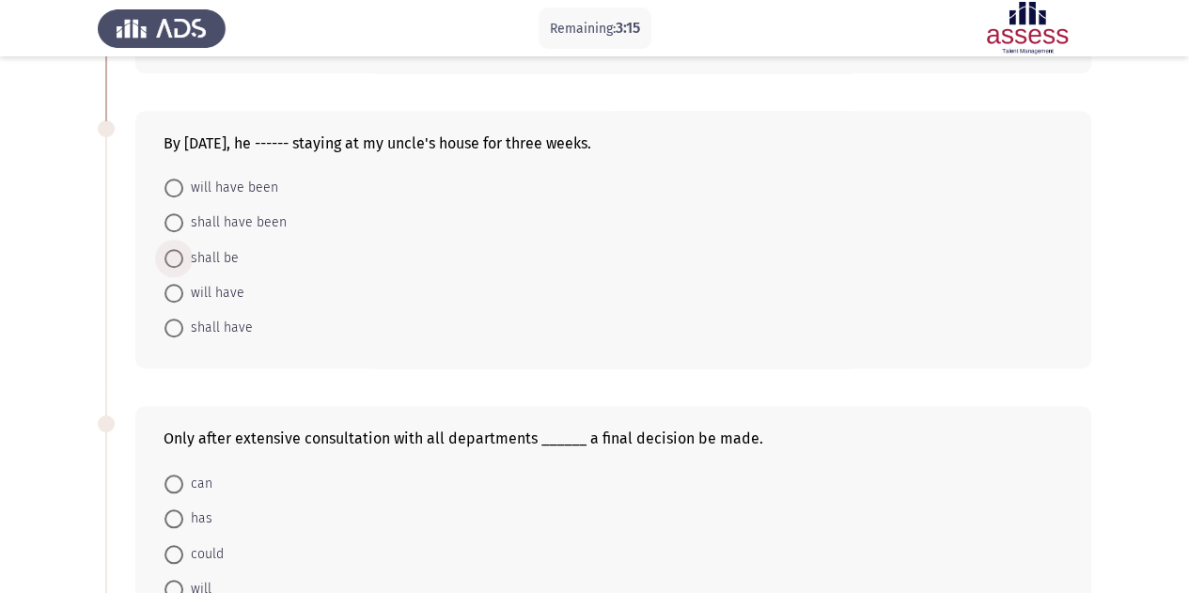
click at [173, 247] on label "shall be" at bounding box center [201, 258] width 74 height 23
click at [173, 249] on input "shall be" at bounding box center [173, 258] width 19 height 19
radio input "true"
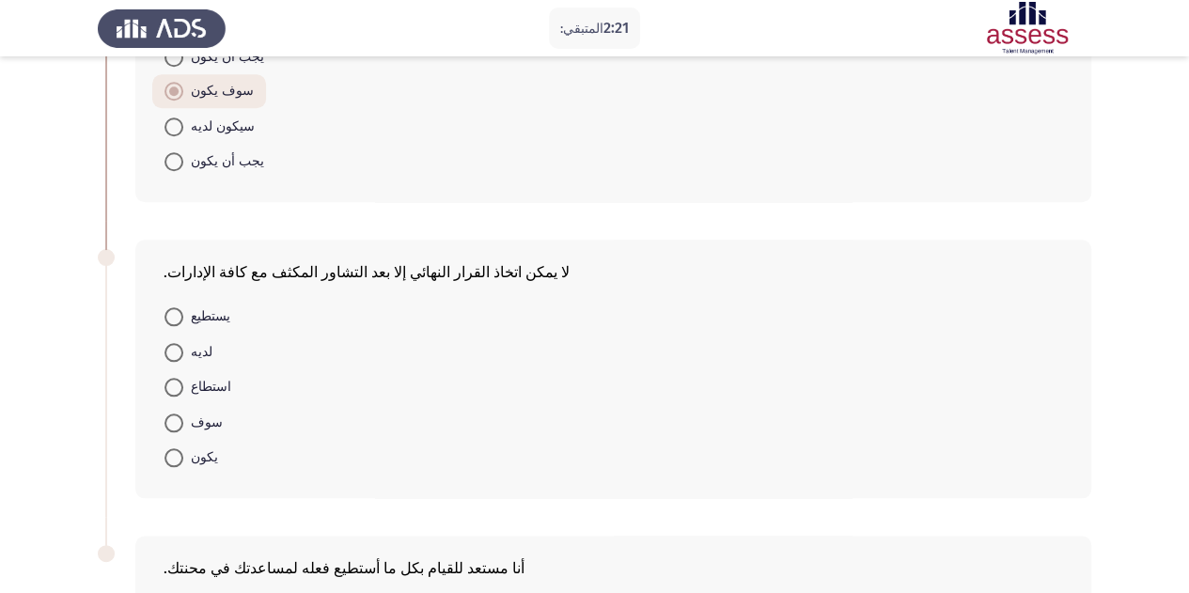
scroll to position [794, 0]
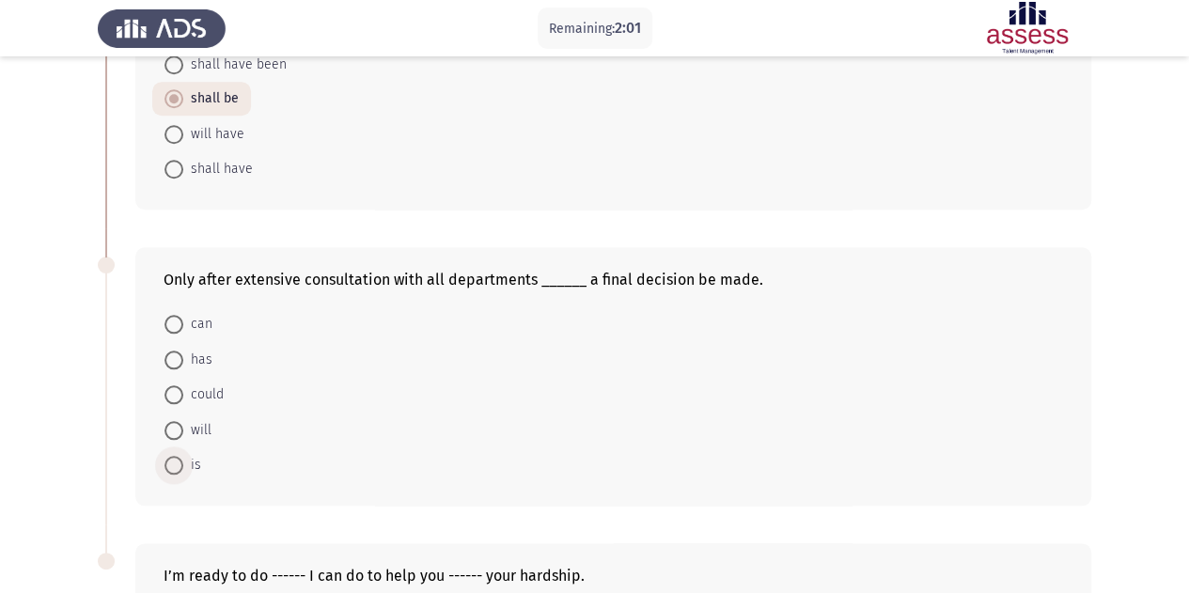
click at [172, 462] on span at bounding box center [173, 465] width 19 height 19
click at [172, 462] on input "is" at bounding box center [173, 465] width 19 height 19
radio input "true"
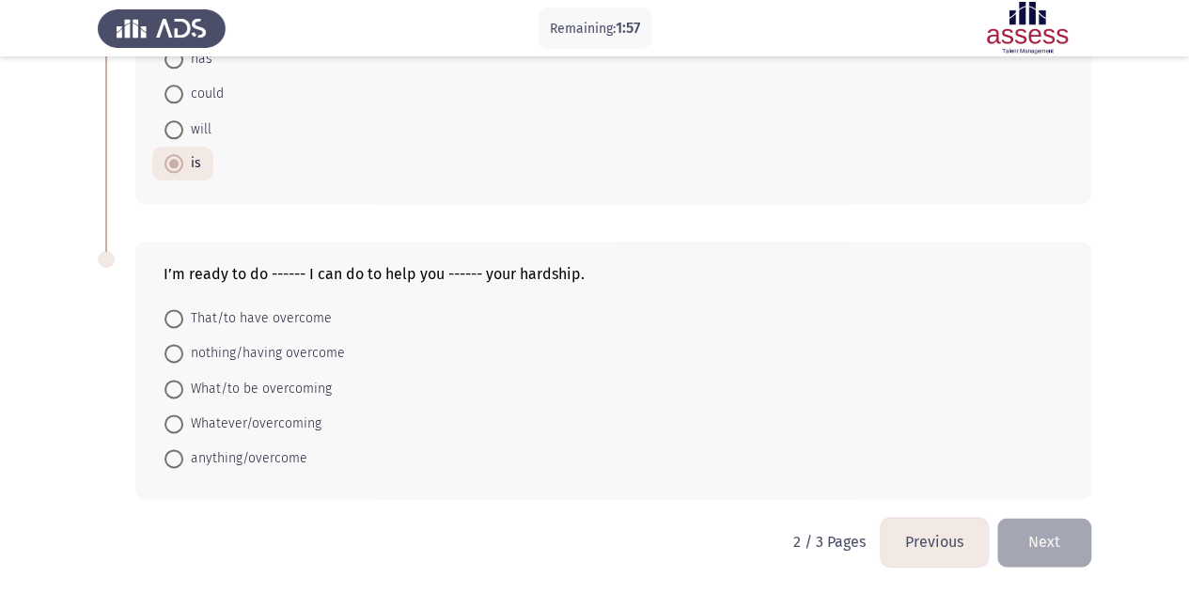
scroll to position [1085, 0]
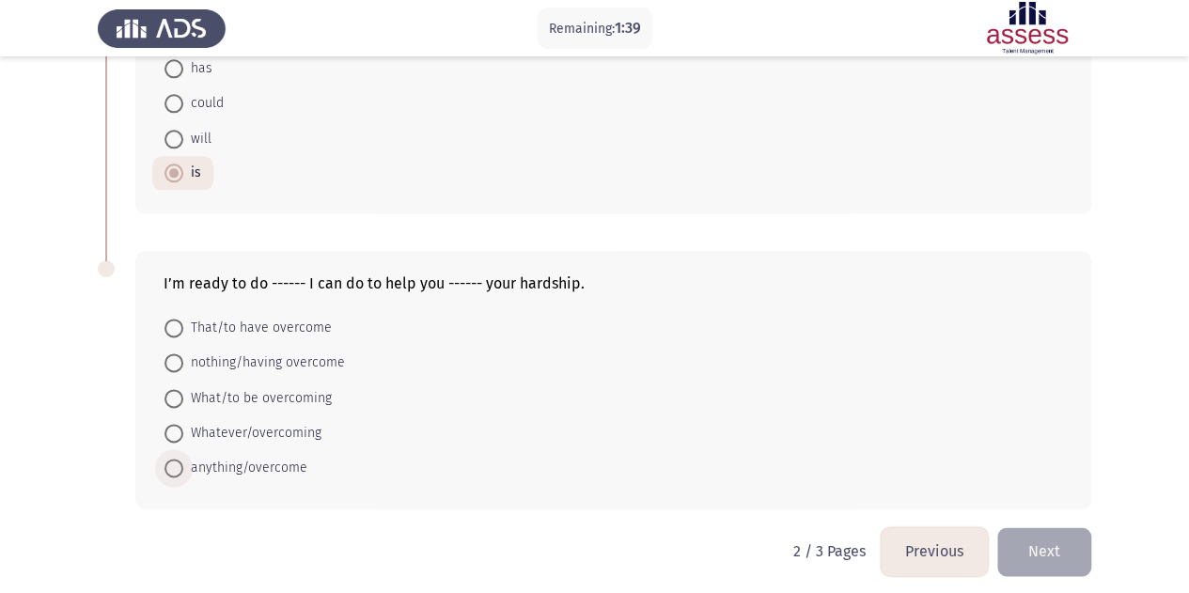
click at [265, 458] on span "anything/overcome" at bounding box center [245, 468] width 124 height 23
click at [183, 459] on input "anything/overcome" at bounding box center [173, 468] width 19 height 19
radio input "true"
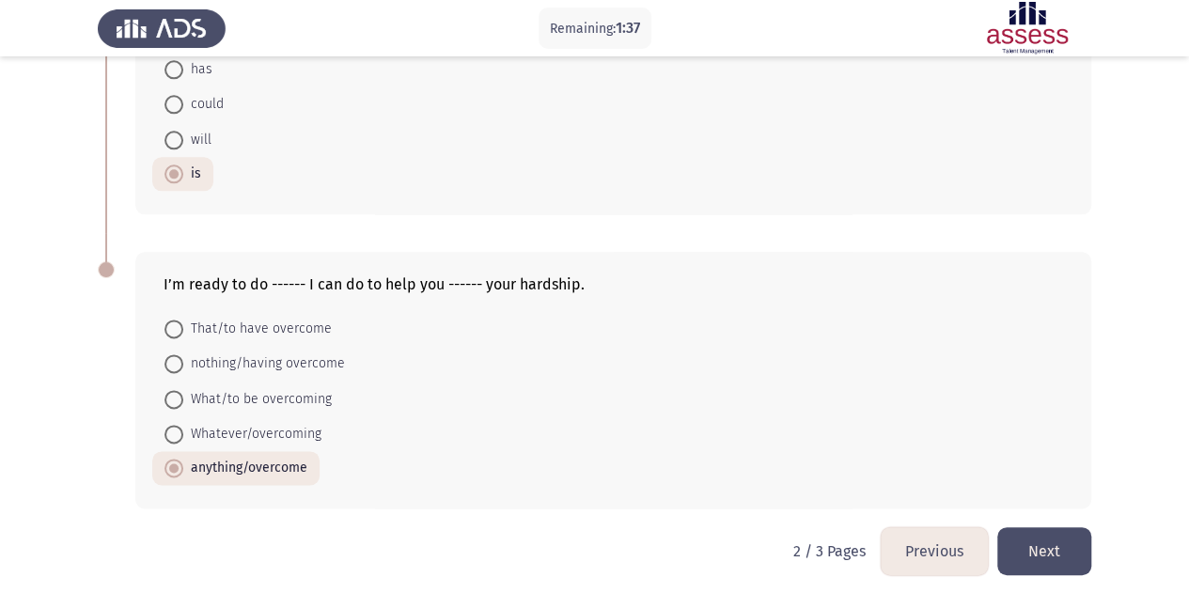
click at [1053, 548] on button "Next" at bounding box center [1044, 551] width 94 height 48
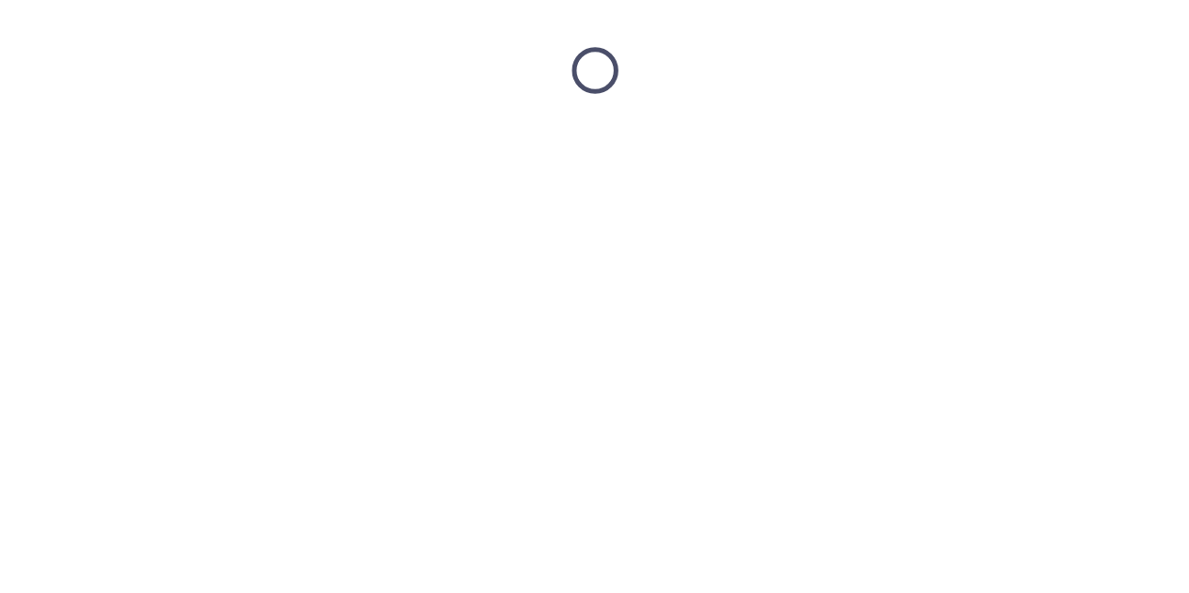
scroll to position [0, 0]
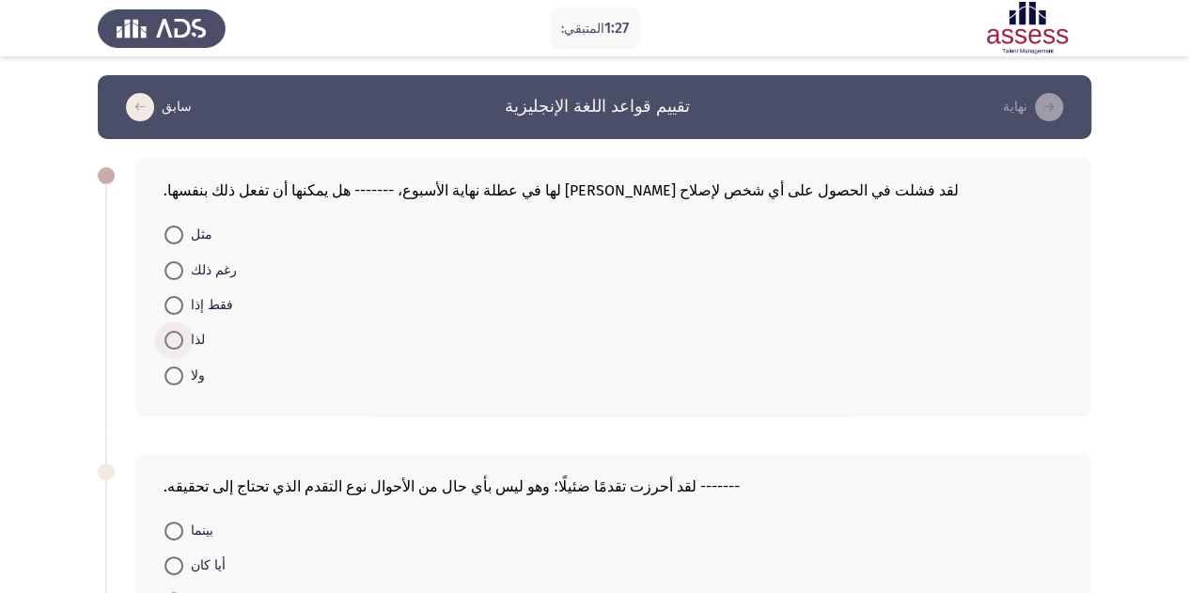
click at [173, 340] on span at bounding box center [173, 340] width 19 height 19
click at [173, 340] on input "لذا" at bounding box center [173, 340] width 19 height 19
radio input "true"
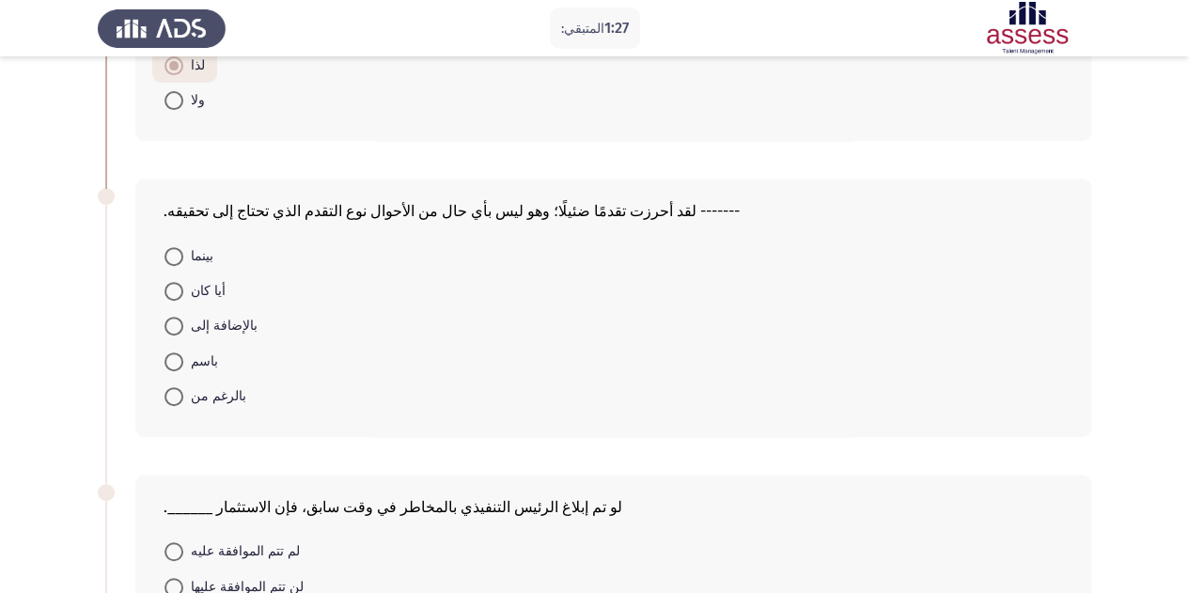
scroll to position [274, 0]
click at [174, 389] on span at bounding box center [173, 395] width 19 height 19
click at [174, 389] on input "بالرغم من" at bounding box center [173, 395] width 19 height 19
radio input "true"
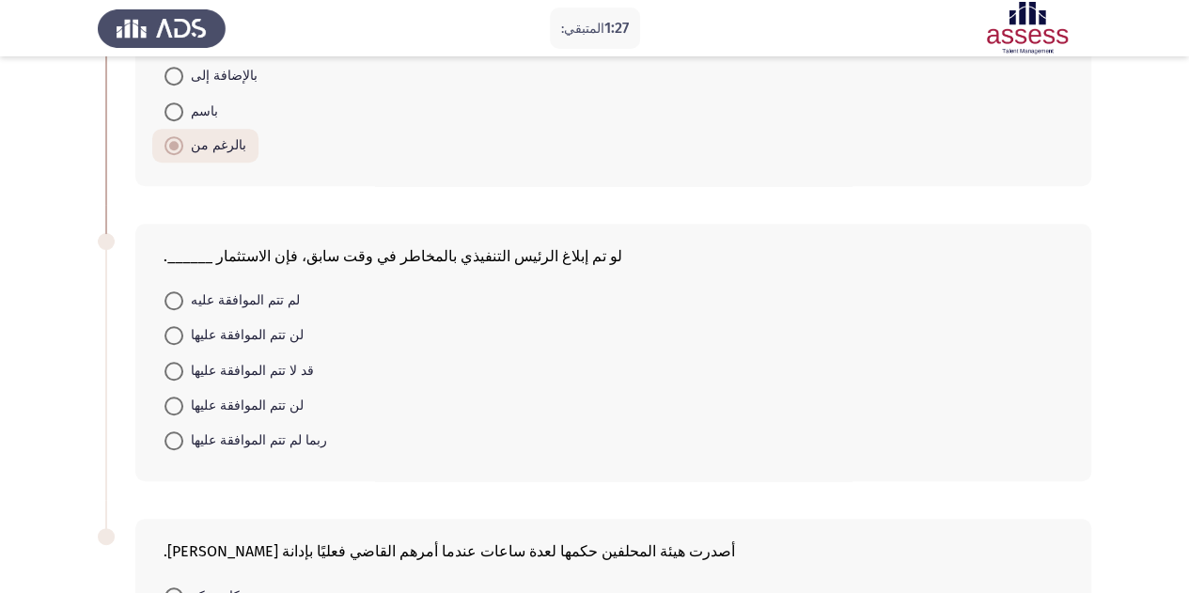
scroll to position [580, 0]
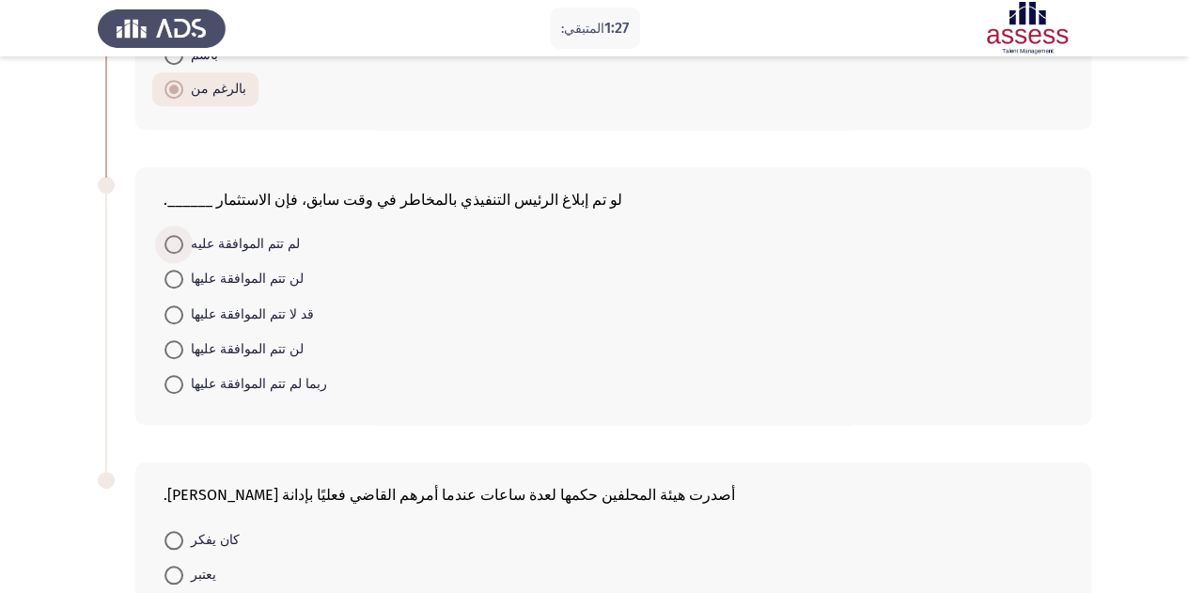
click at [177, 245] on span at bounding box center [173, 244] width 19 height 19
click at [177, 245] on input "لم تتم الموافقة عليه" at bounding box center [173, 244] width 19 height 19
radio input "true"
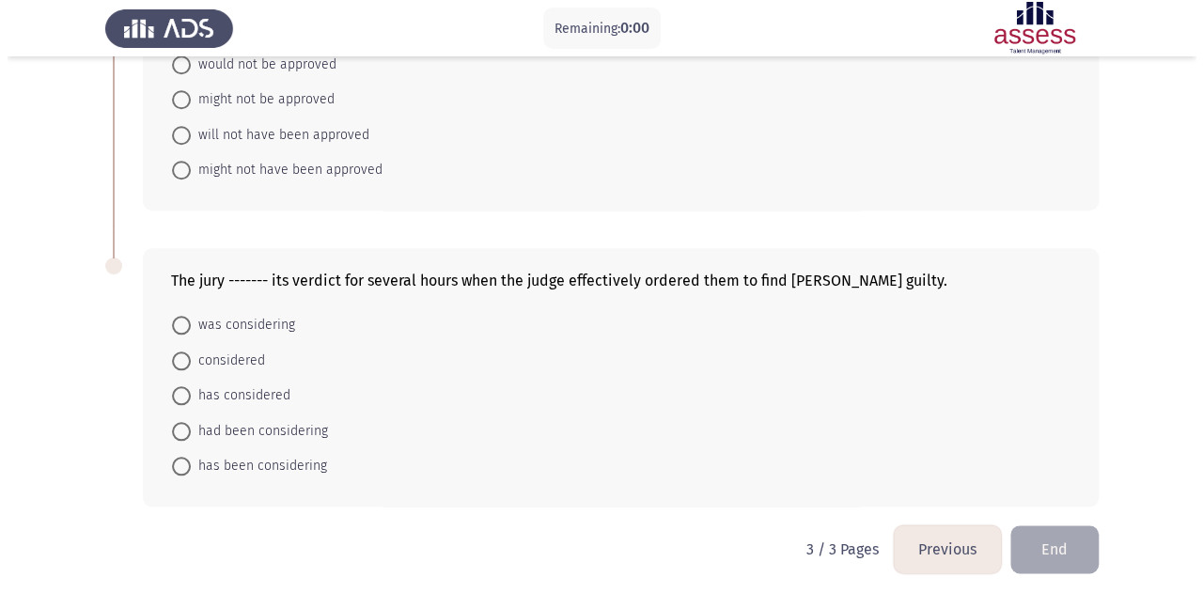
scroll to position [0, 0]
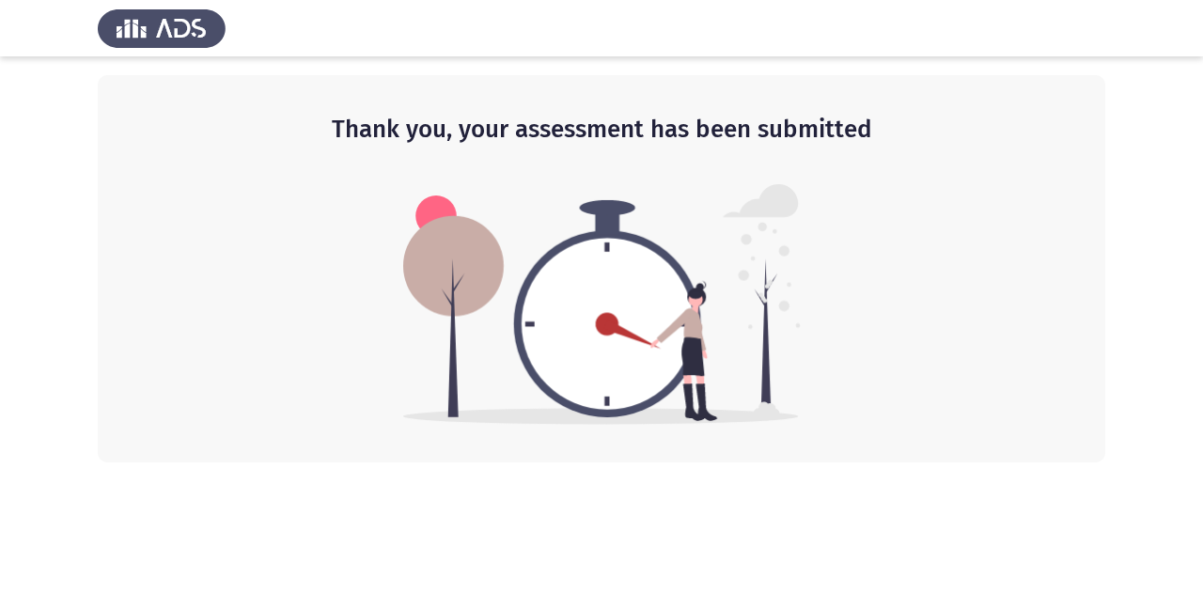
click at [1059, 292] on div "Thank you, your assessment has been submitted" at bounding box center [601, 268] width 1007 height 387
click at [911, 95] on div "Thank you, your assessment has been submitted" at bounding box center [601, 268] width 1007 height 387
click at [182, 39] on img at bounding box center [162, 28] width 128 height 53
